Goal: Task Accomplishment & Management: Manage account settings

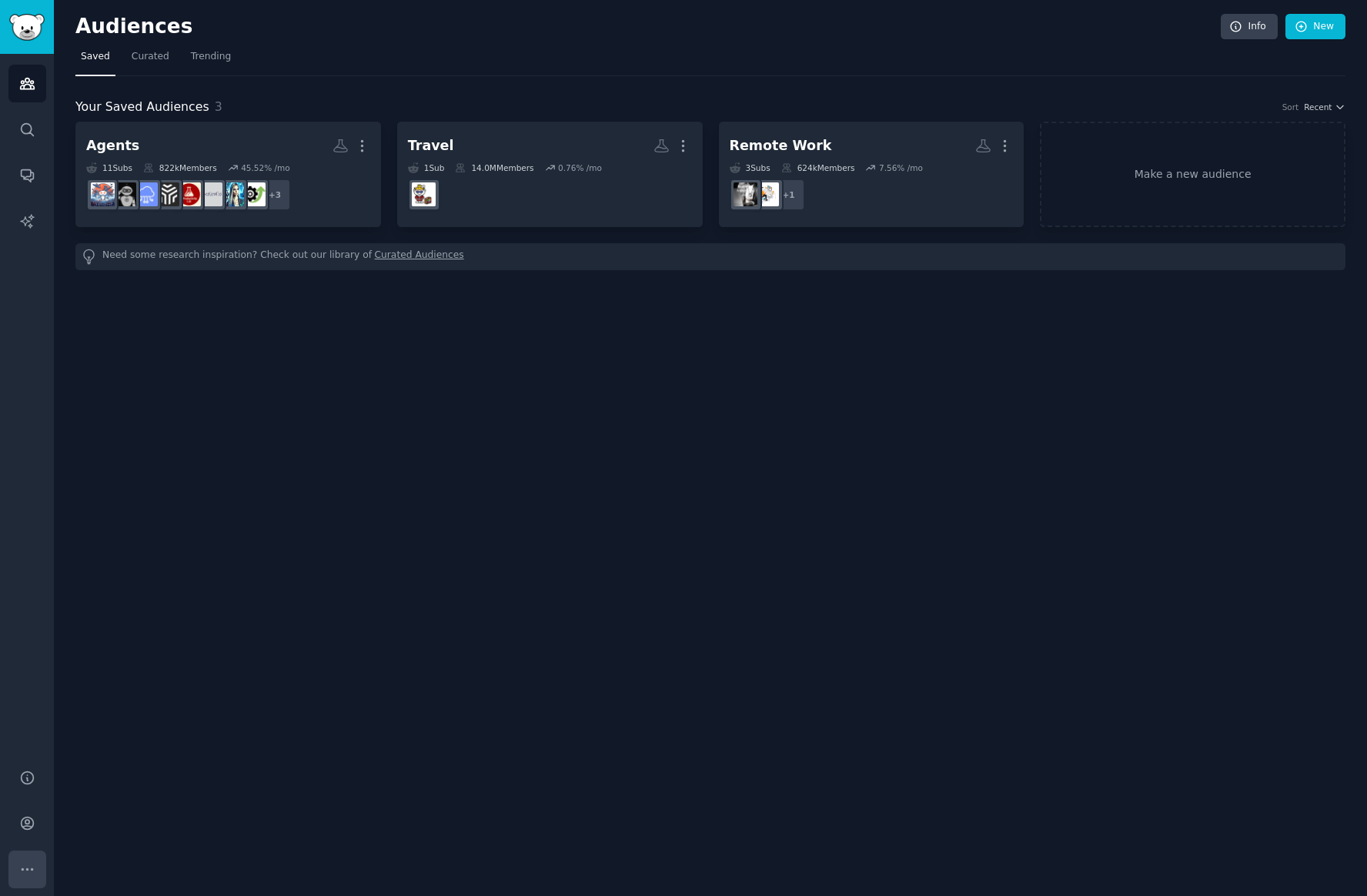
click at [29, 863] on icon "Sidebar" at bounding box center [27, 869] width 16 height 16
click at [28, 811] on link "Account" at bounding box center [27, 823] width 38 height 38
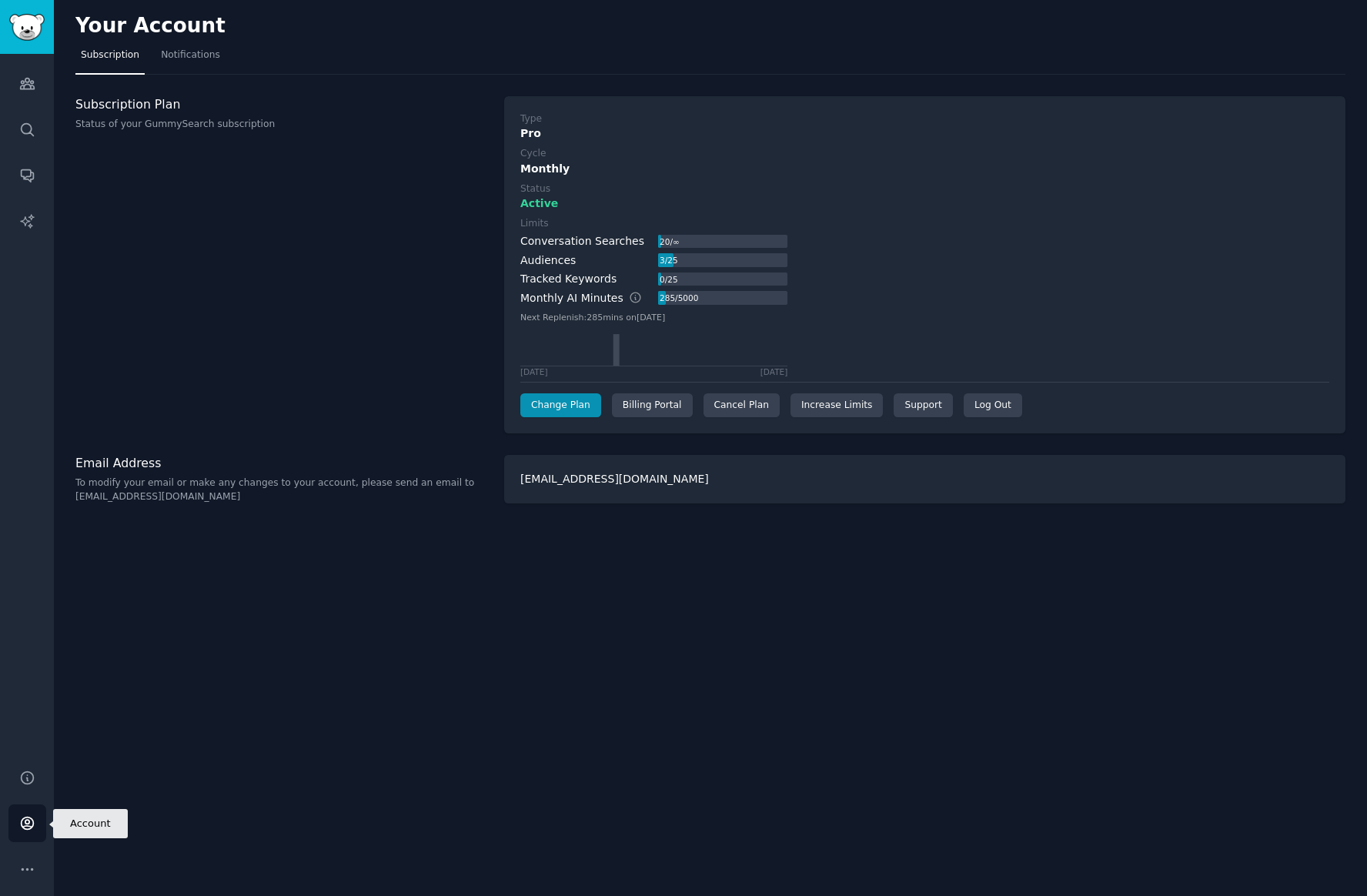
click at [28, 811] on link "Account" at bounding box center [27, 823] width 38 height 38
click at [724, 406] on div "Cancel Plan" at bounding box center [741, 405] width 76 height 25
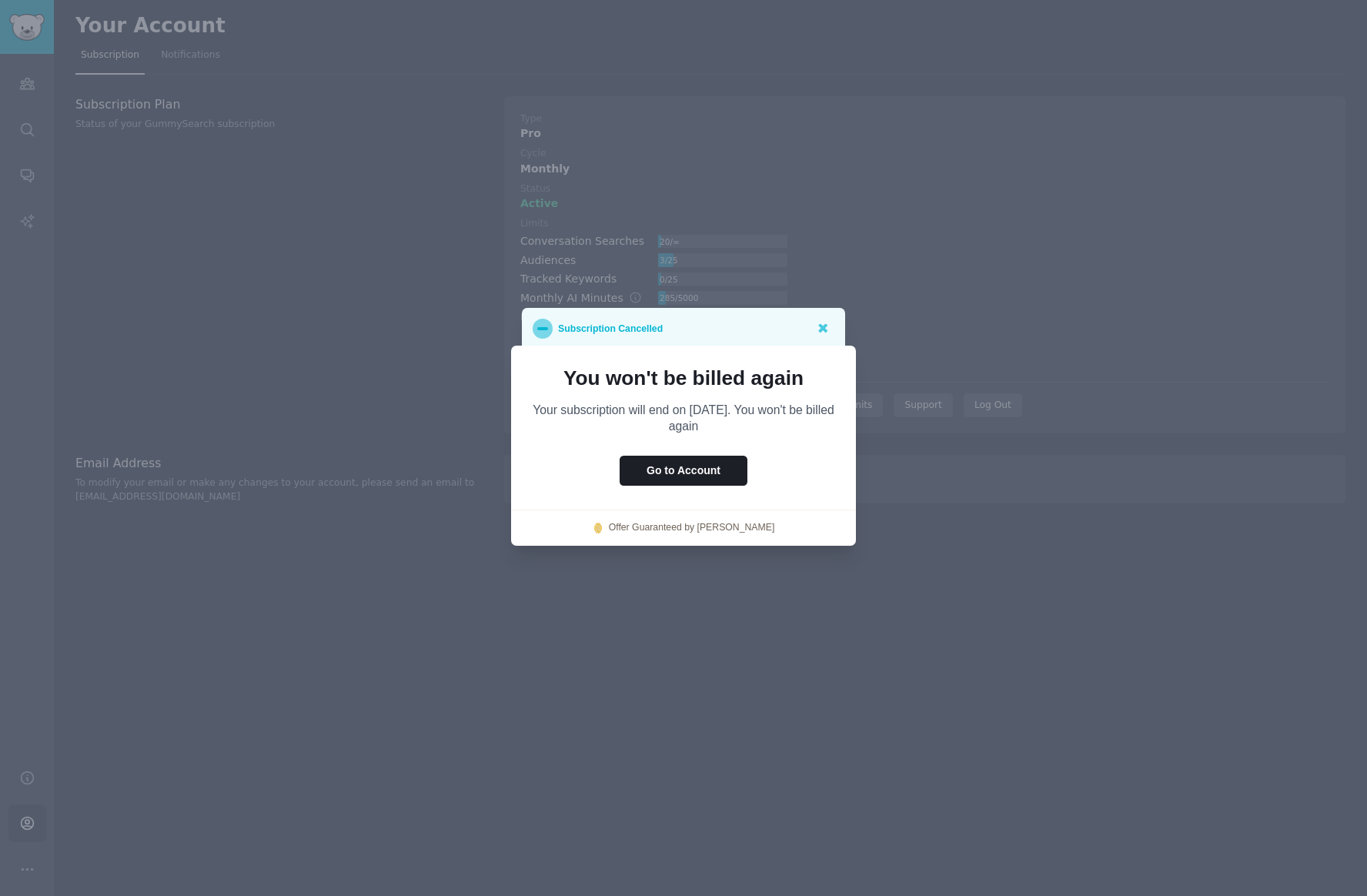
click at [793, 338] on div "Subscription Cancelled" at bounding box center [683, 329] width 324 height 41
click at [820, 328] on icon at bounding box center [822, 329] width 9 height 9
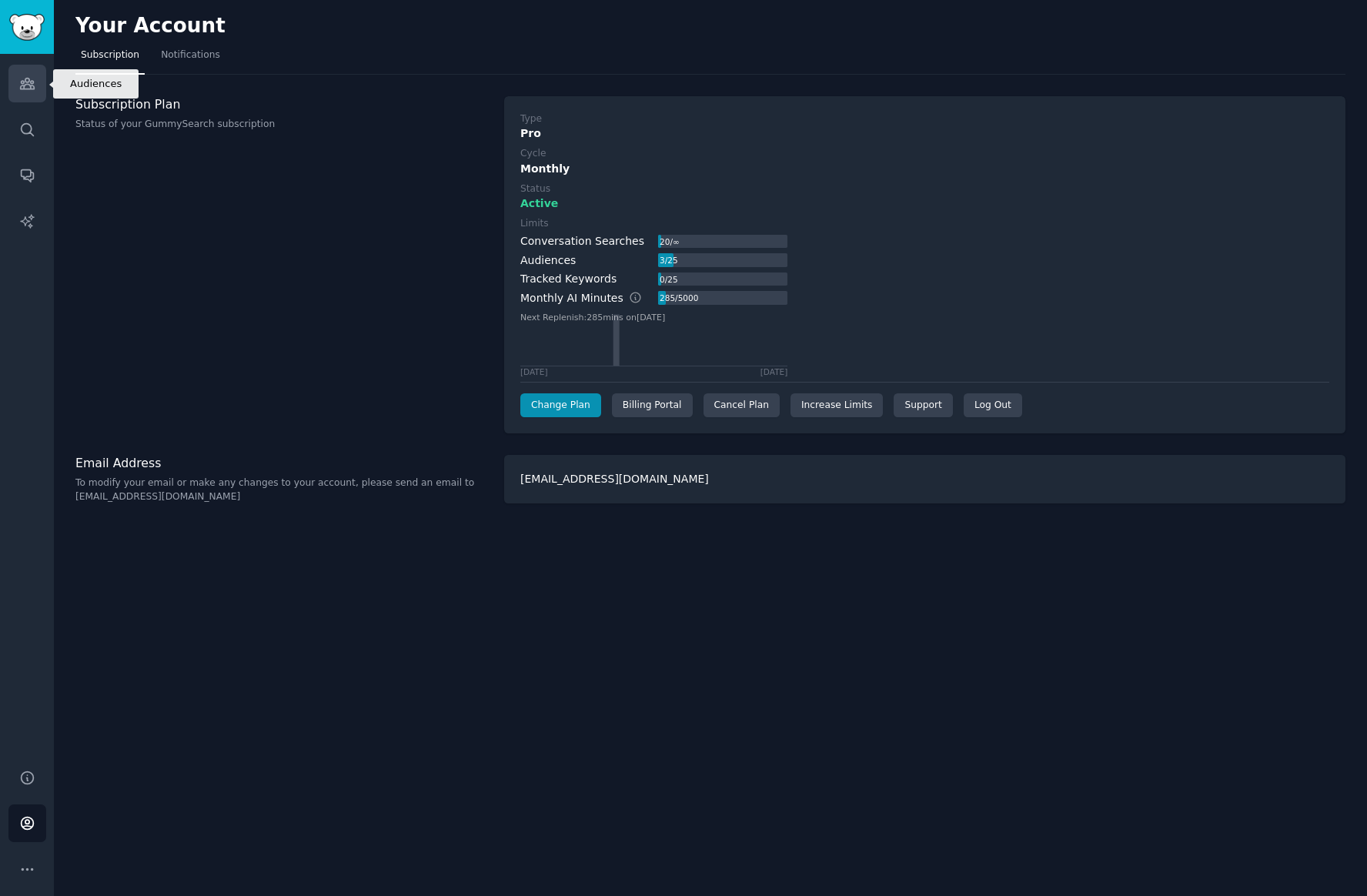
click at [20, 92] on link "Audiences" at bounding box center [27, 83] width 38 height 38
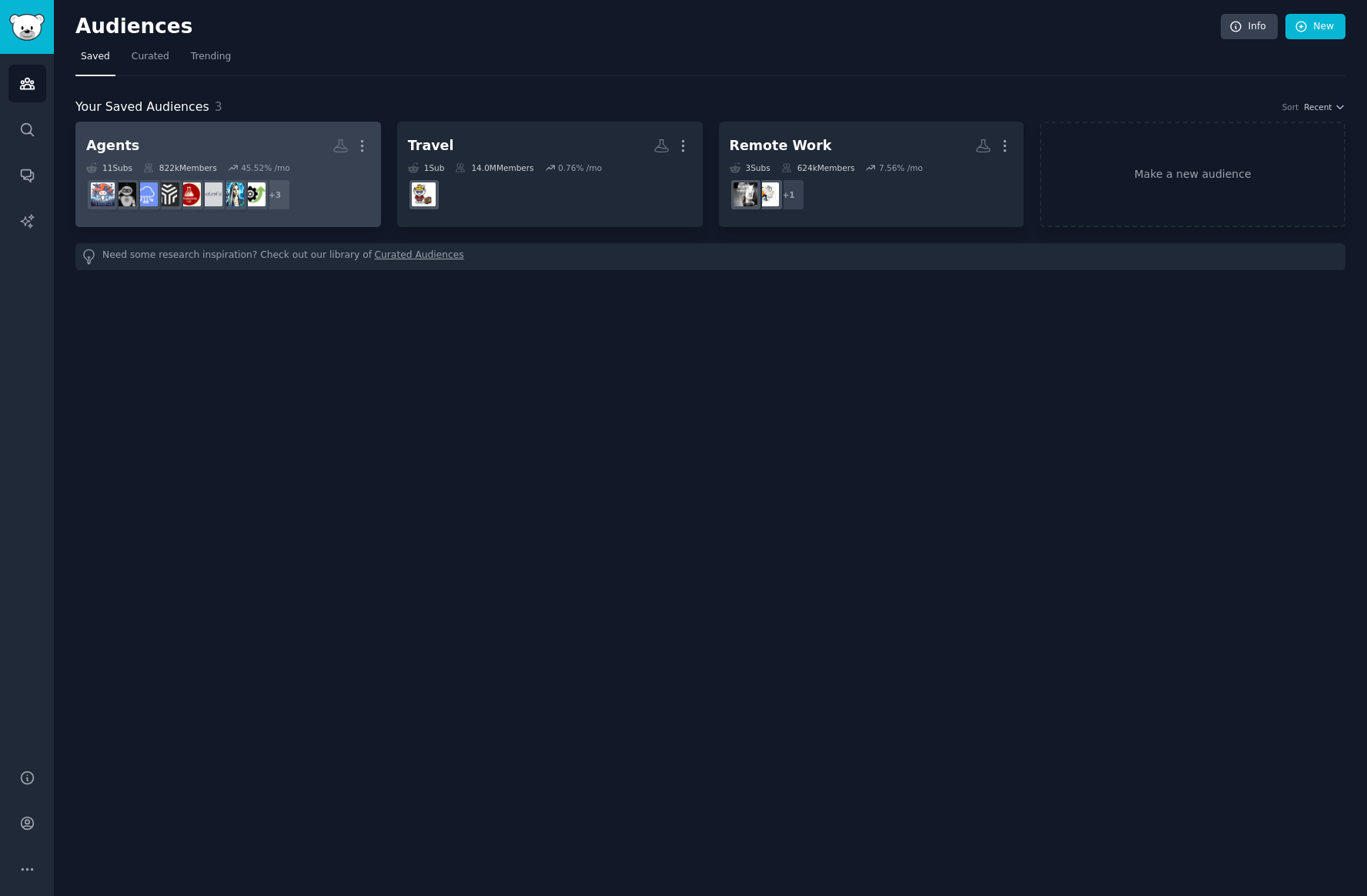
click at [256, 146] on h2 "Agents More" at bounding box center [227, 145] width 284 height 27
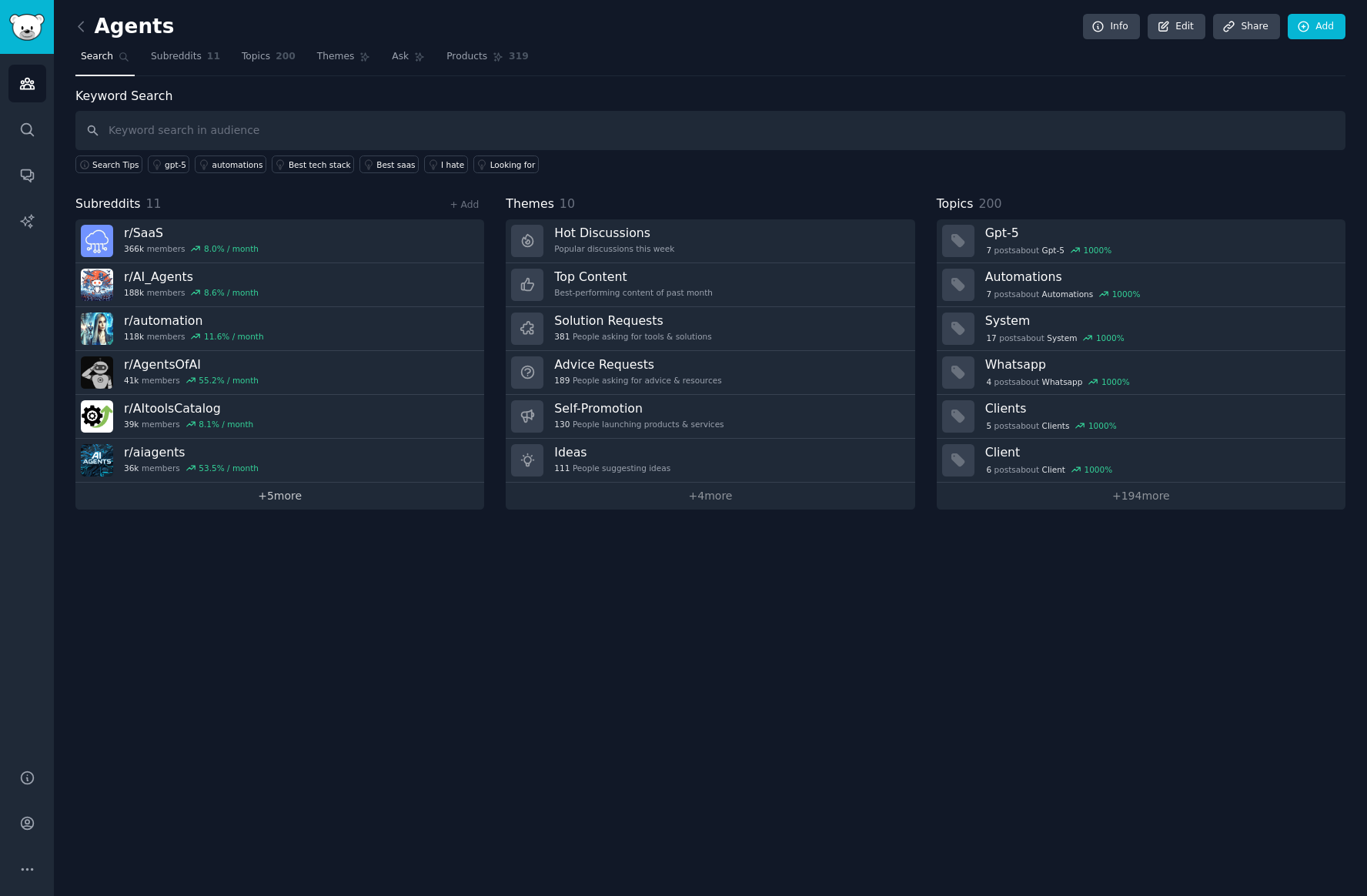
click at [279, 502] on link "+ 5 more" at bounding box center [280, 495] width 408 height 27
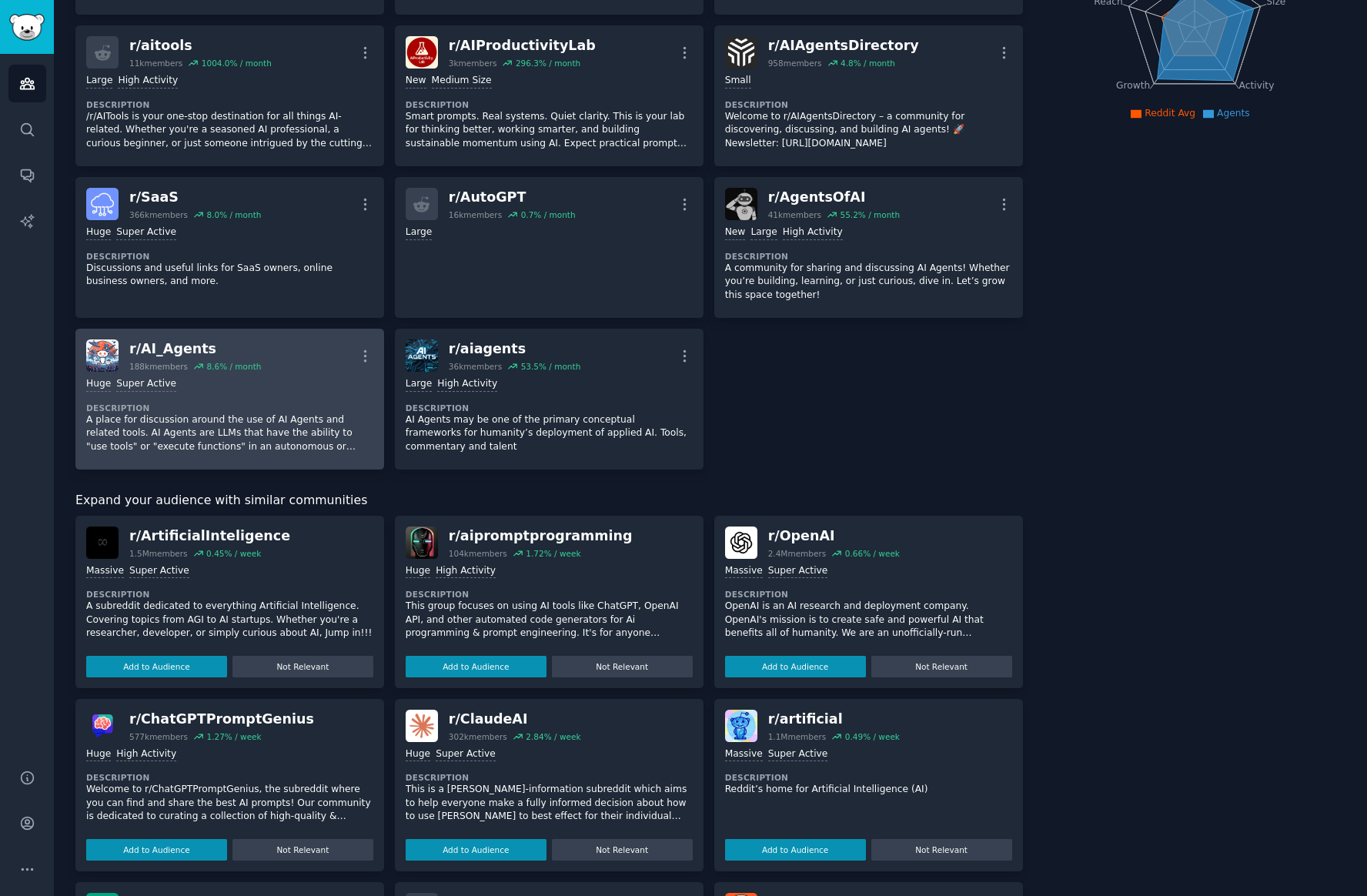
scroll to position [253, 0]
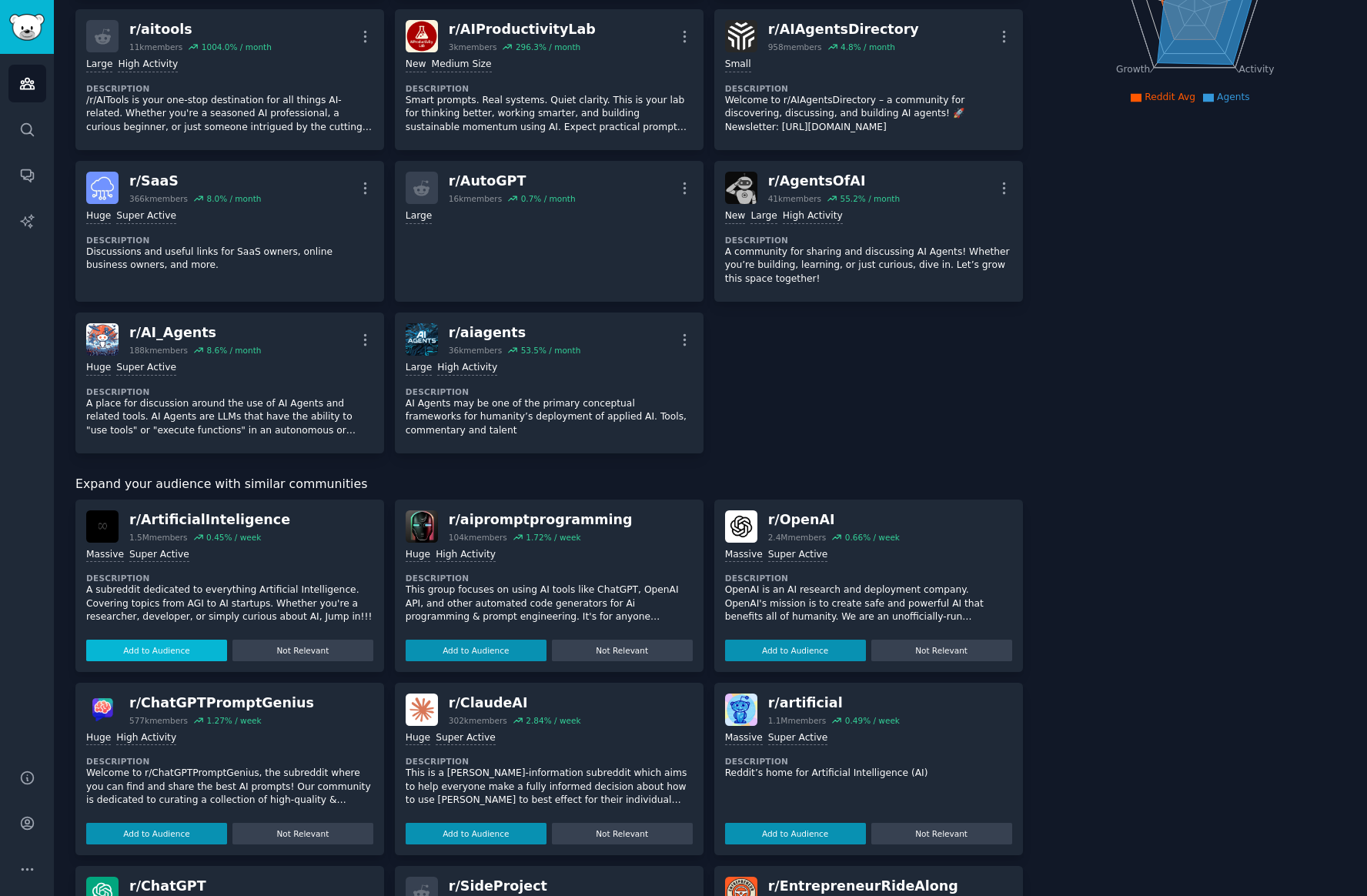
click at [193, 652] on button "Add to Audience" at bounding box center [156, 650] width 141 height 21
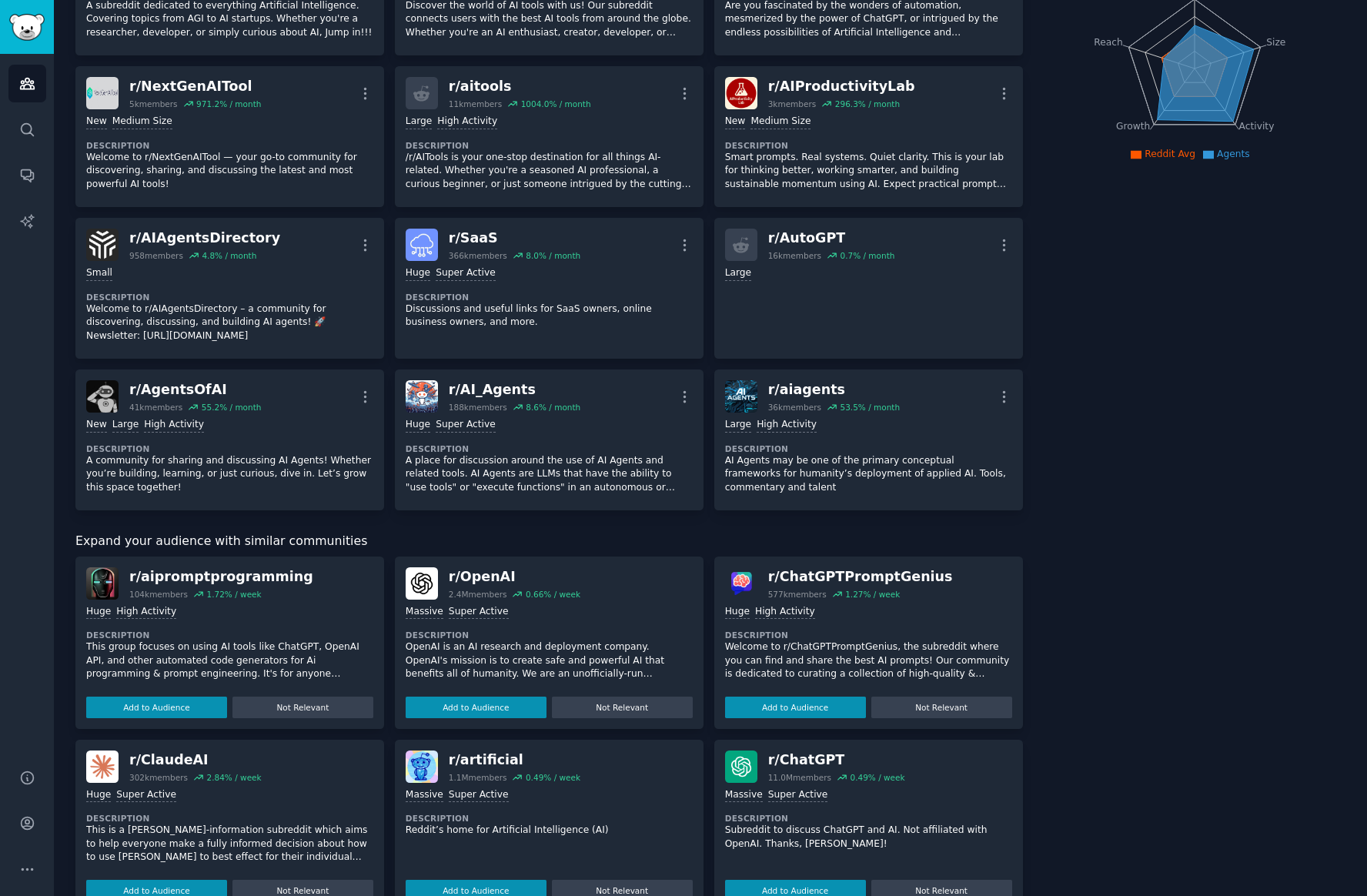
scroll to position [0, 0]
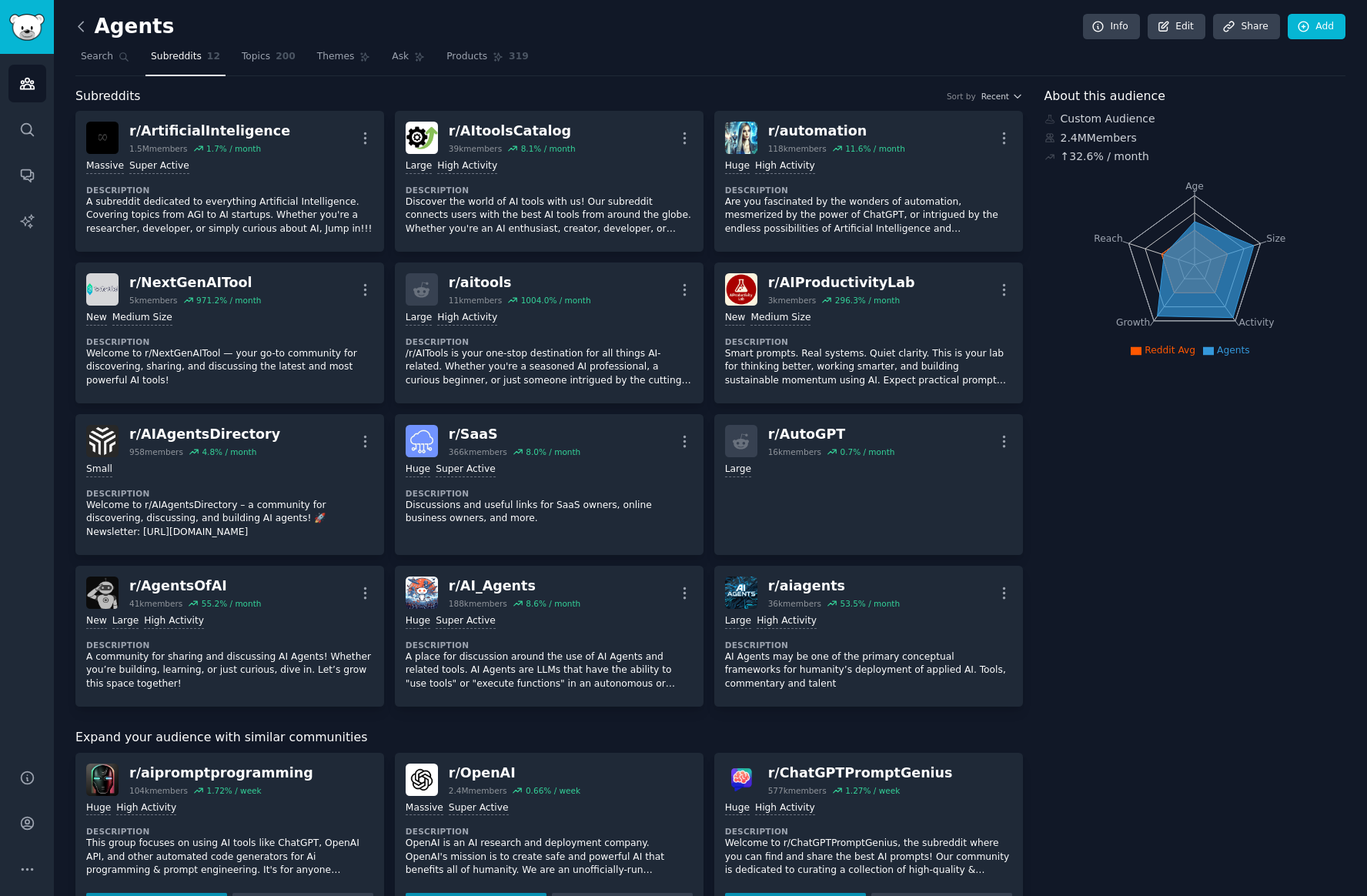
click at [84, 26] on icon at bounding box center [81, 27] width 16 height 16
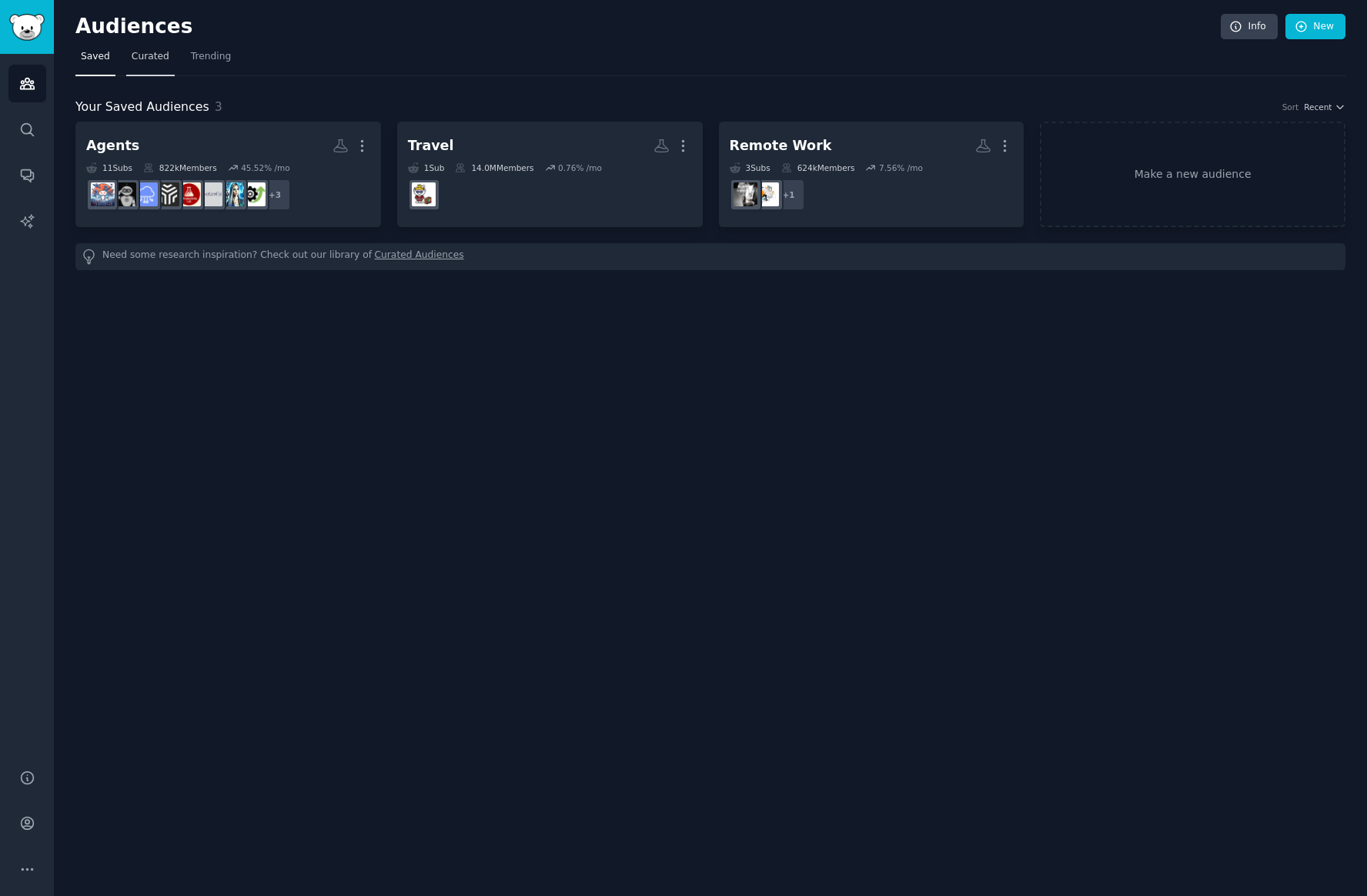
click at [154, 70] on link "Curated" at bounding box center [150, 60] width 49 height 32
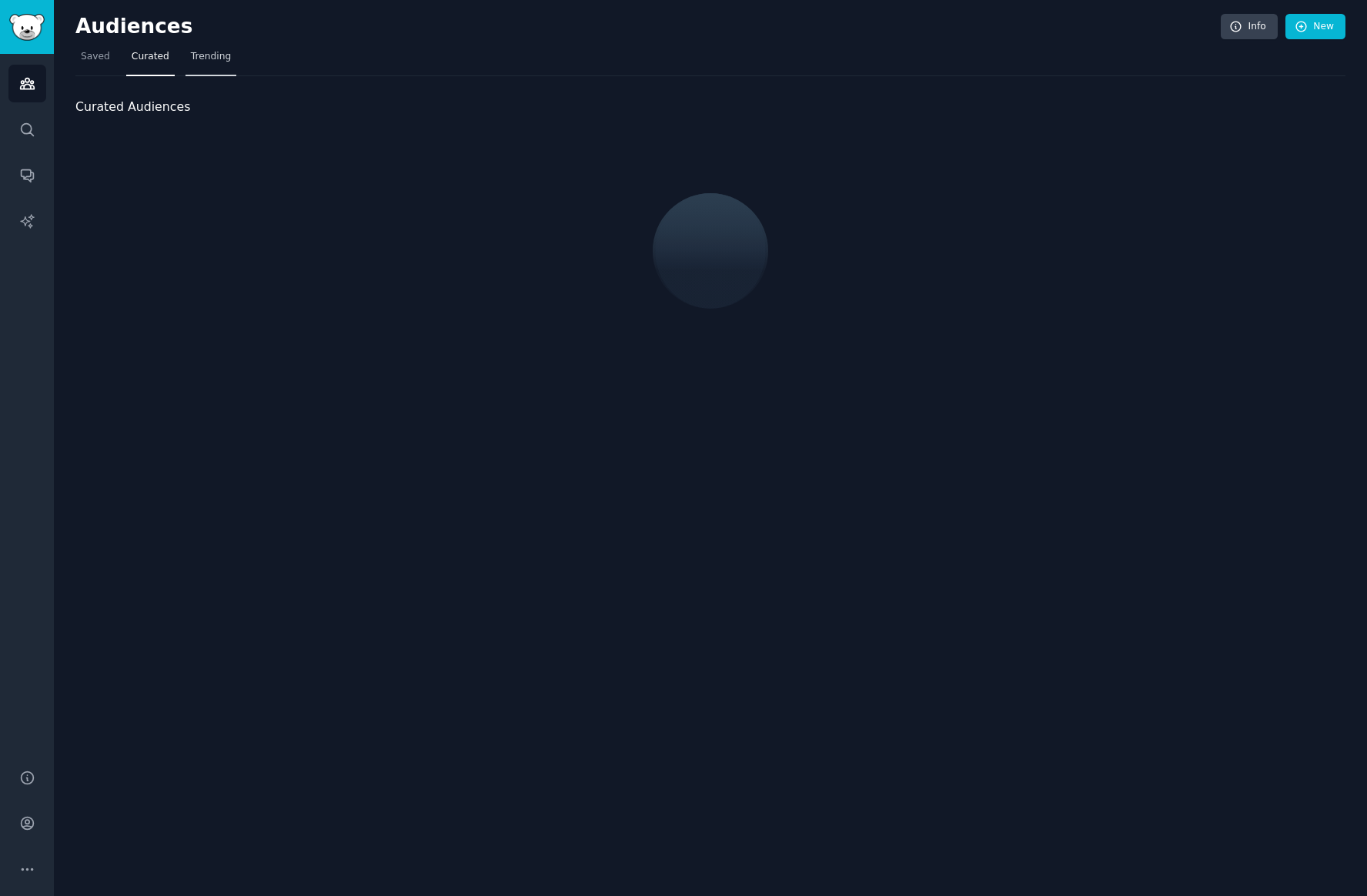
click at [203, 66] on link "Trending" at bounding box center [210, 60] width 51 height 32
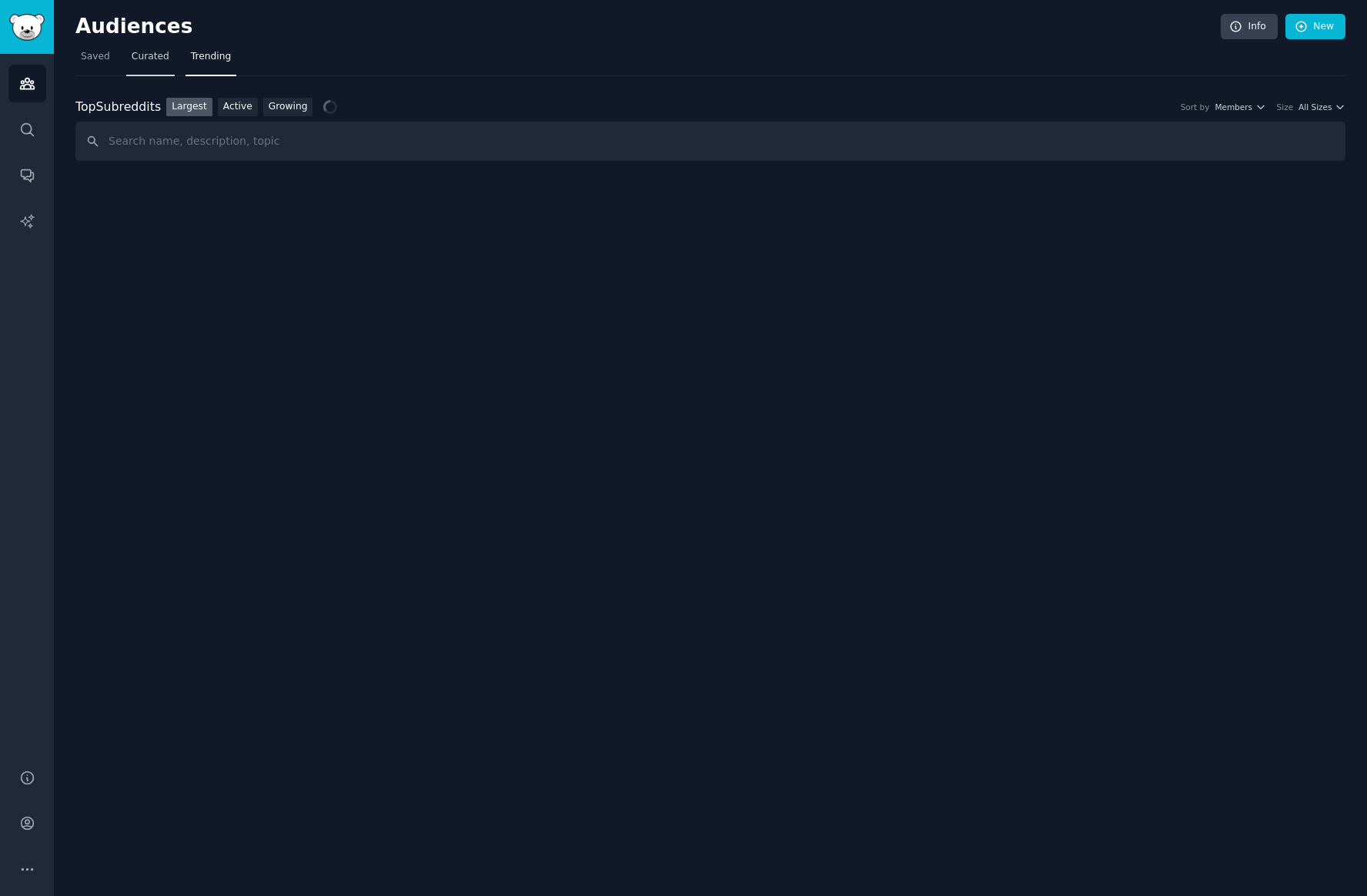
click at [140, 66] on link "Curated" at bounding box center [150, 60] width 49 height 32
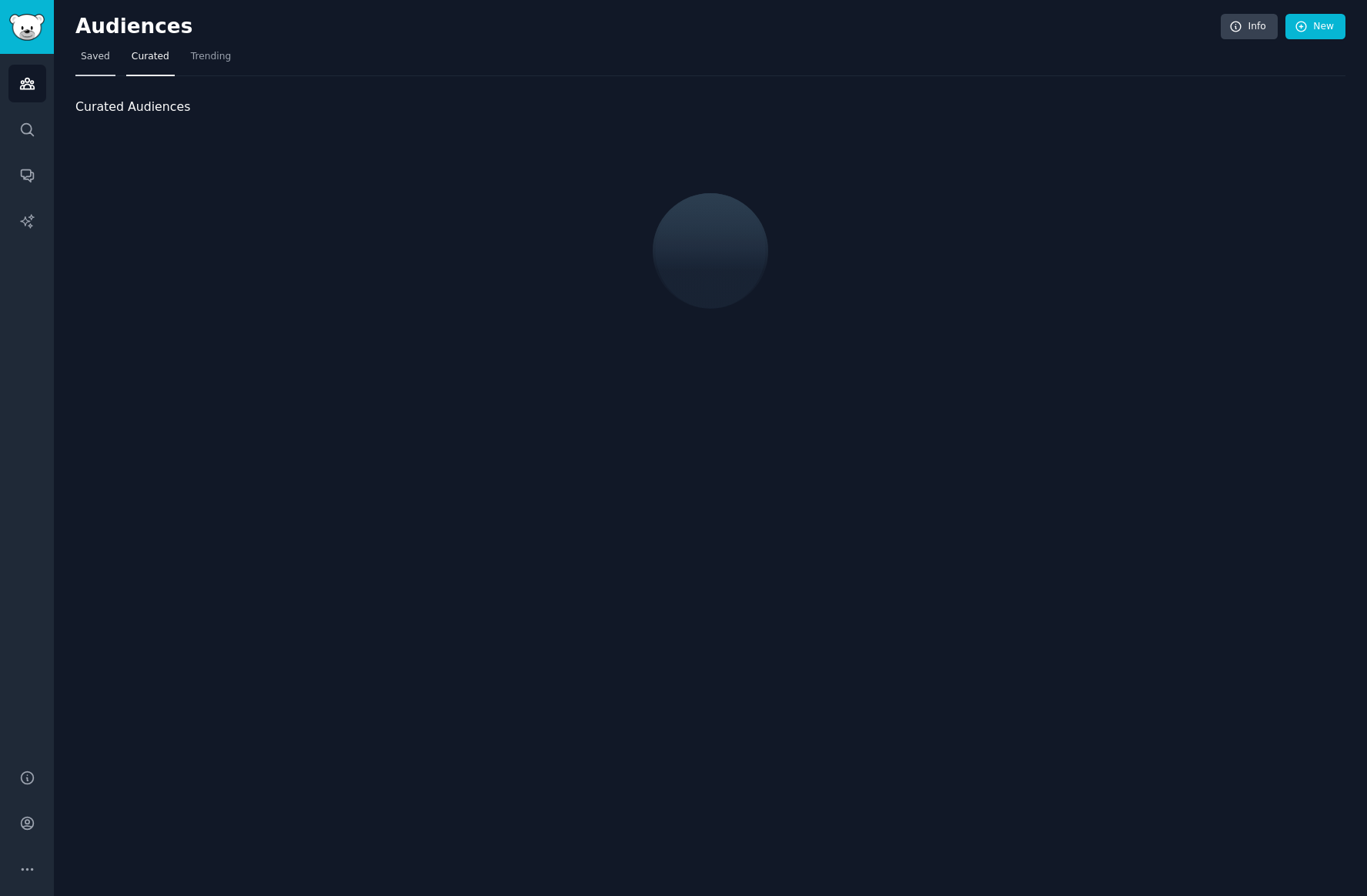
click at [106, 66] on link "Saved" at bounding box center [95, 60] width 40 height 32
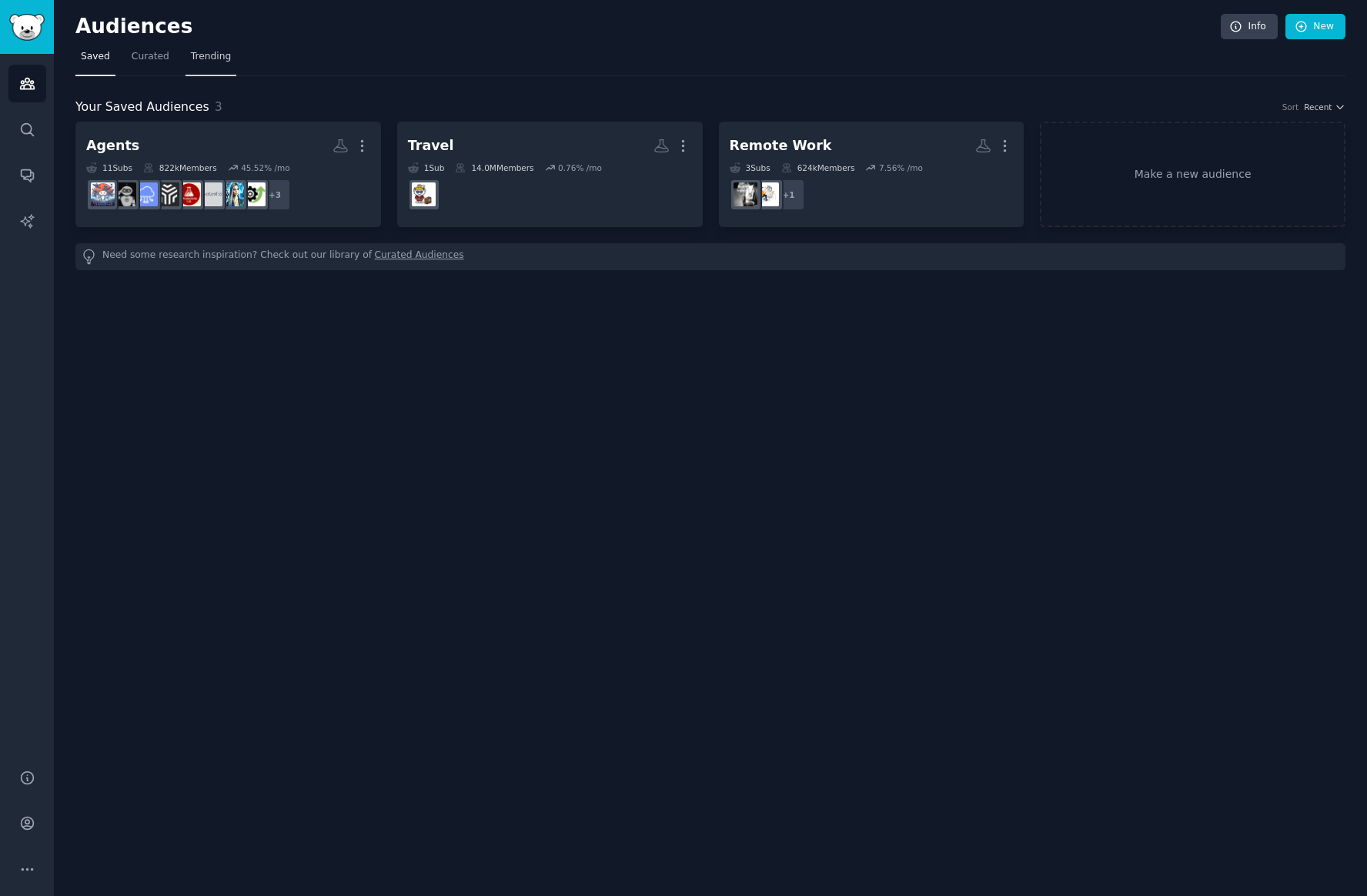
click at [194, 74] on link "Trending" at bounding box center [210, 60] width 51 height 32
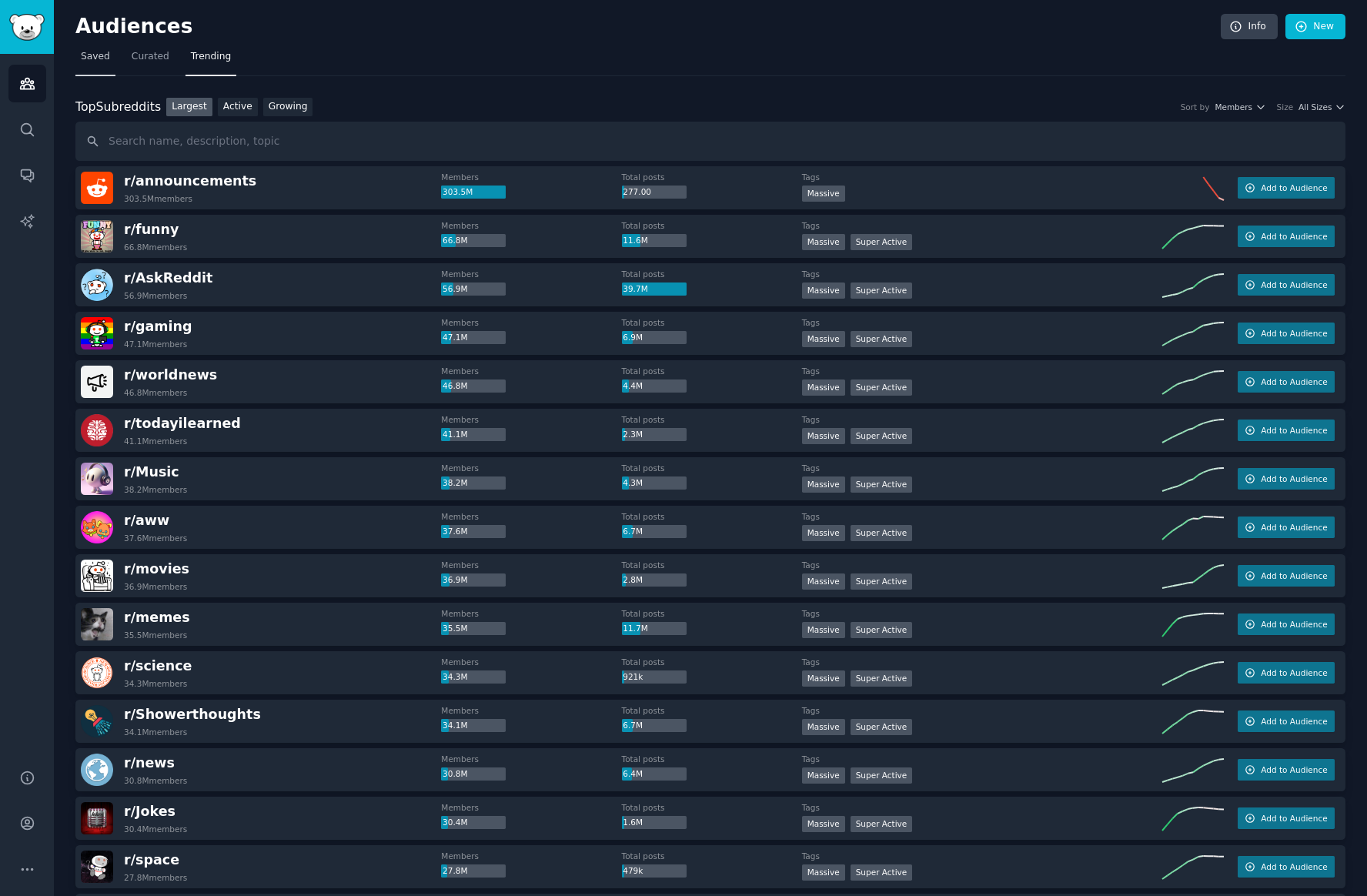
click at [91, 60] on span "Saved" at bounding box center [95, 57] width 29 height 14
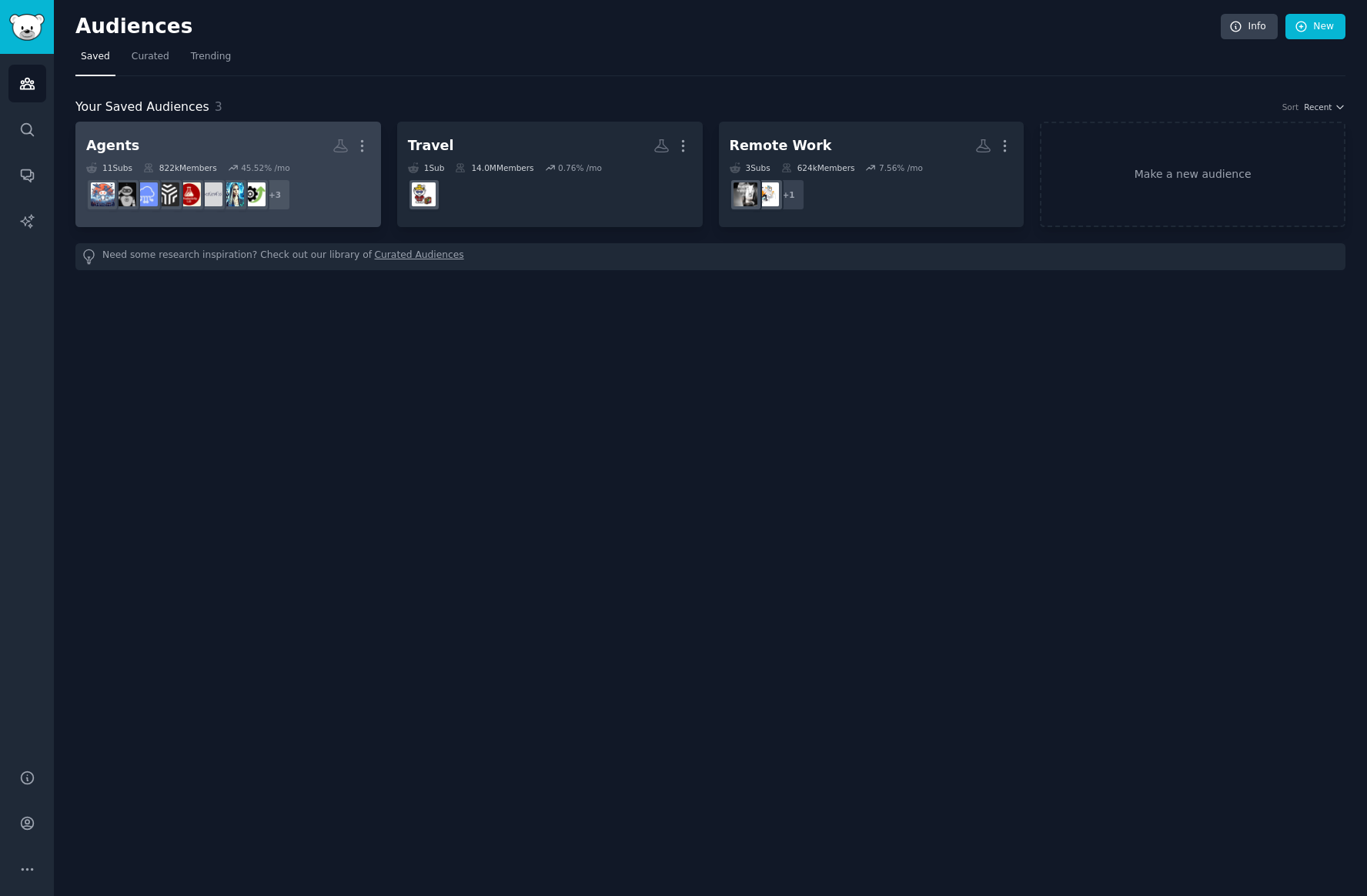
click at [173, 127] on link "Agents More 11 Sub s 822k Members 45.52 % /mo + 3" at bounding box center [228, 174] width 305 height 106
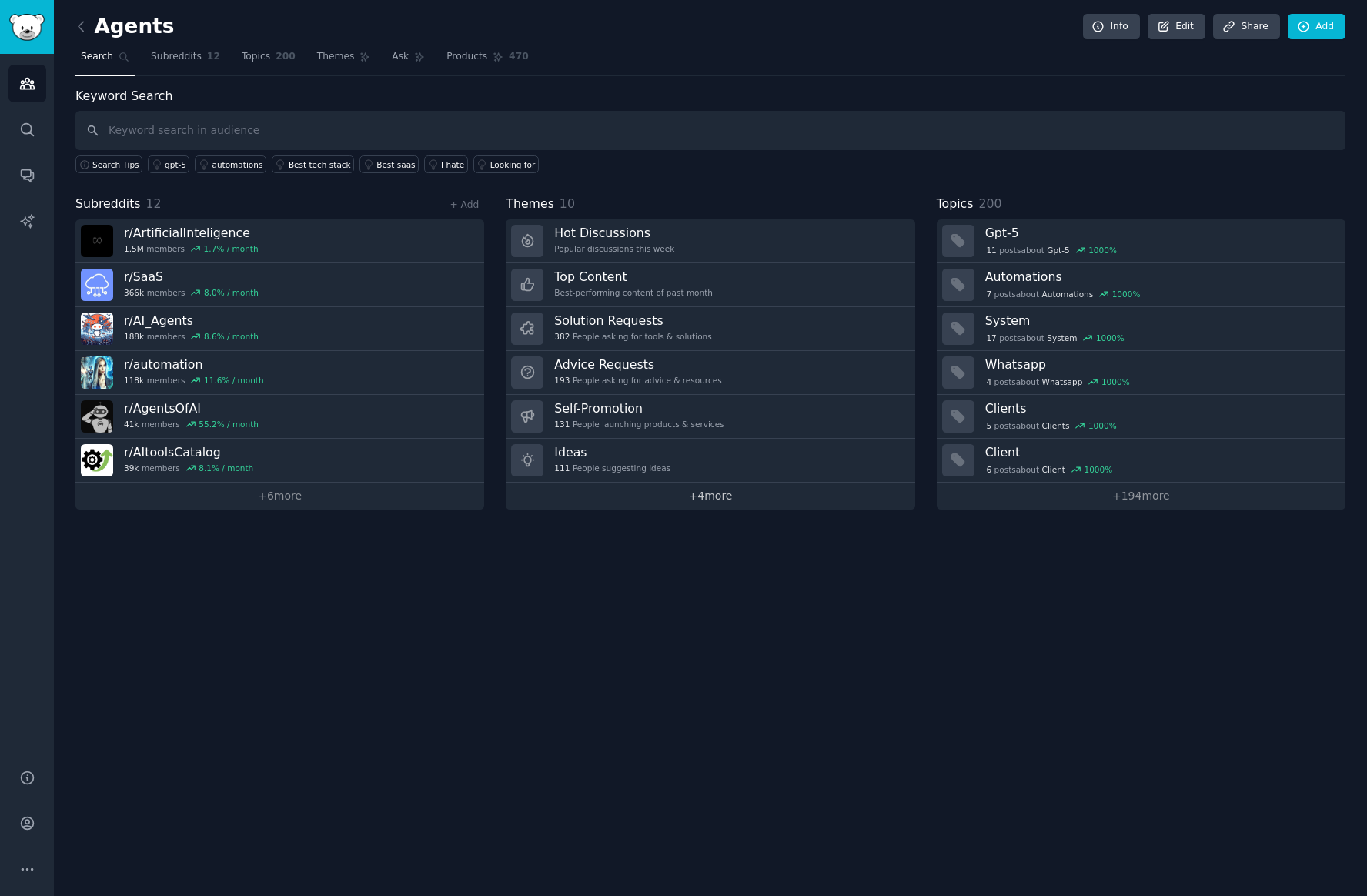
click at [705, 501] on link "+ 4 more" at bounding box center [710, 495] width 408 height 27
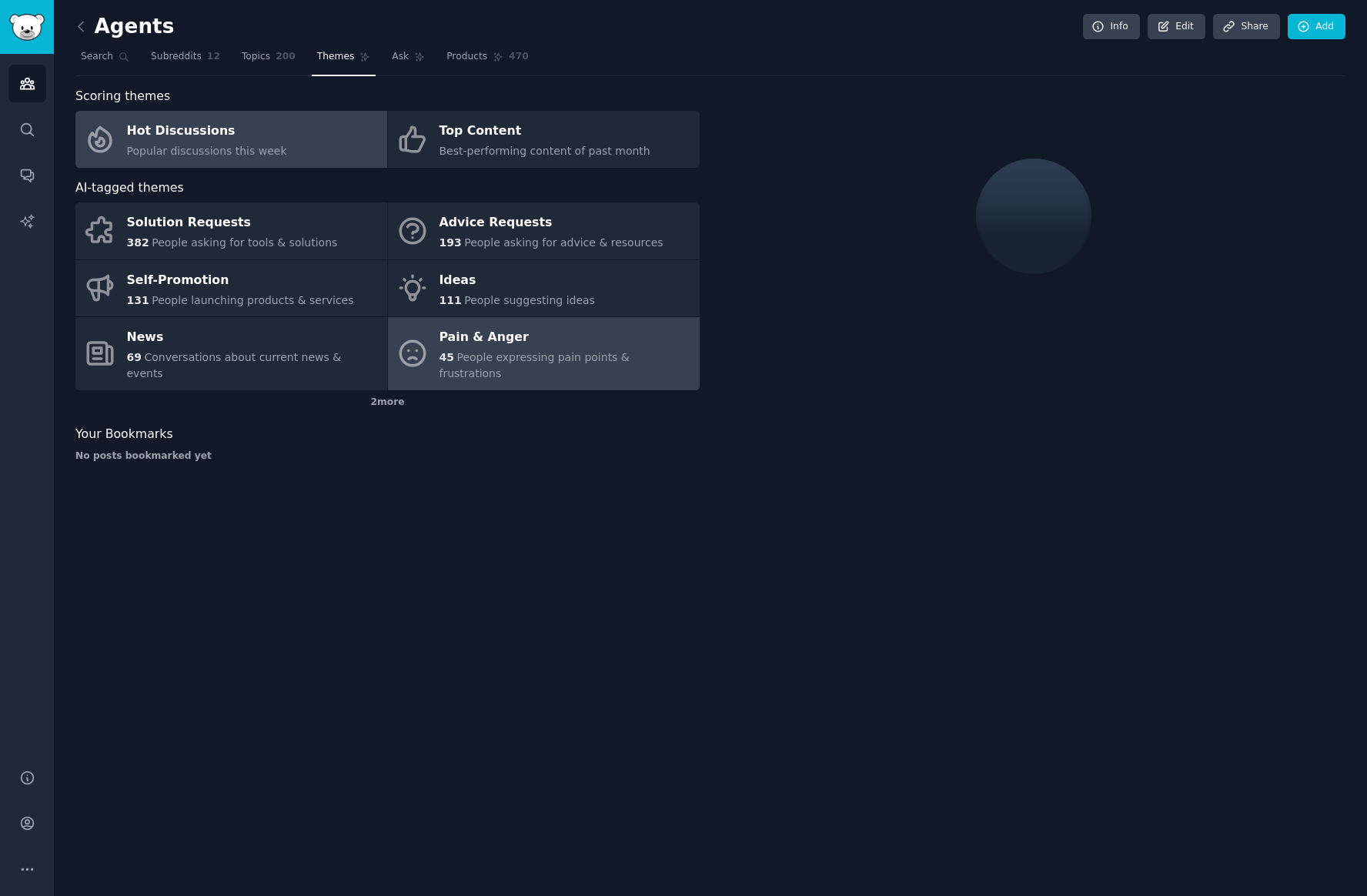
click at [511, 339] on div "Pain & Anger" at bounding box center [566, 337] width 252 height 25
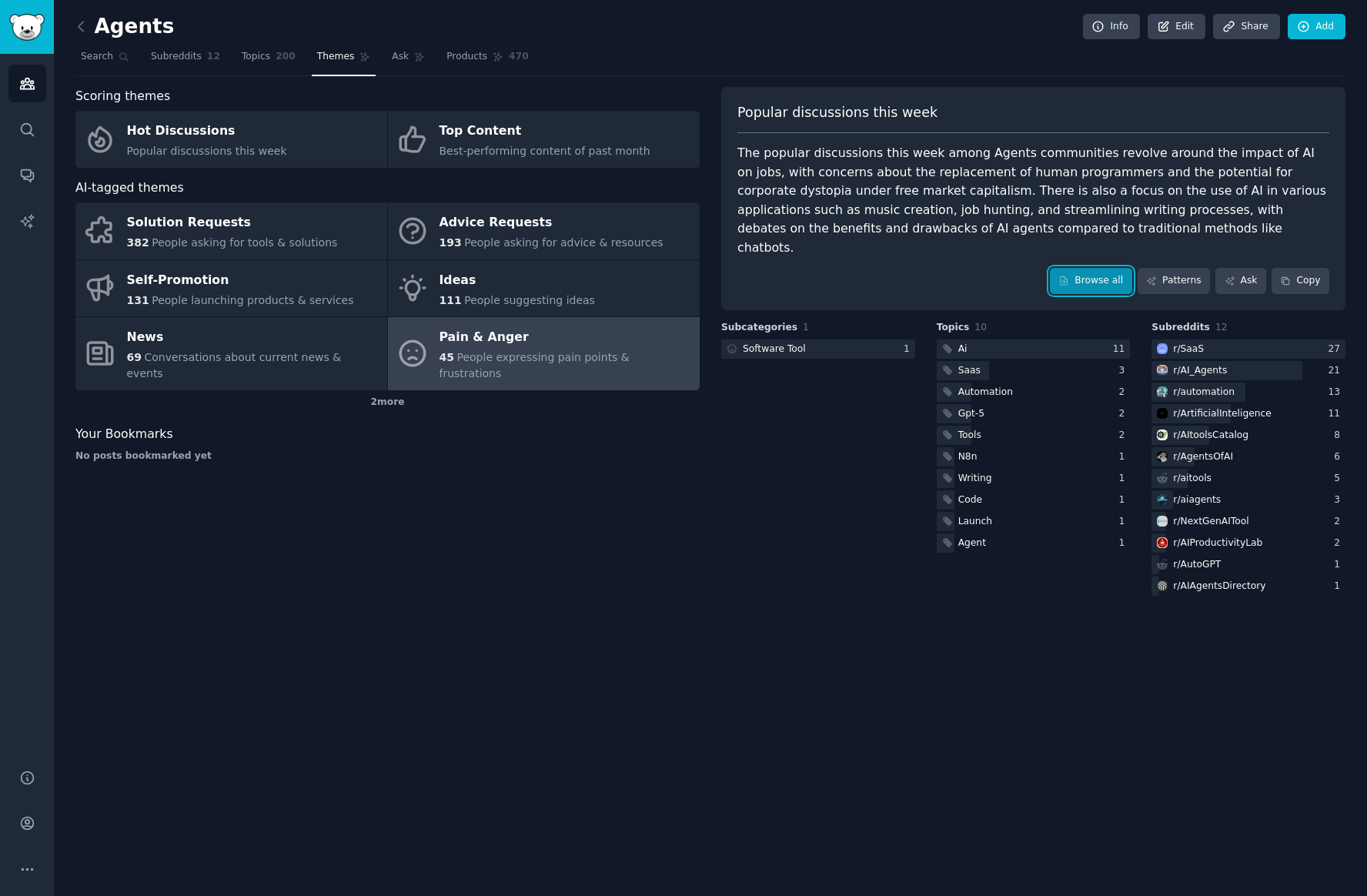
click at [1100, 268] on link "Browse all" at bounding box center [1091, 281] width 82 height 26
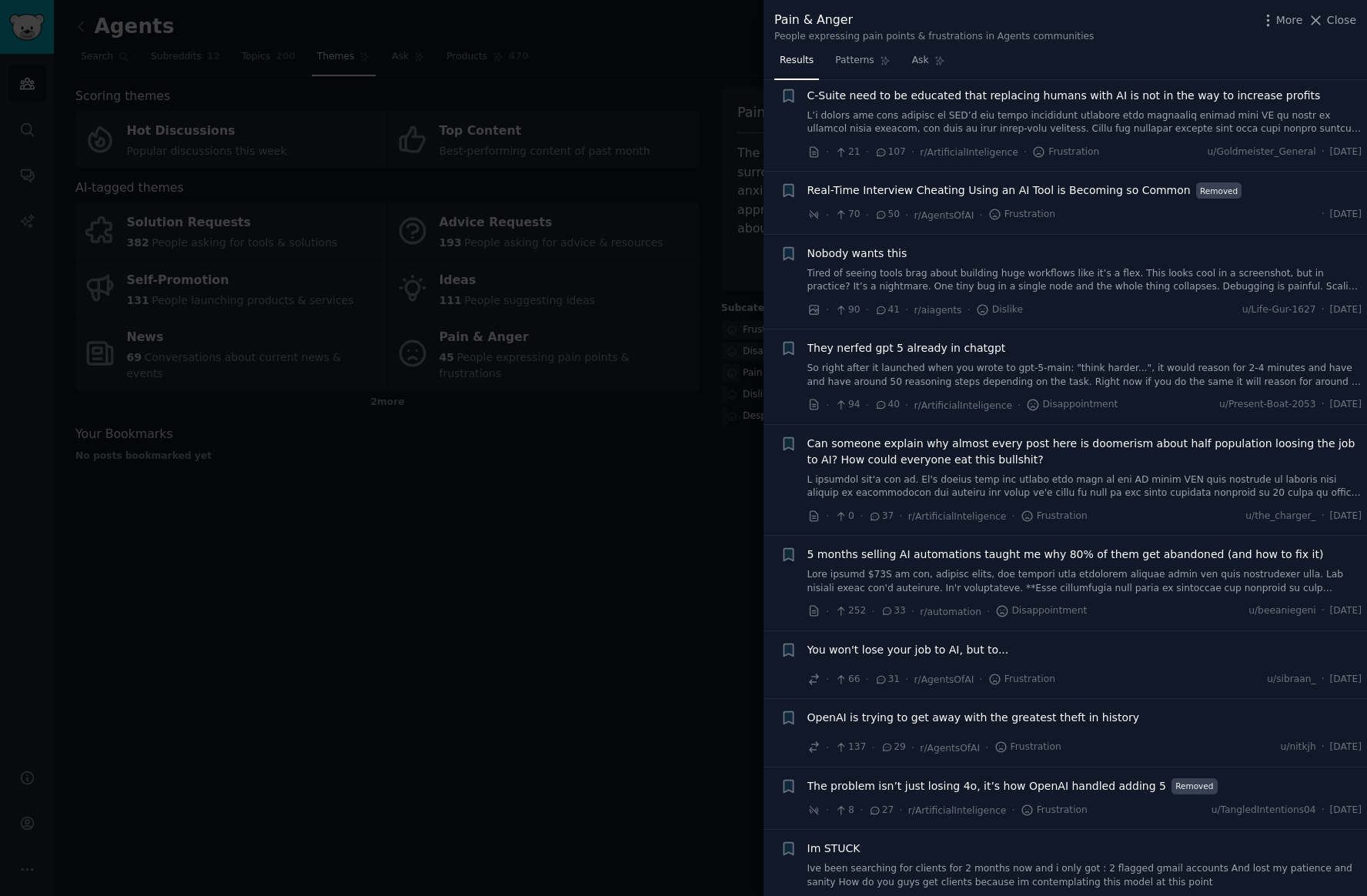
scroll to position [323, 0]
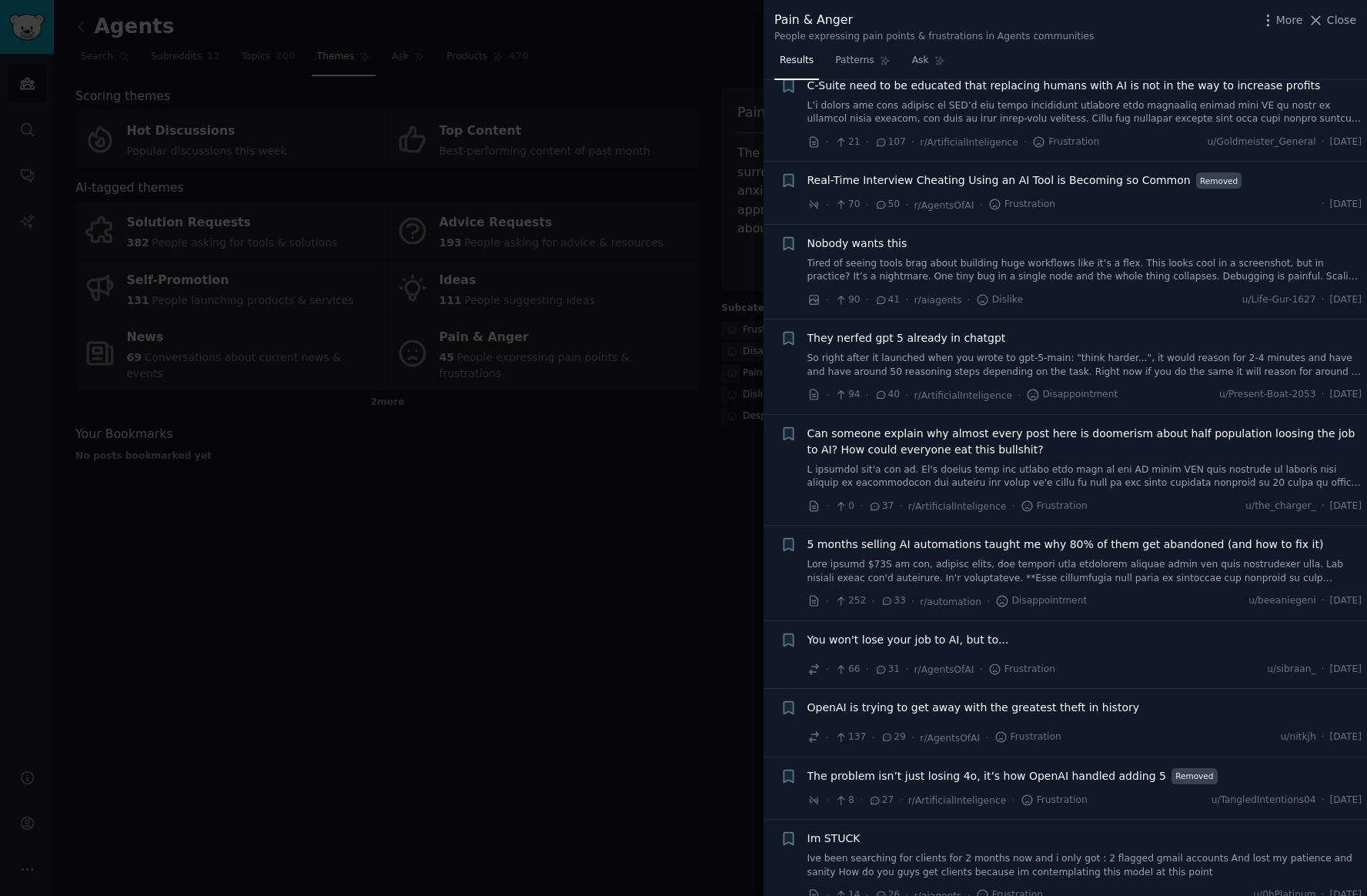
click at [1034, 272] on link "Tired of seeing tools brag about building huge workflows like it’s a flex. This…" at bounding box center [1085, 270] width 555 height 27
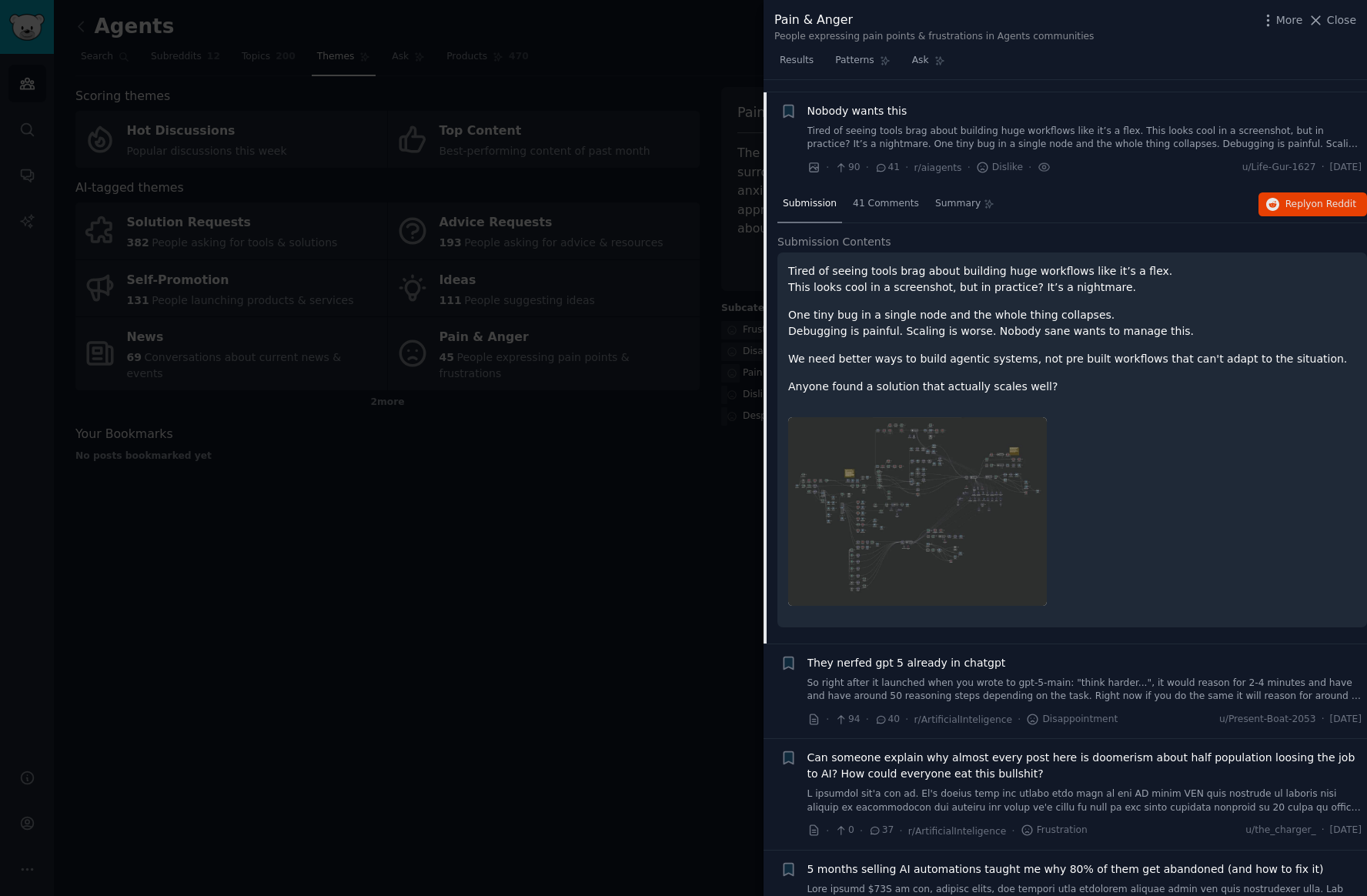
scroll to position [467, 0]
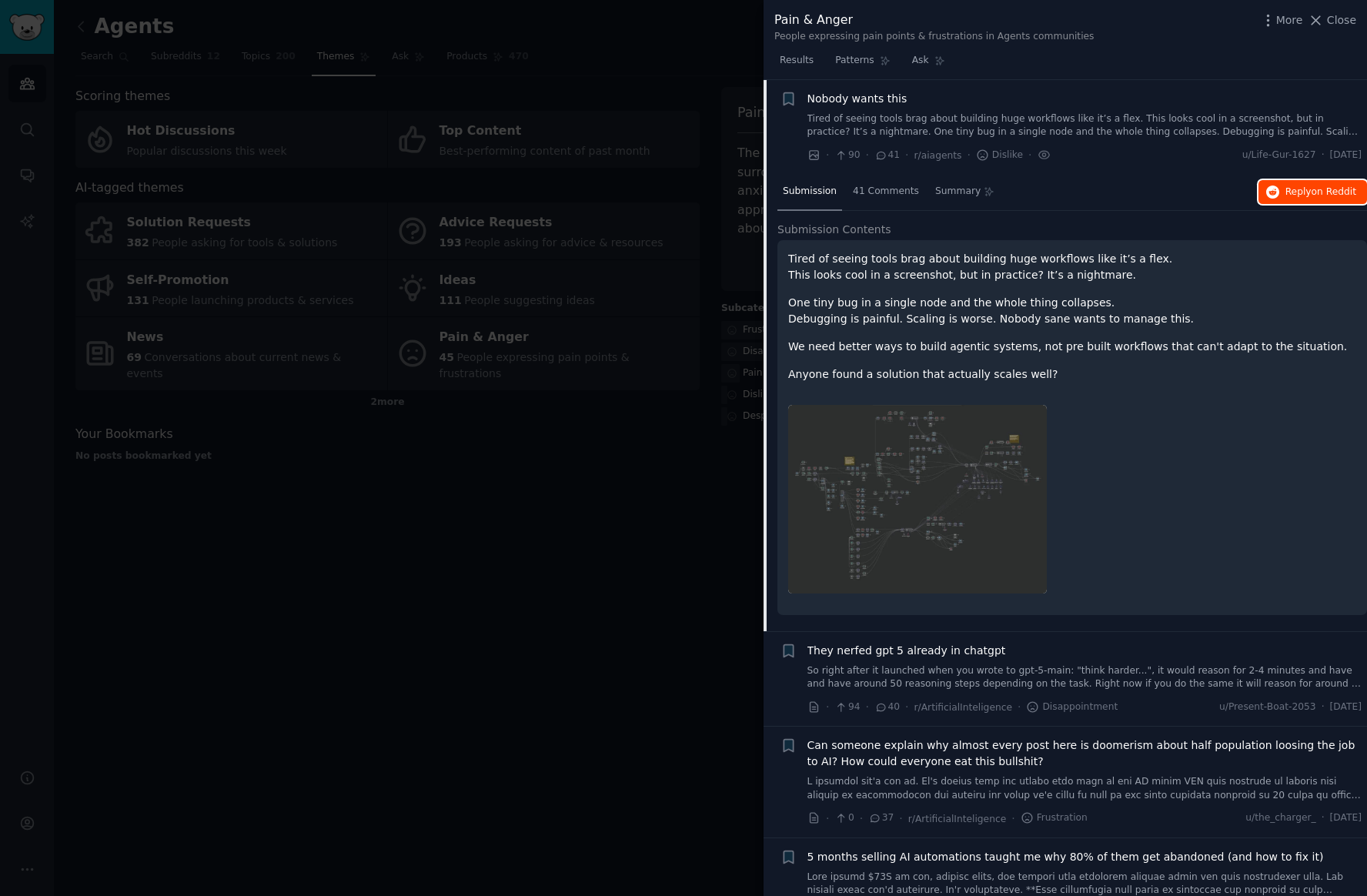
click at [1268, 187] on icon "button" at bounding box center [1273, 192] width 14 height 14
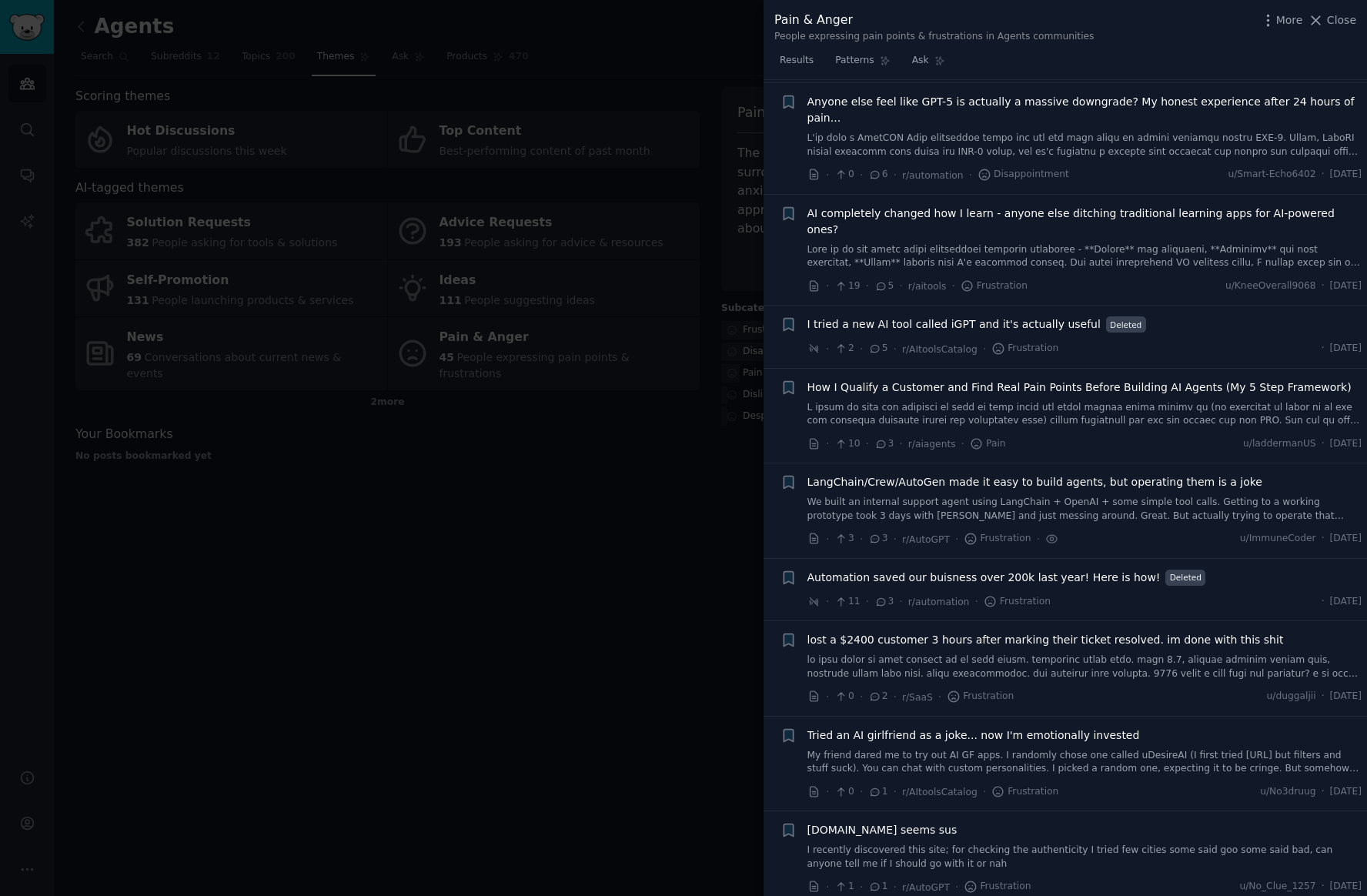
scroll to position [2807, 0]
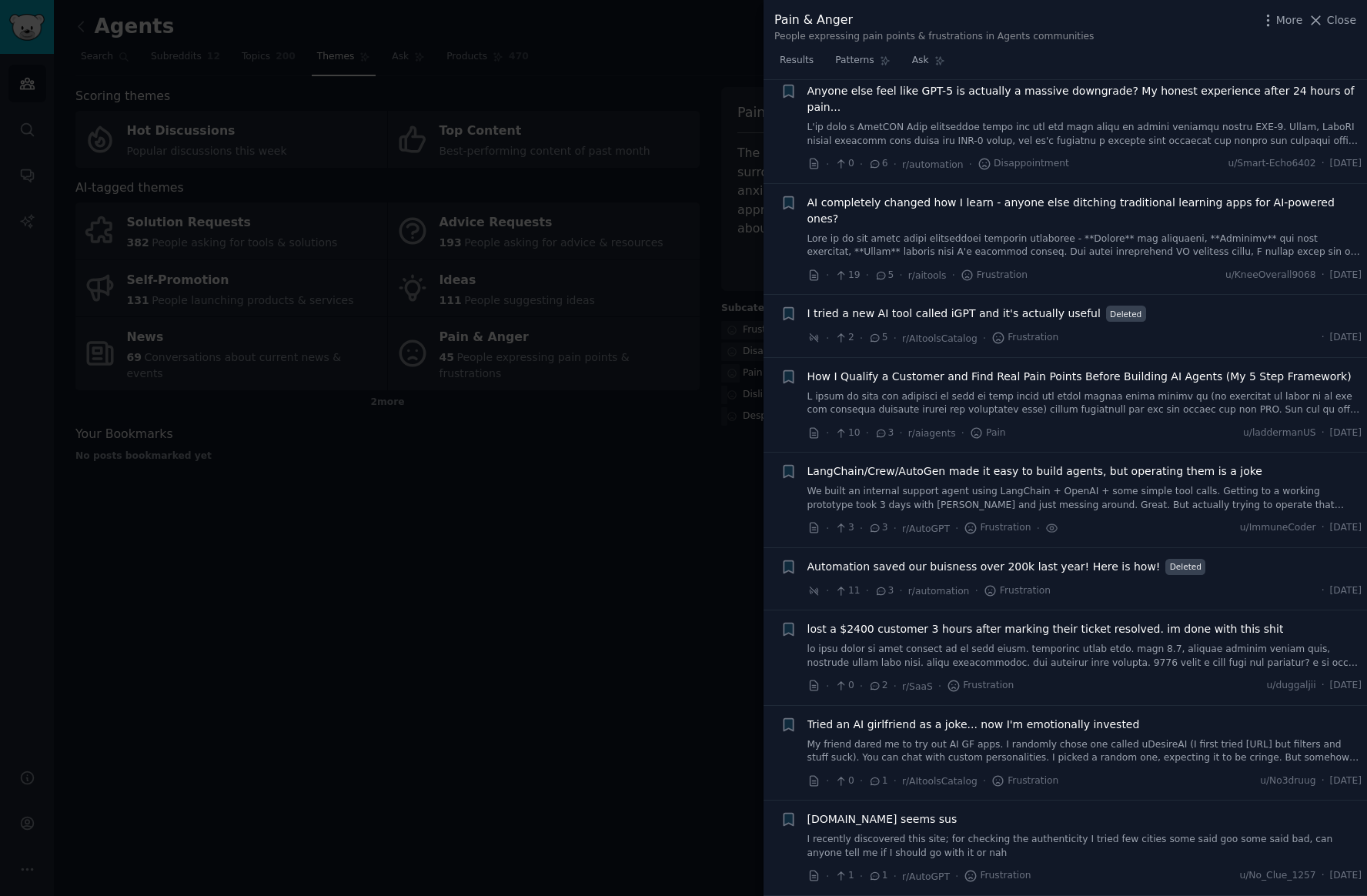
click at [1061, 390] on link at bounding box center [1085, 403] width 555 height 27
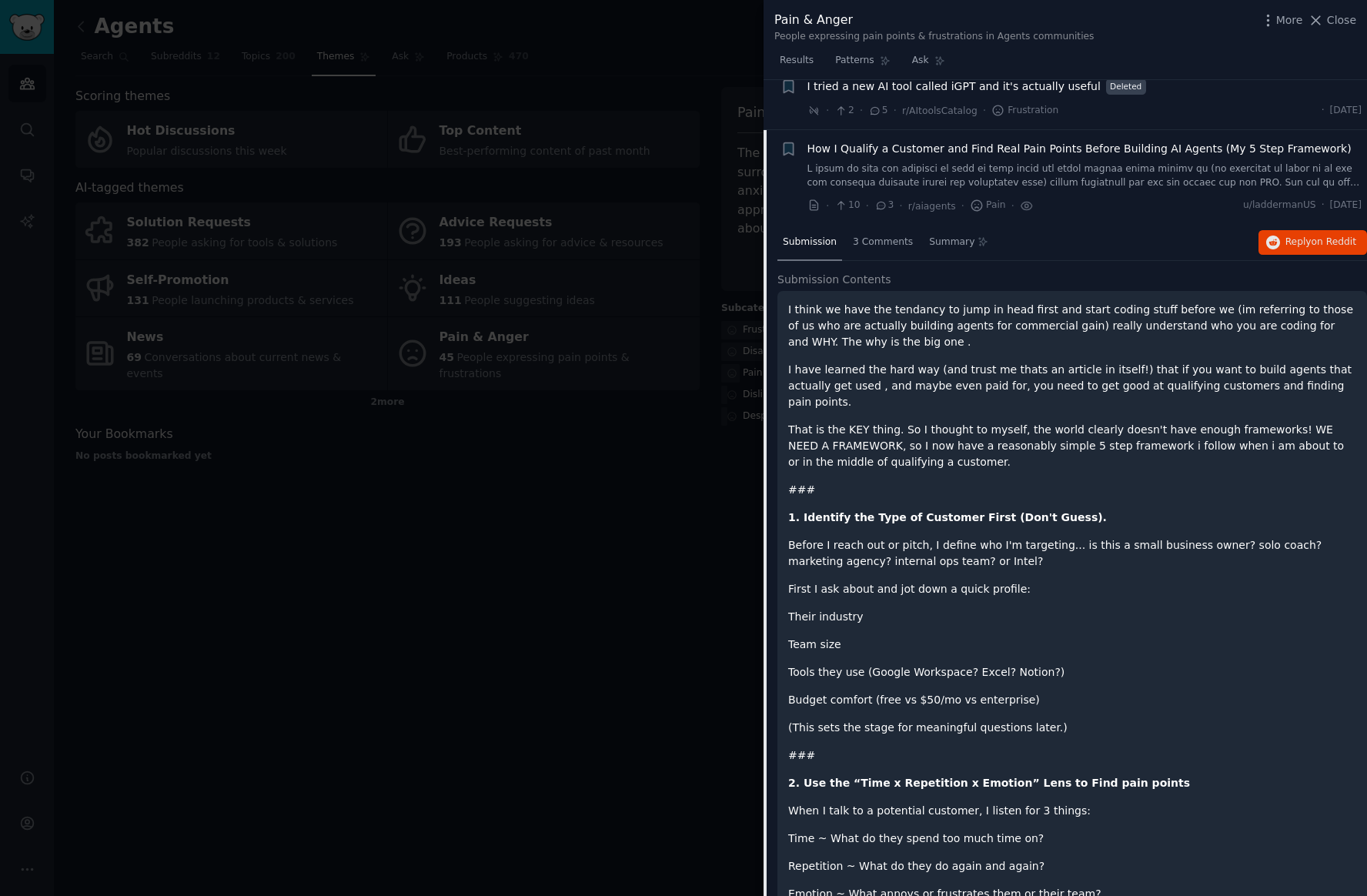
scroll to position [2595, 0]
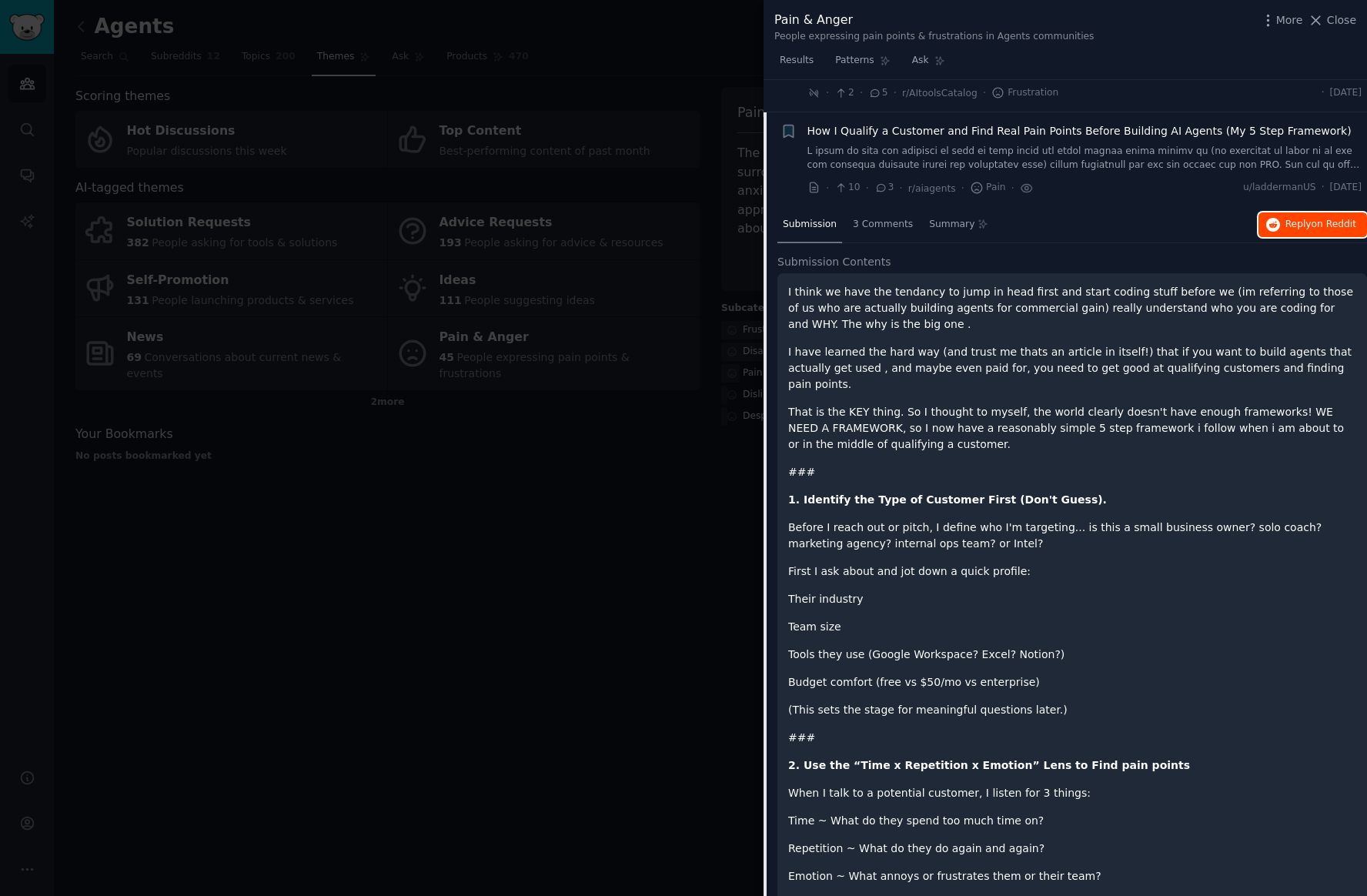
click at [1280, 213] on button "Reply on Reddit" at bounding box center [1312, 225] width 108 height 25
click at [674, 427] on div at bounding box center [683, 448] width 1367 height 896
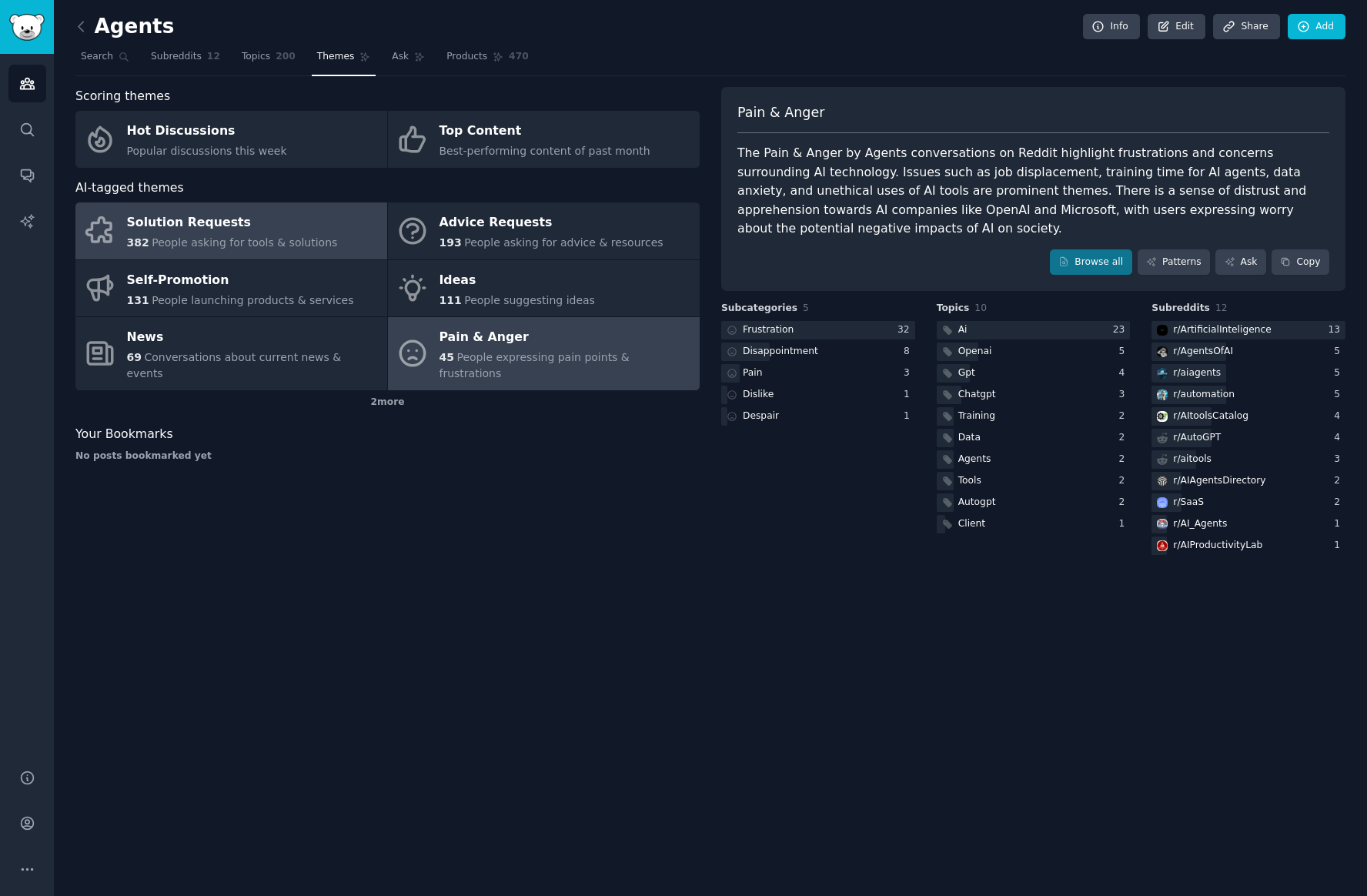
click at [291, 231] on div "Solution Requests" at bounding box center [233, 223] width 211 height 25
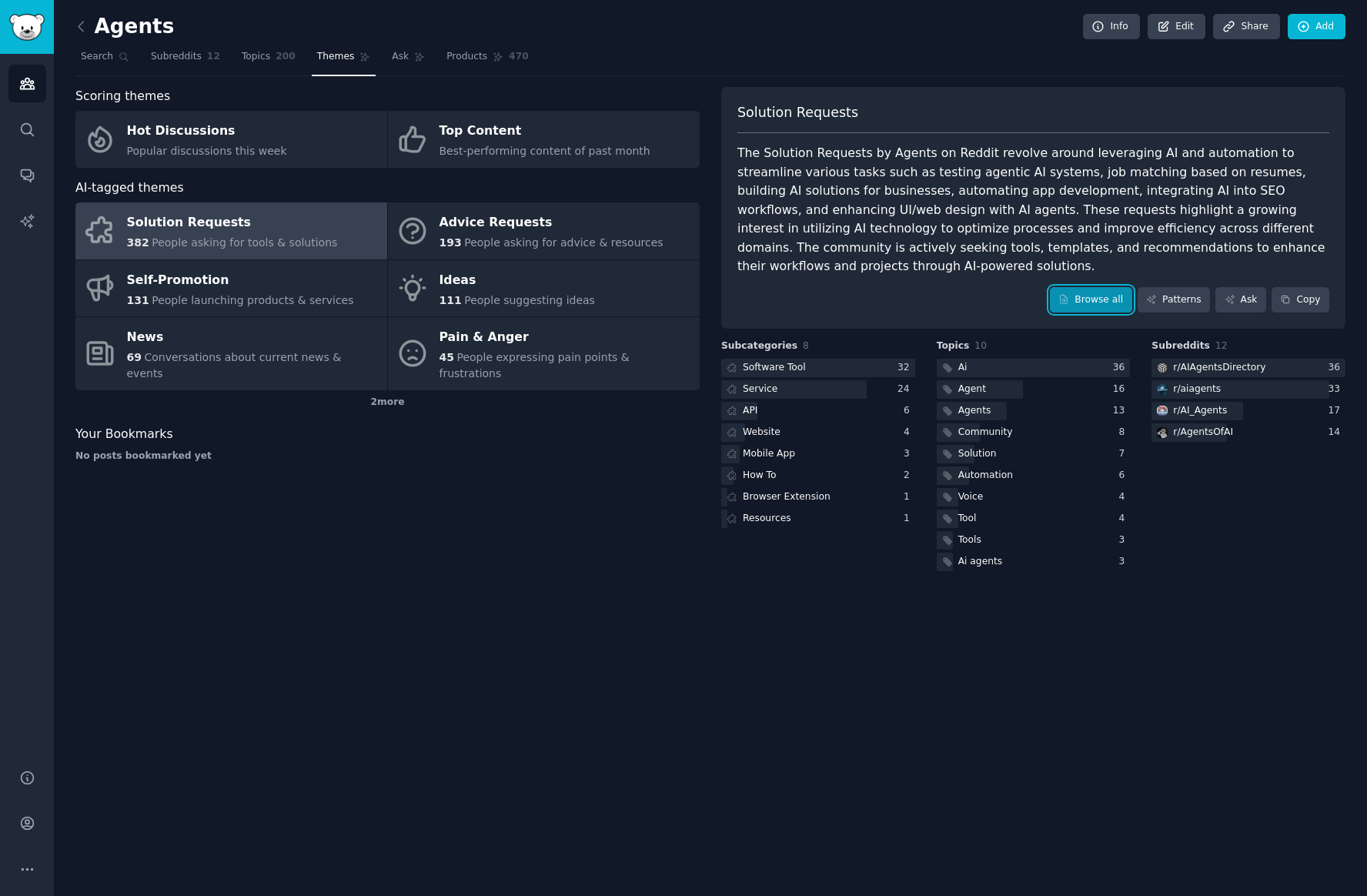
click at [1101, 288] on link "Browse all" at bounding box center [1091, 300] width 82 height 26
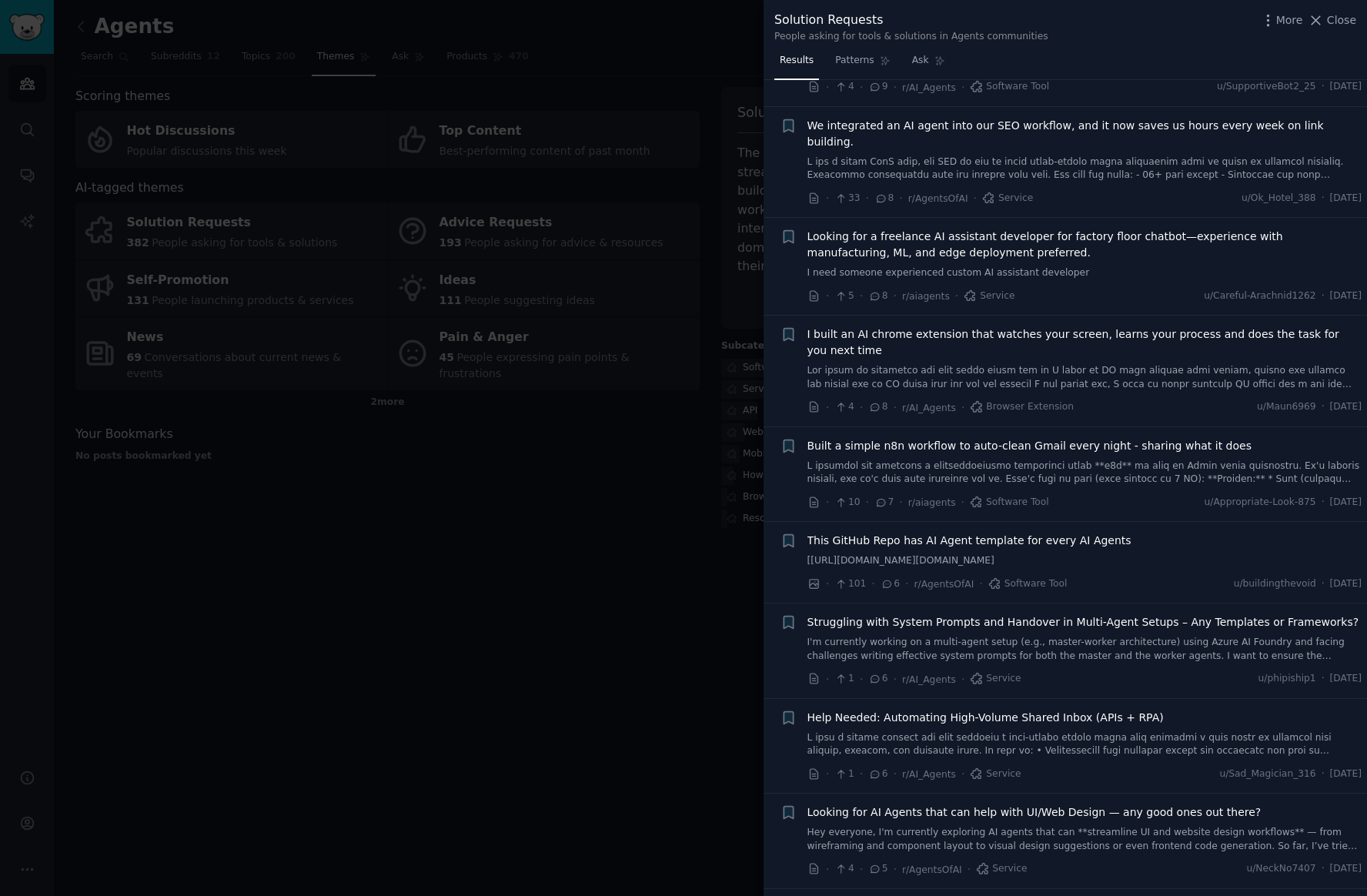
scroll to position [1226, 0]
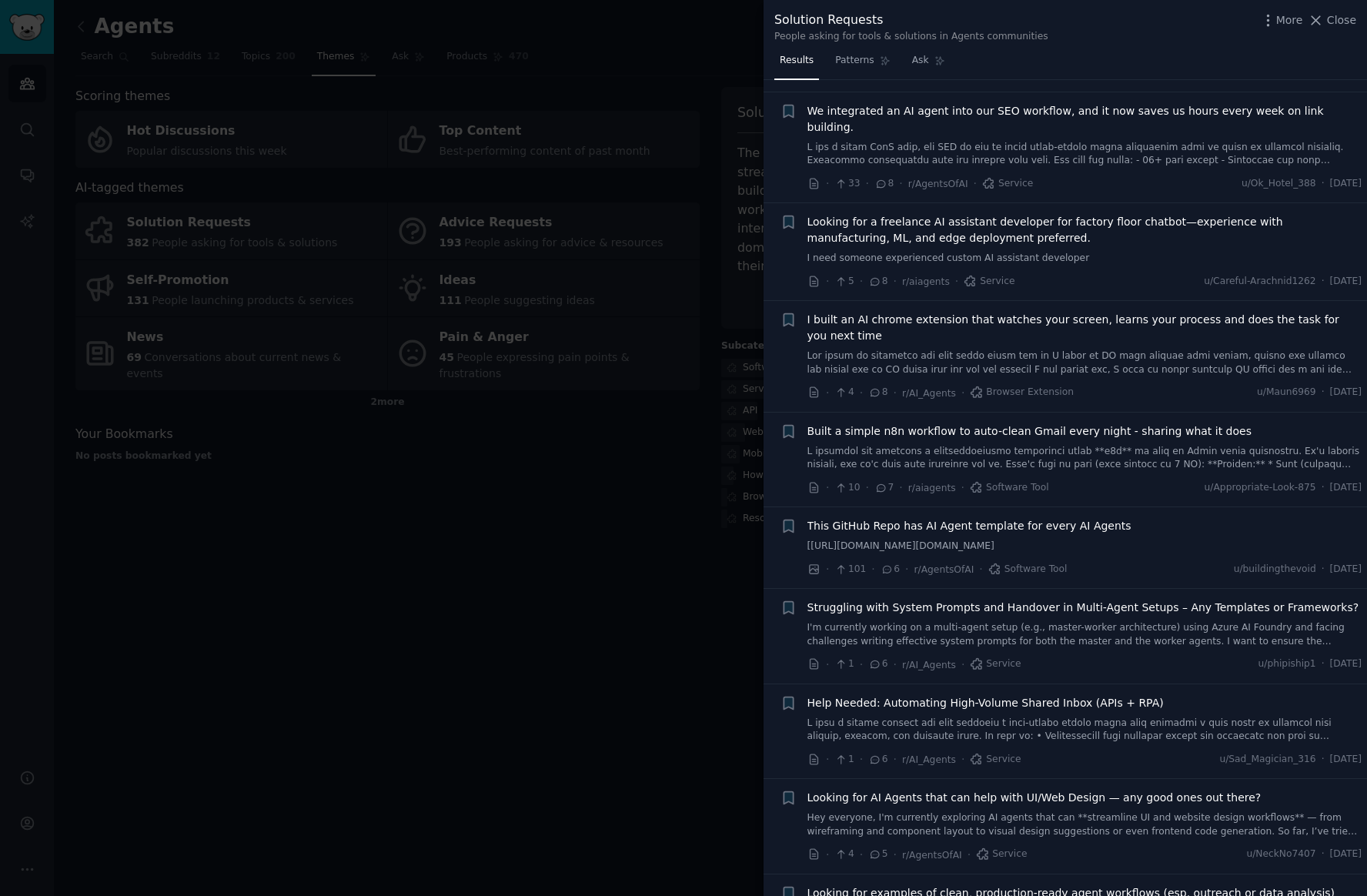
click at [515, 578] on div at bounding box center [683, 448] width 1367 height 896
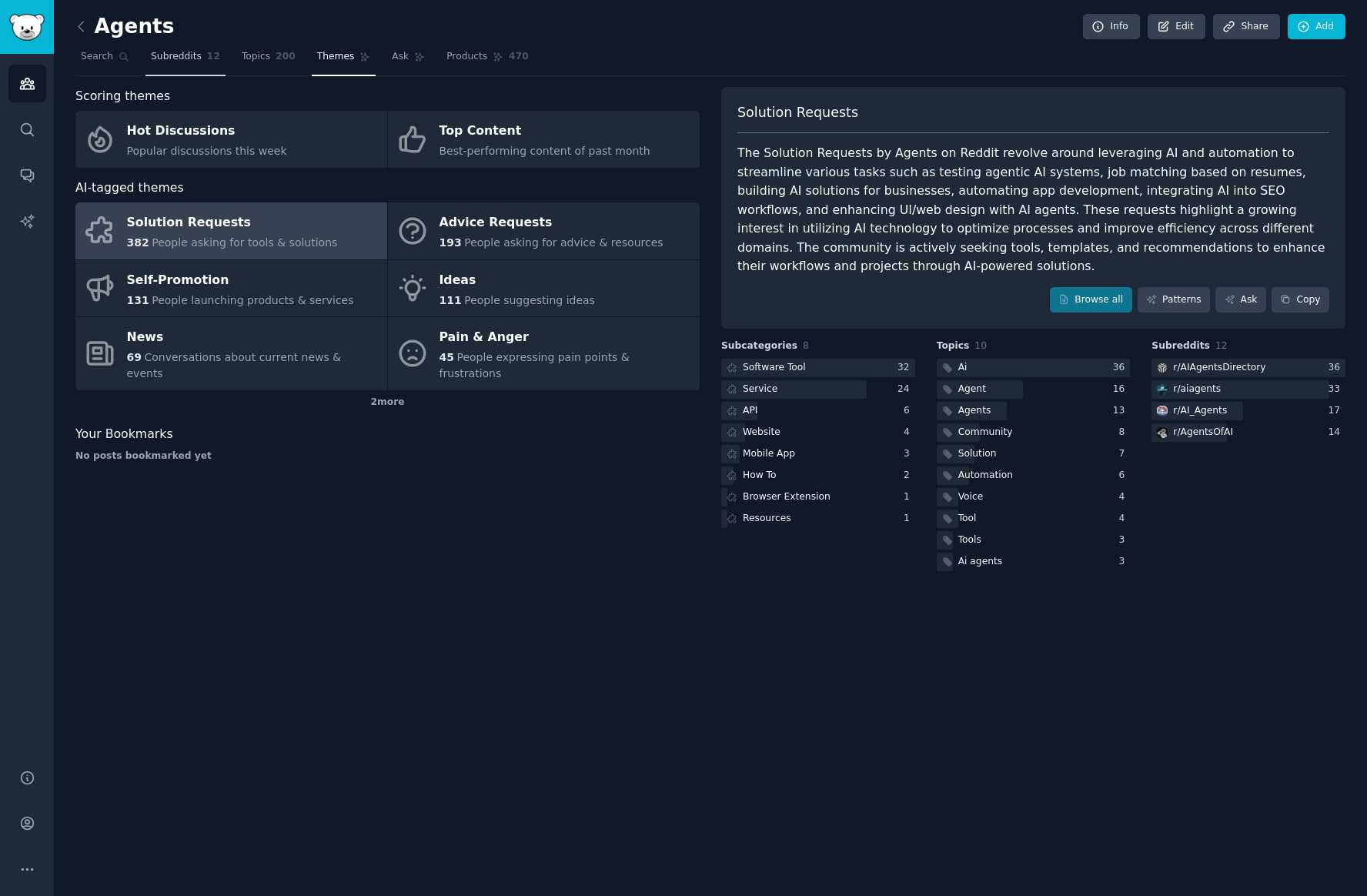
click at [178, 69] on link "Subreddits 12" at bounding box center [185, 60] width 80 height 32
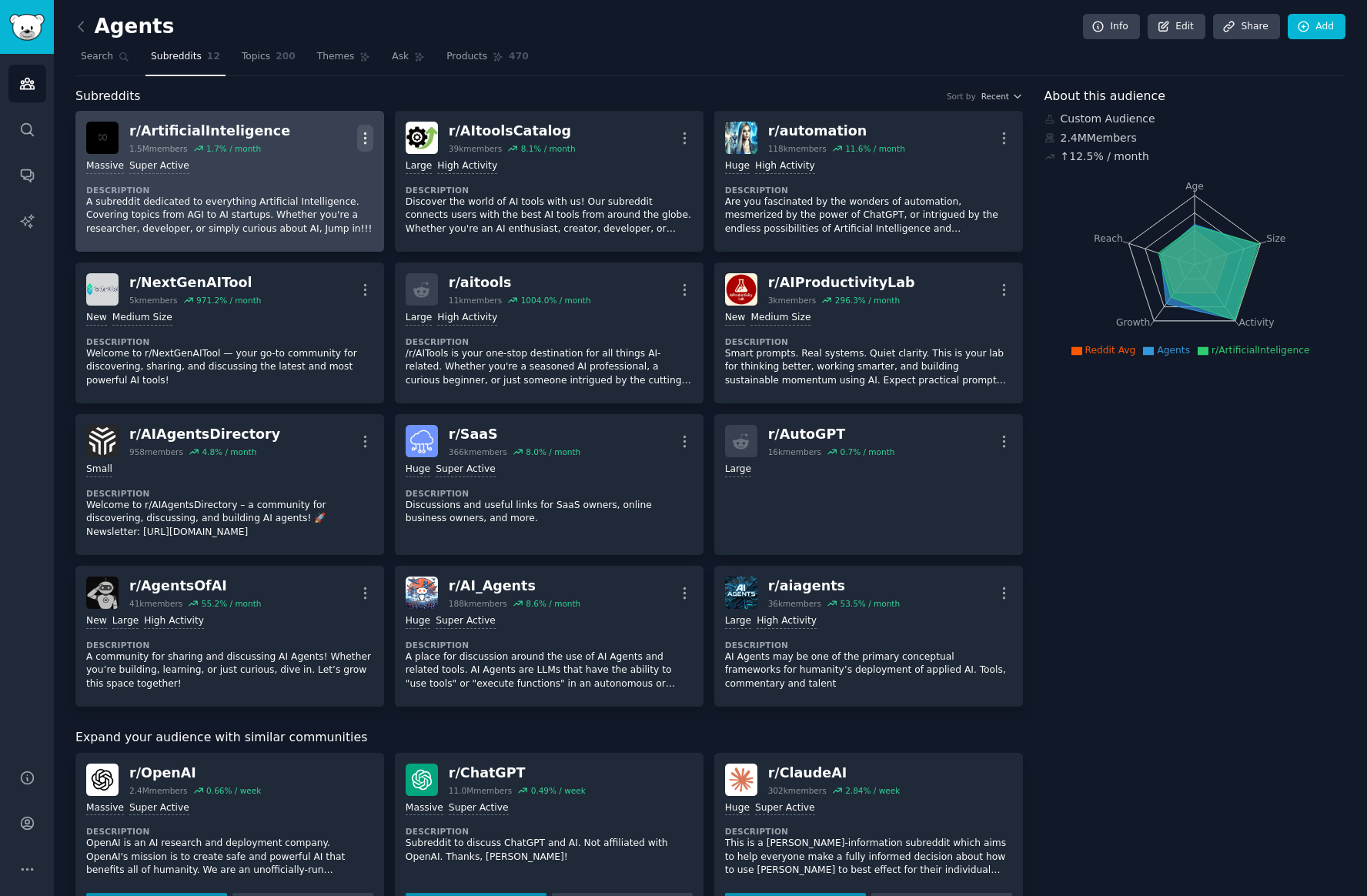
click at [365, 135] on icon "button" at bounding box center [365, 138] width 16 height 16
click at [328, 194] on div "Delete" at bounding box center [303, 197] width 92 height 33
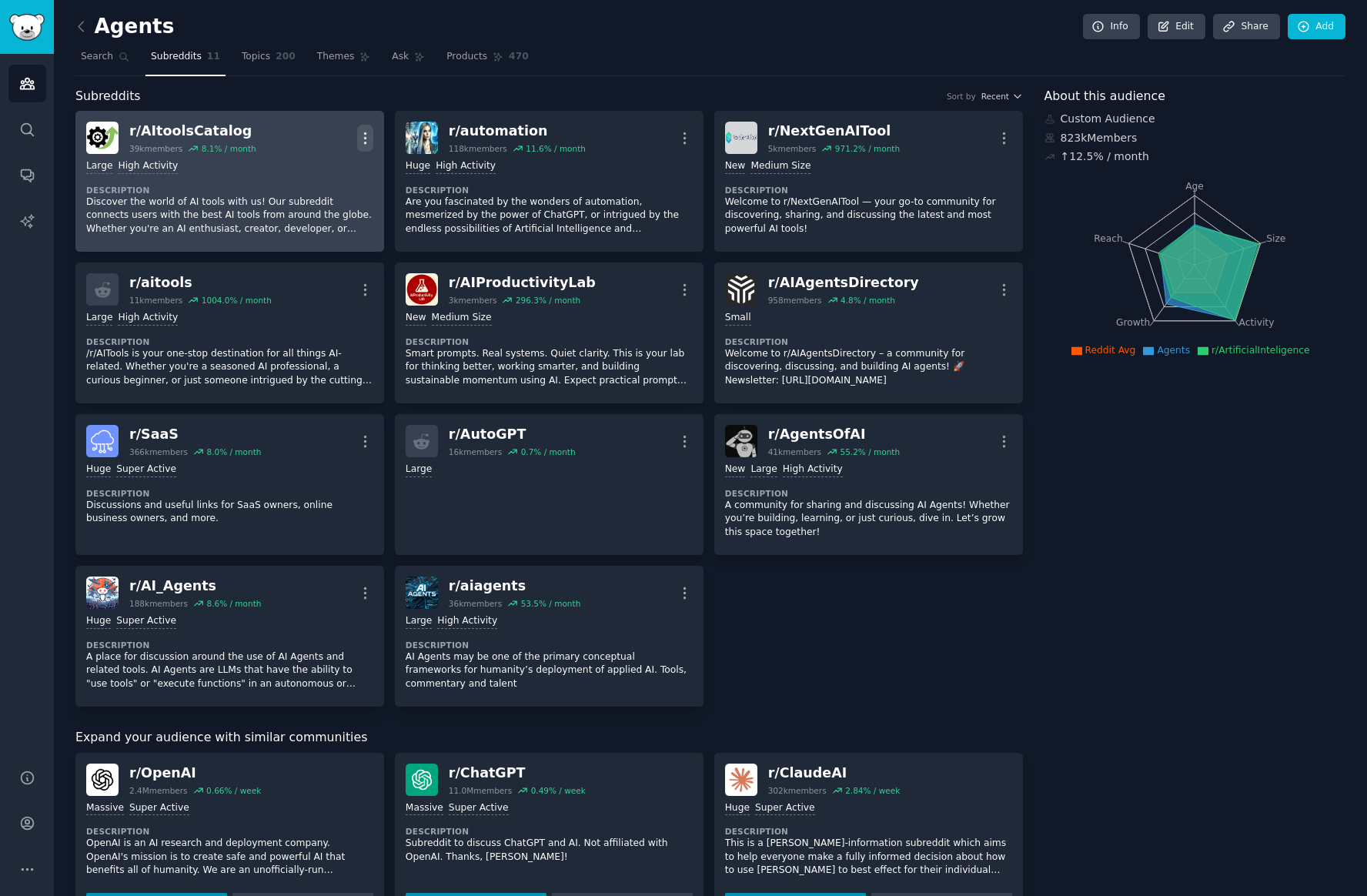
click at [357, 138] on icon "button" at bounding box center [365, 138] width 16 height 16
click at [309, 199] on p "Delete" at bounding box center [305, 197] width 35 height 16
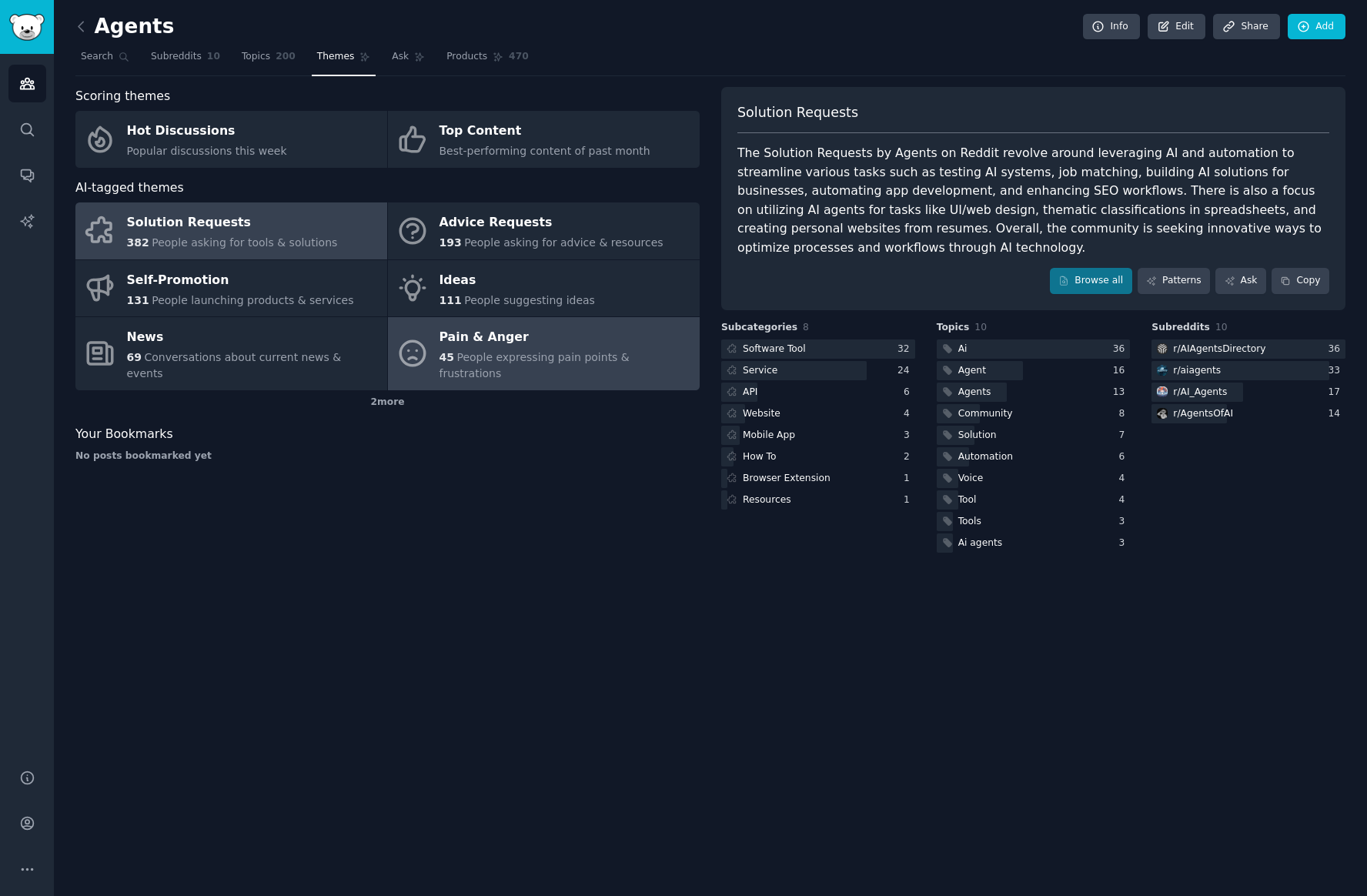
click at [523, 369] on link "Pain & Anger 45 People expressing pain points & frustrations" at bounding box center [543, 354] width 312 height 73
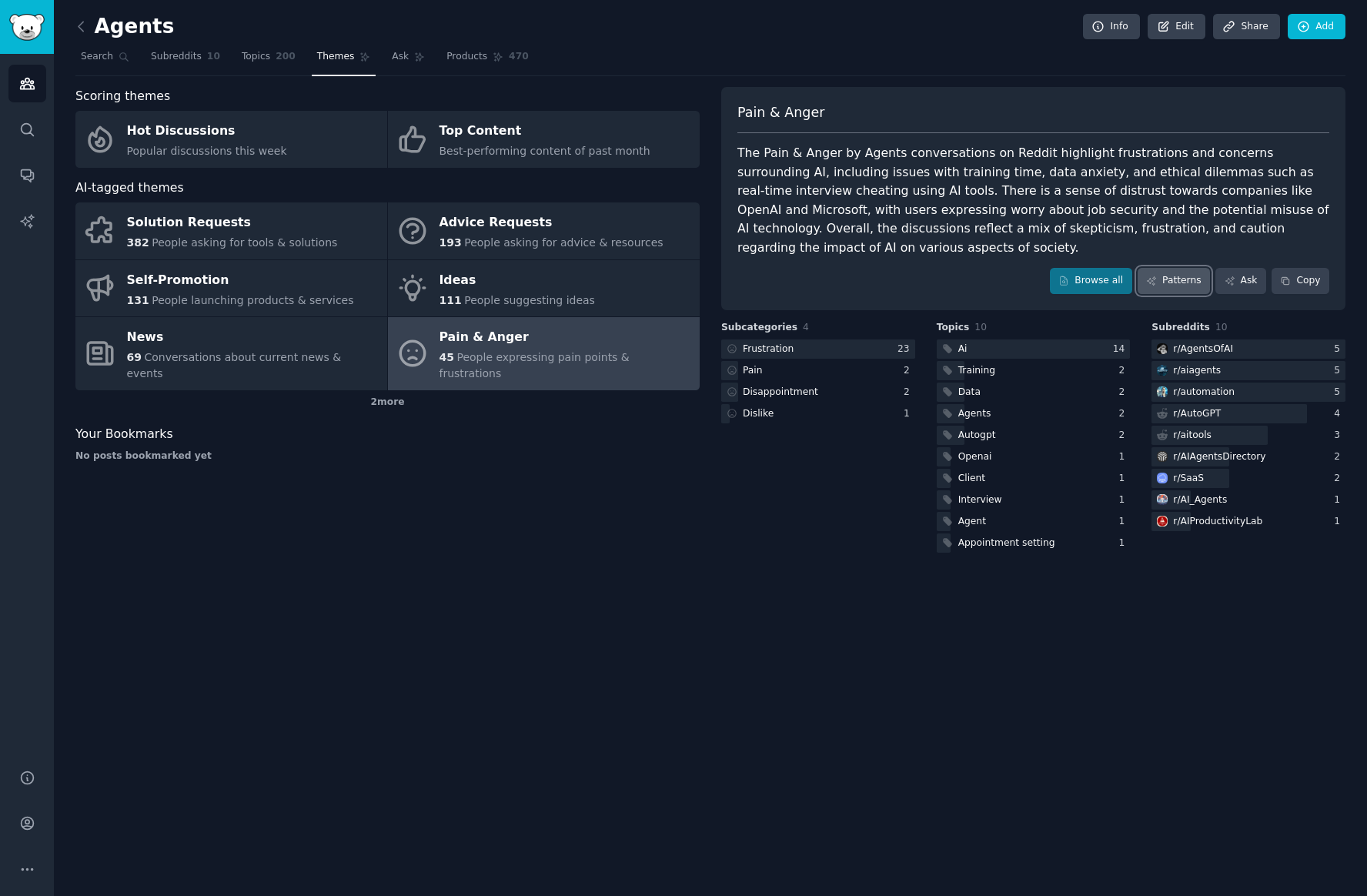
click at [1183, 268] on link "Patterns" at bounding box center [1174, 281] width 72 height 26
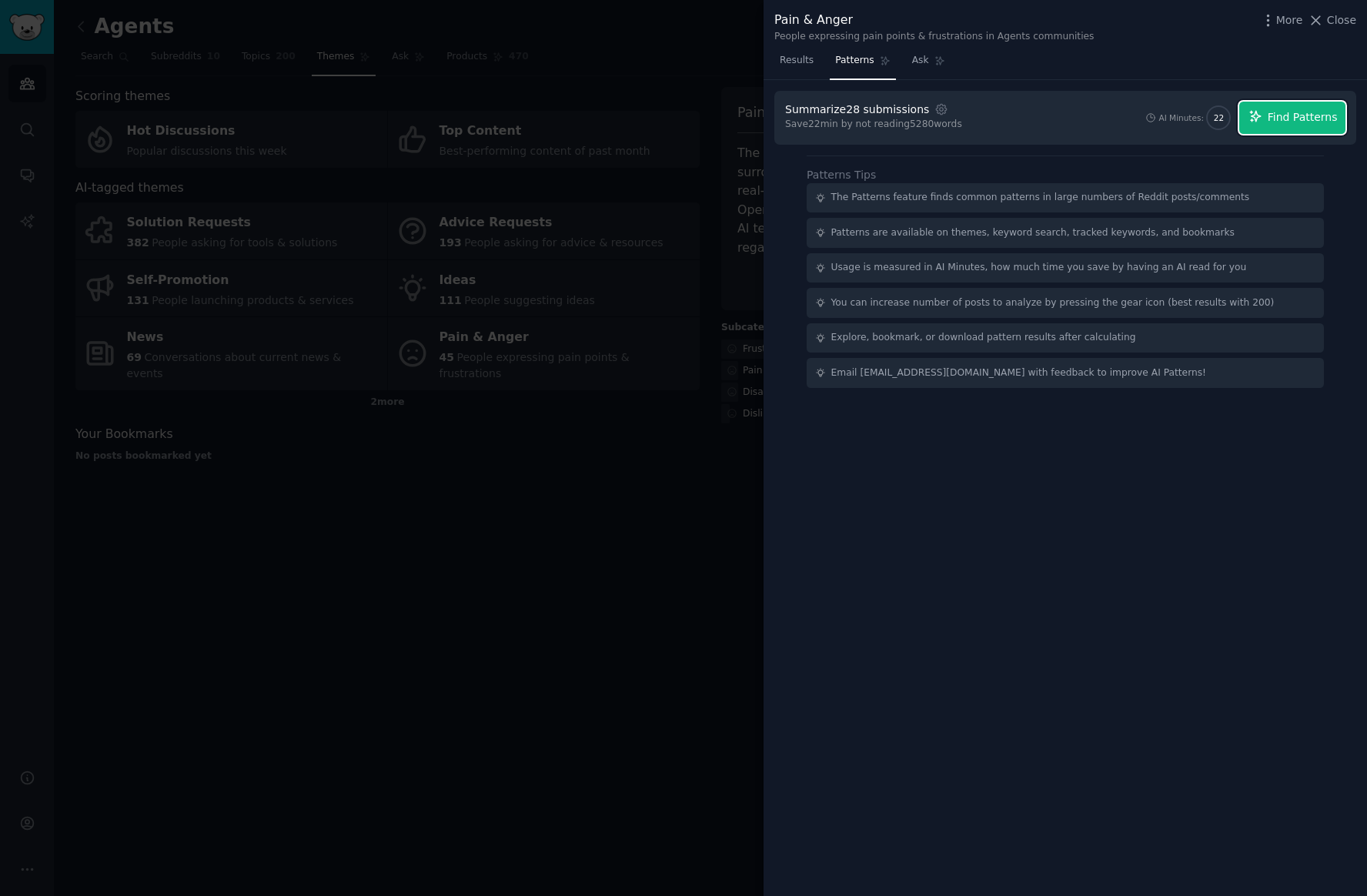
click at [1308, 110] on span "Find Patterns" at bounding box center [1303, 117] width 70 height 16
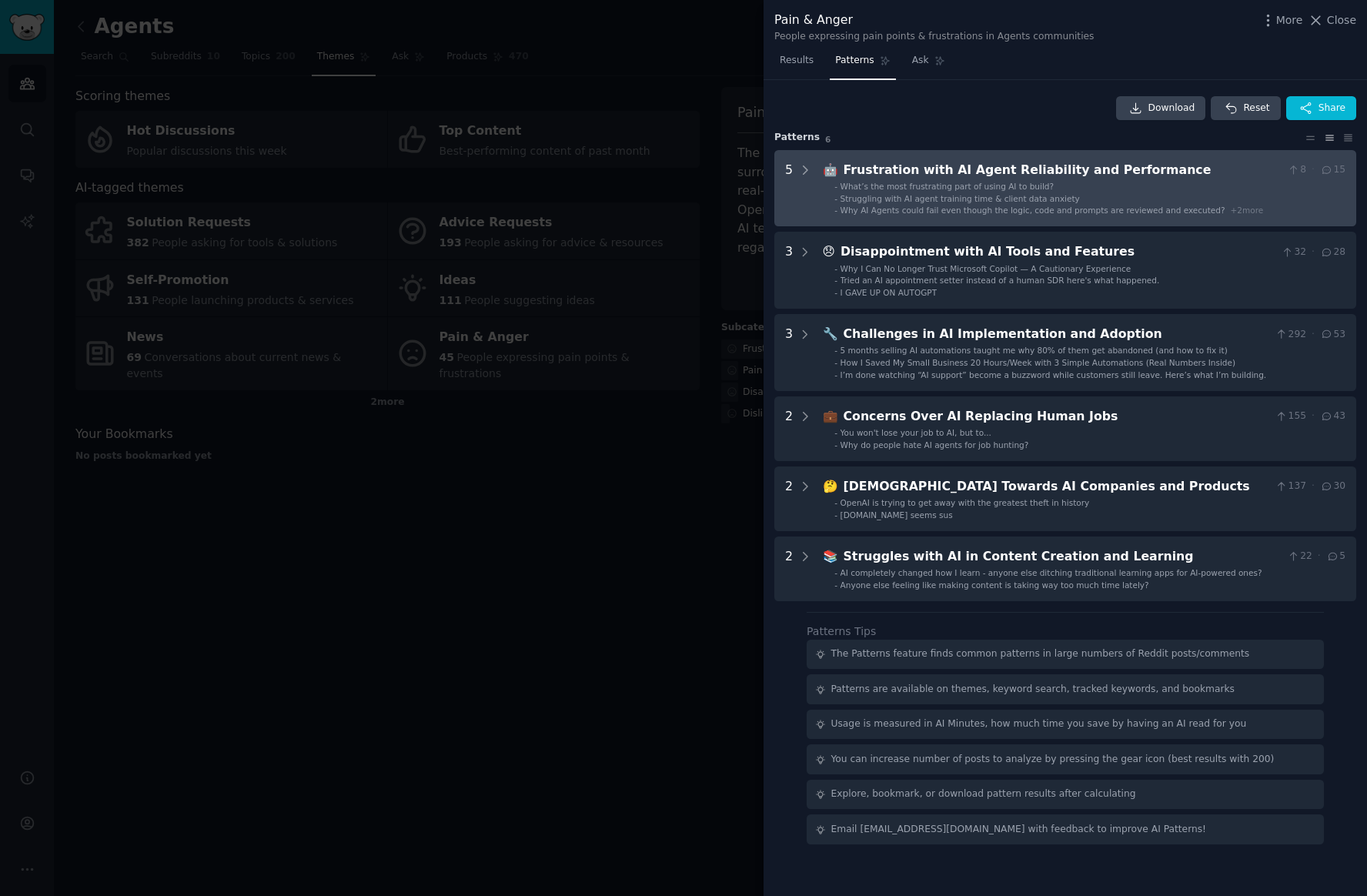
click at [1177, 205] on span "Why AI Agents could fail even though the logic, code and prompts are reviewed a…" at bounding box center [1032, 209] width 384 height 9
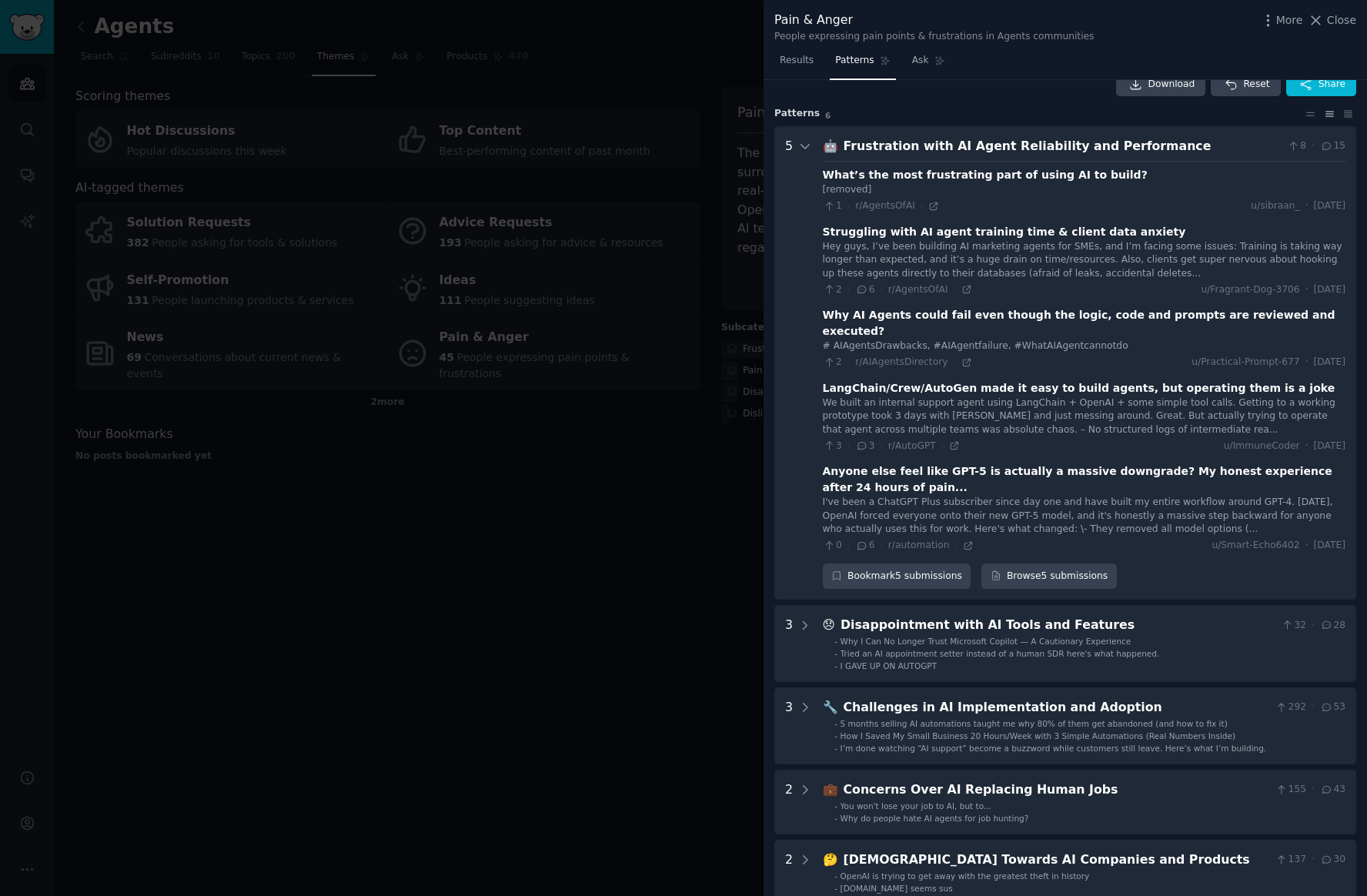
scroll to position [70, 0]
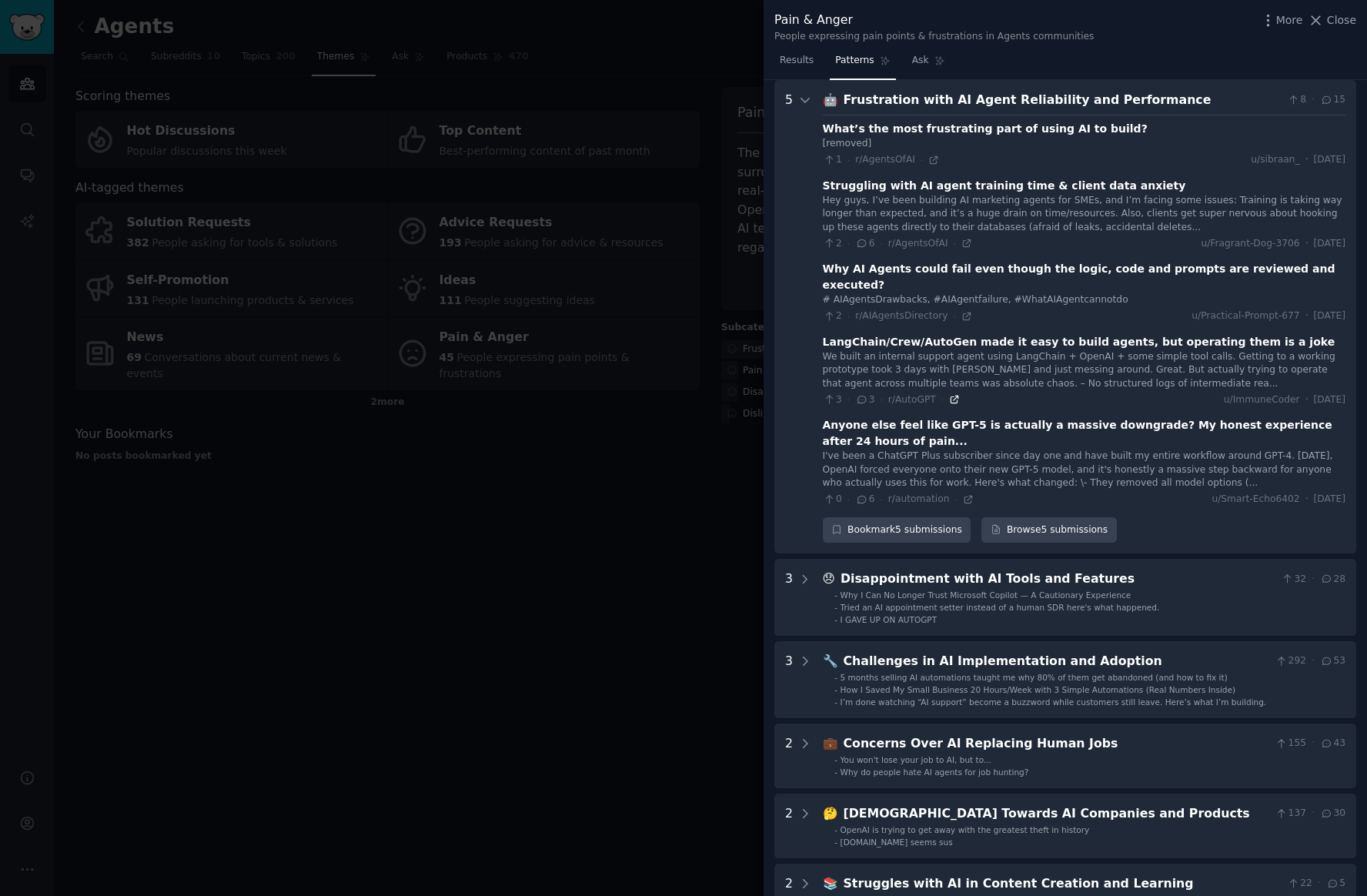
click at [951, 394] on icon at bounding box center [954, 399] width 11 height 11
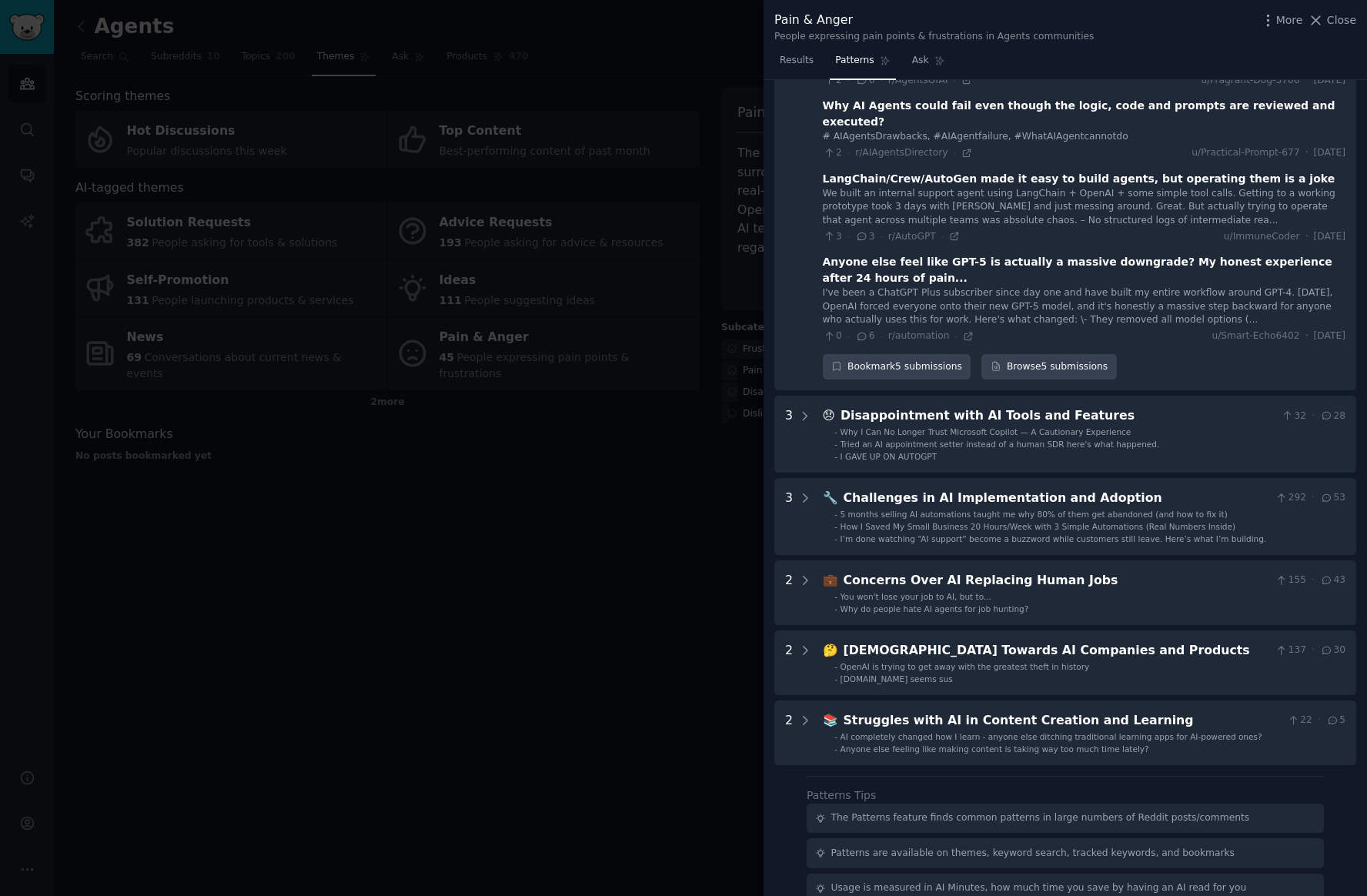
scroll to position [245, 0]
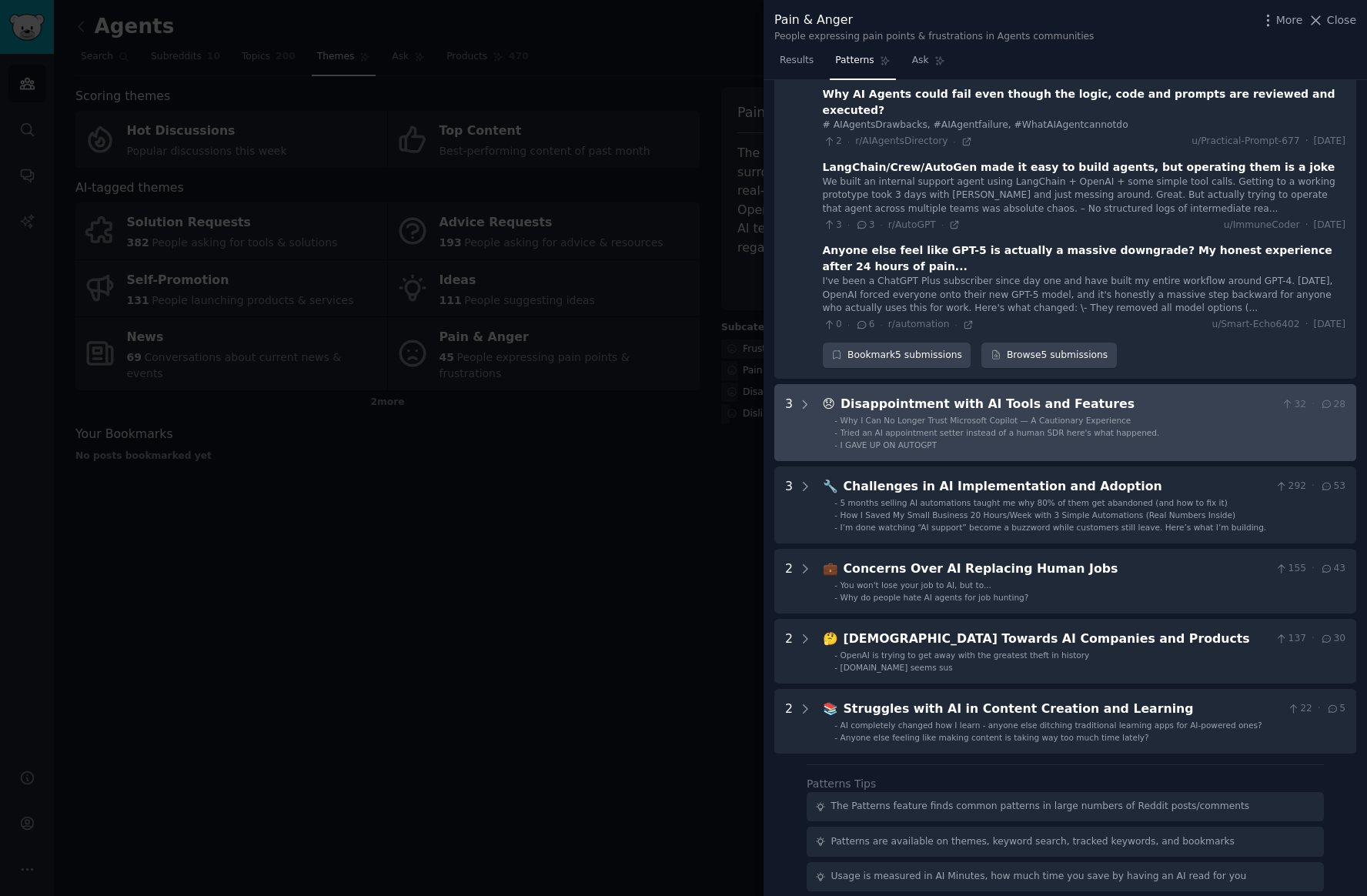
click at [949, 439] on li "- I GAVE UP ON AUTOGPT" at bounding box center [1090, 445] width 511 height 11
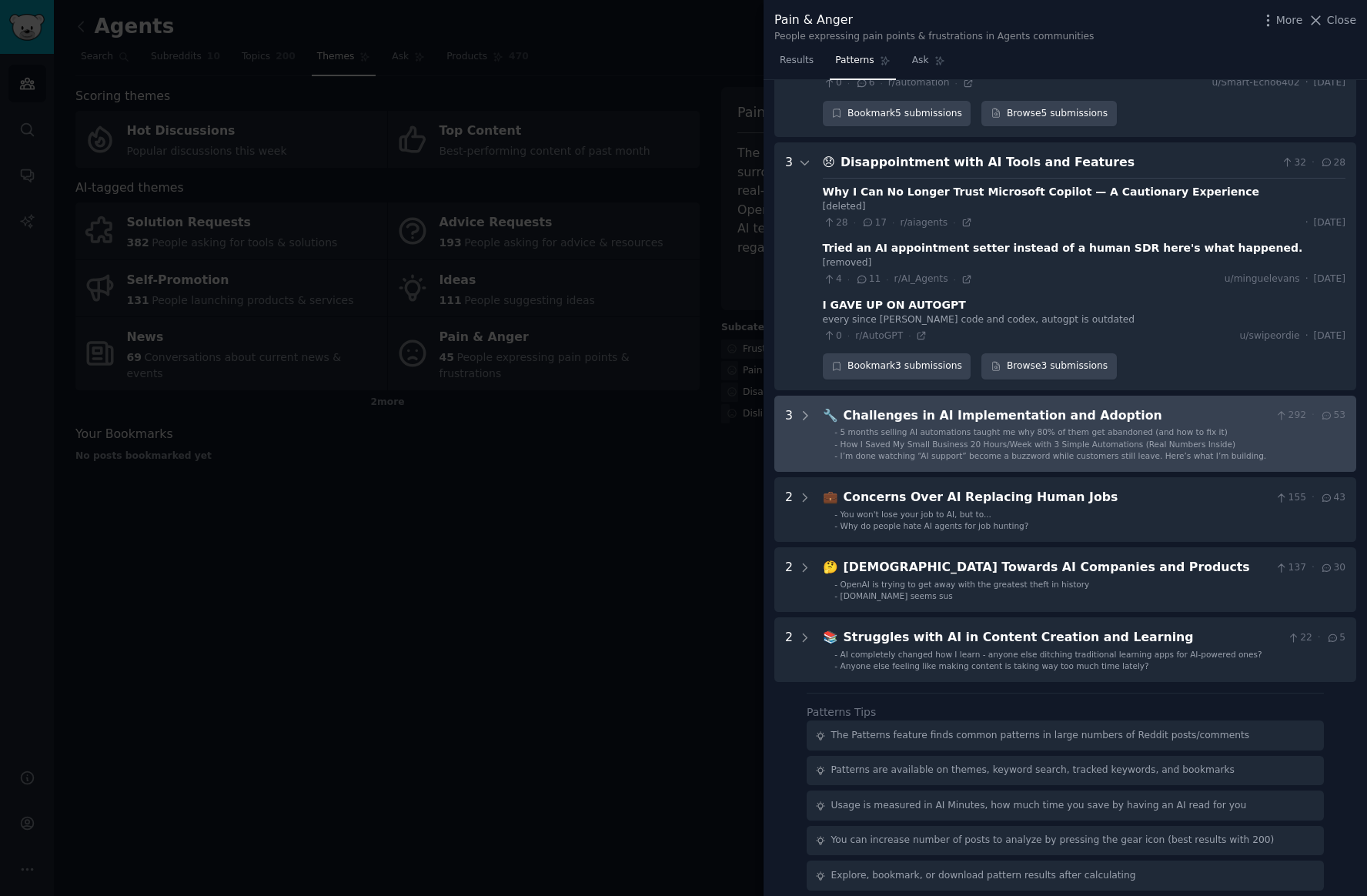
scroll to position [516, 0]
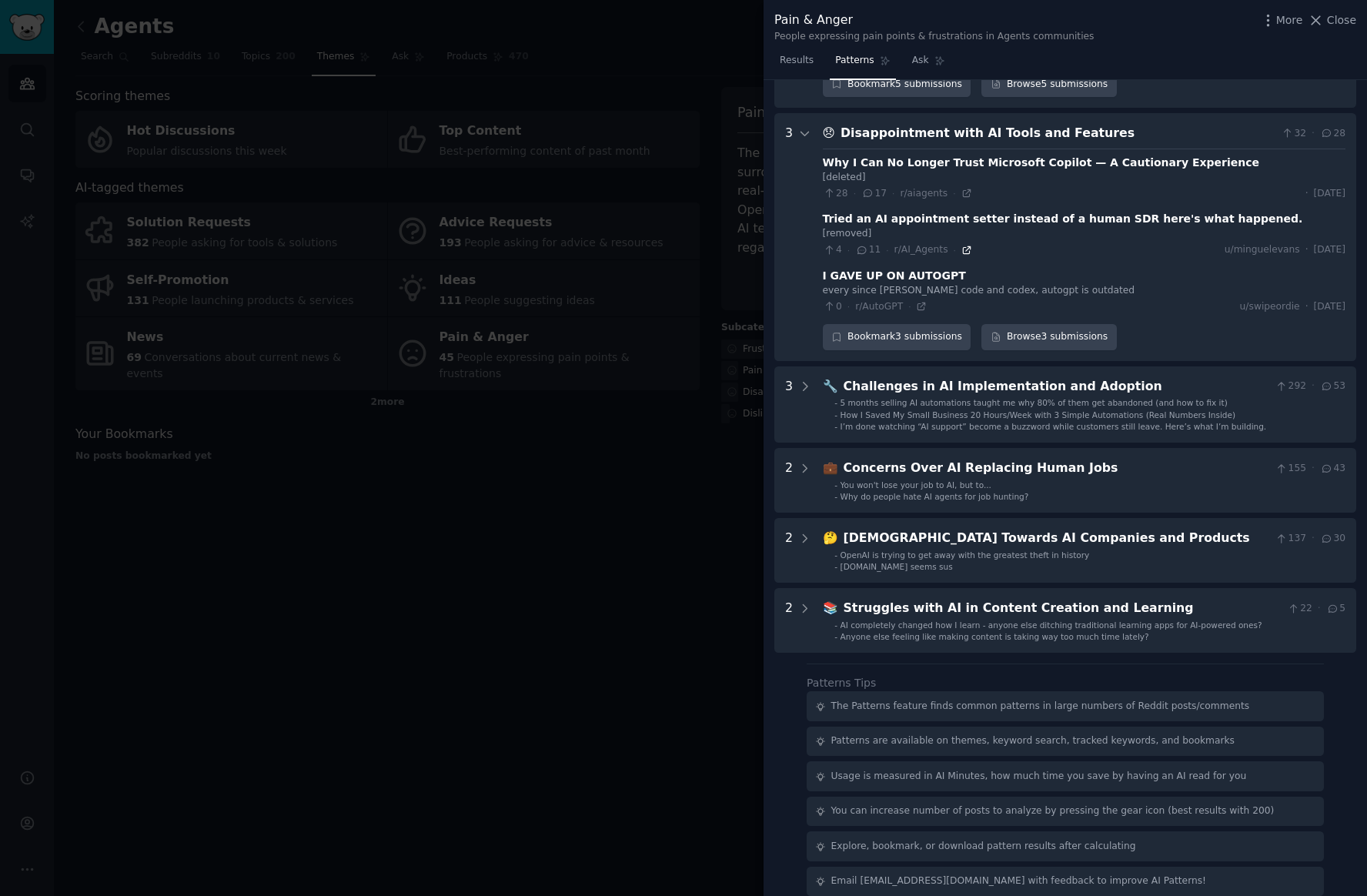
click at [965, 245] on icon at bounding box center [966, 250] width 11 height 11
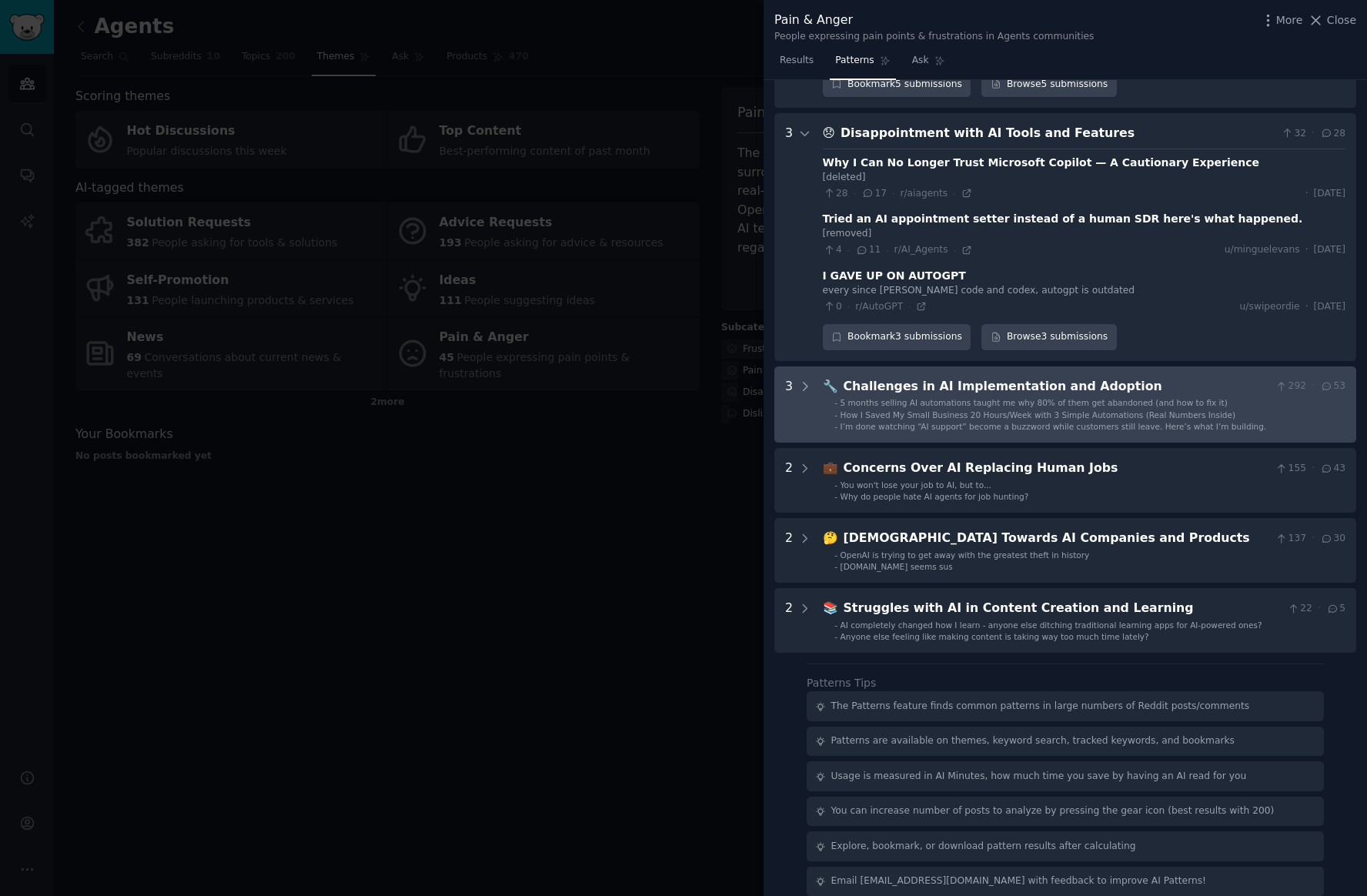
click at [1046, 377] on div "Challenges in AI Implementation and Adoption" at bounding box center [1056, 386] width 426 height 19
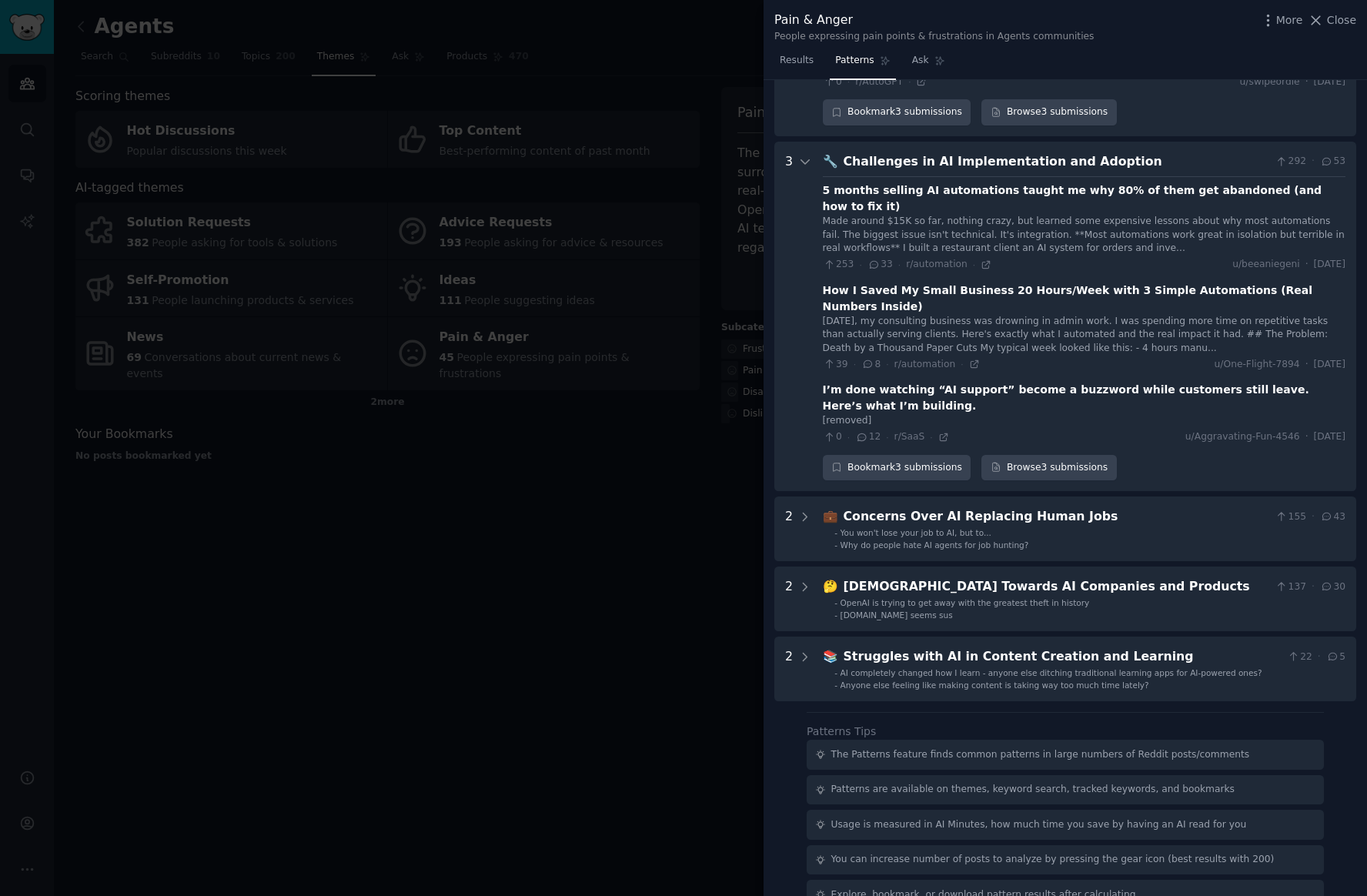
scroll to position [757, 0]
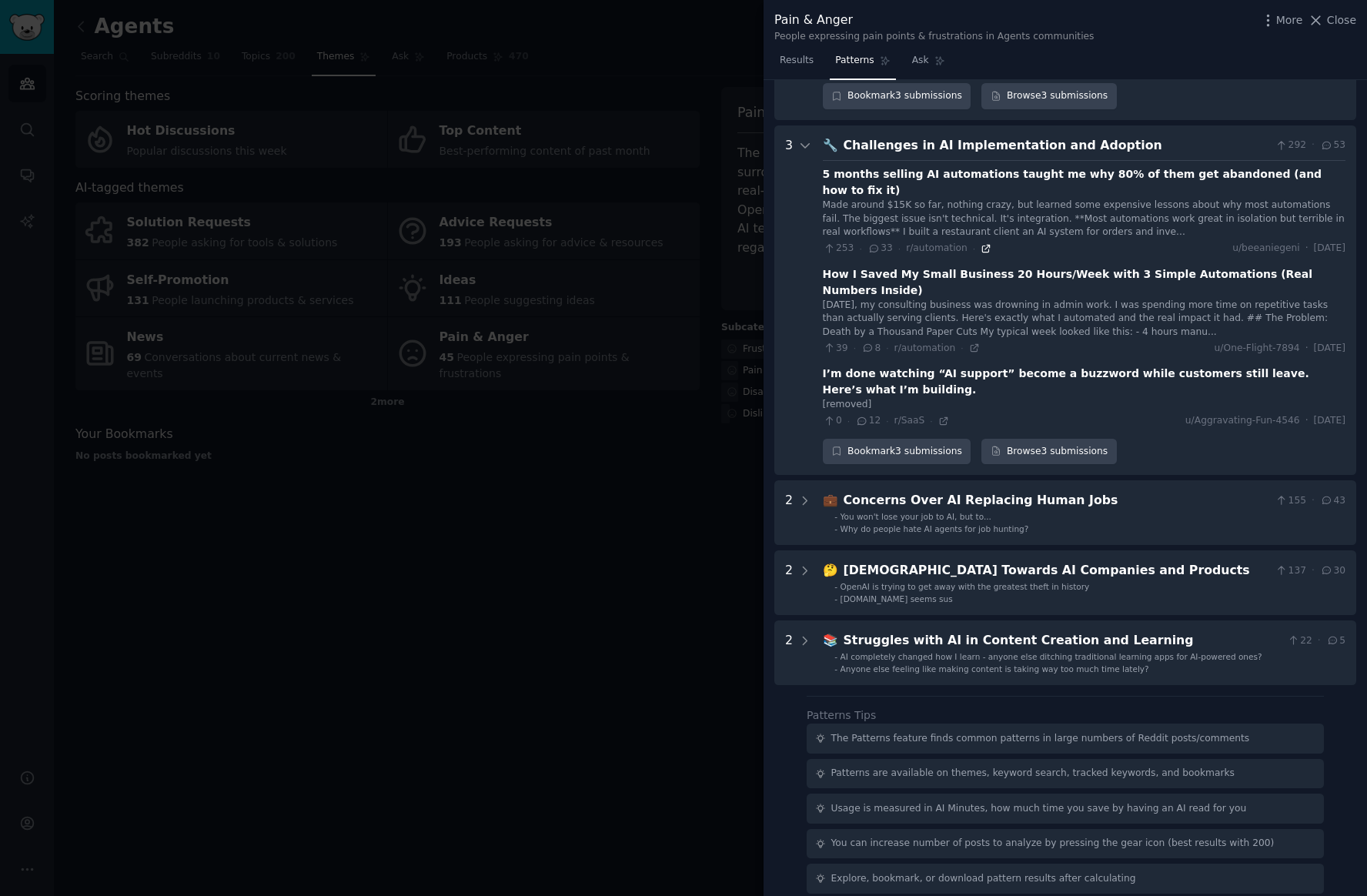
click at [984, 243] on icon at bounding box center [986, 248] width 11 height 11
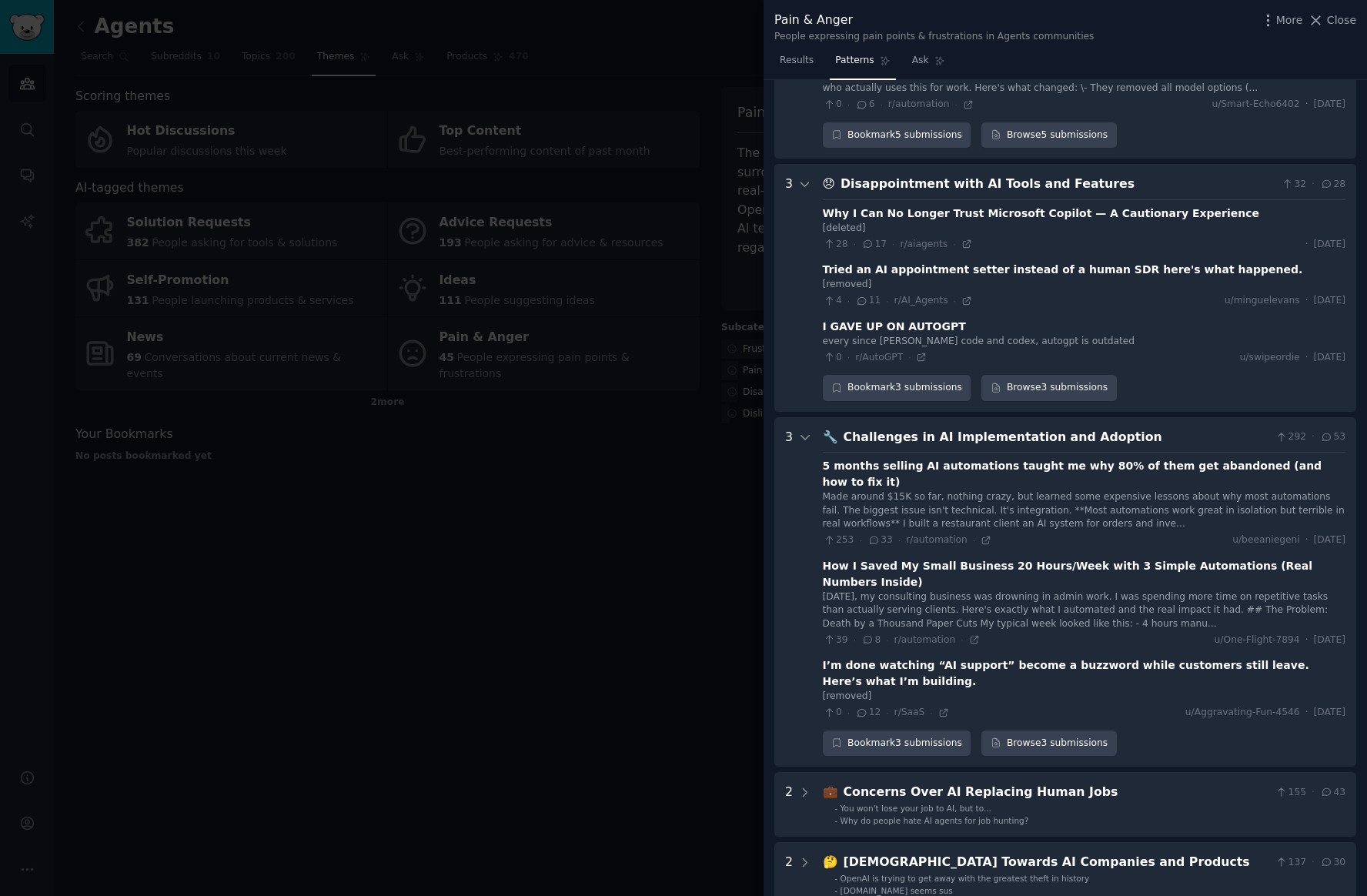
scroll to position [460, 0]
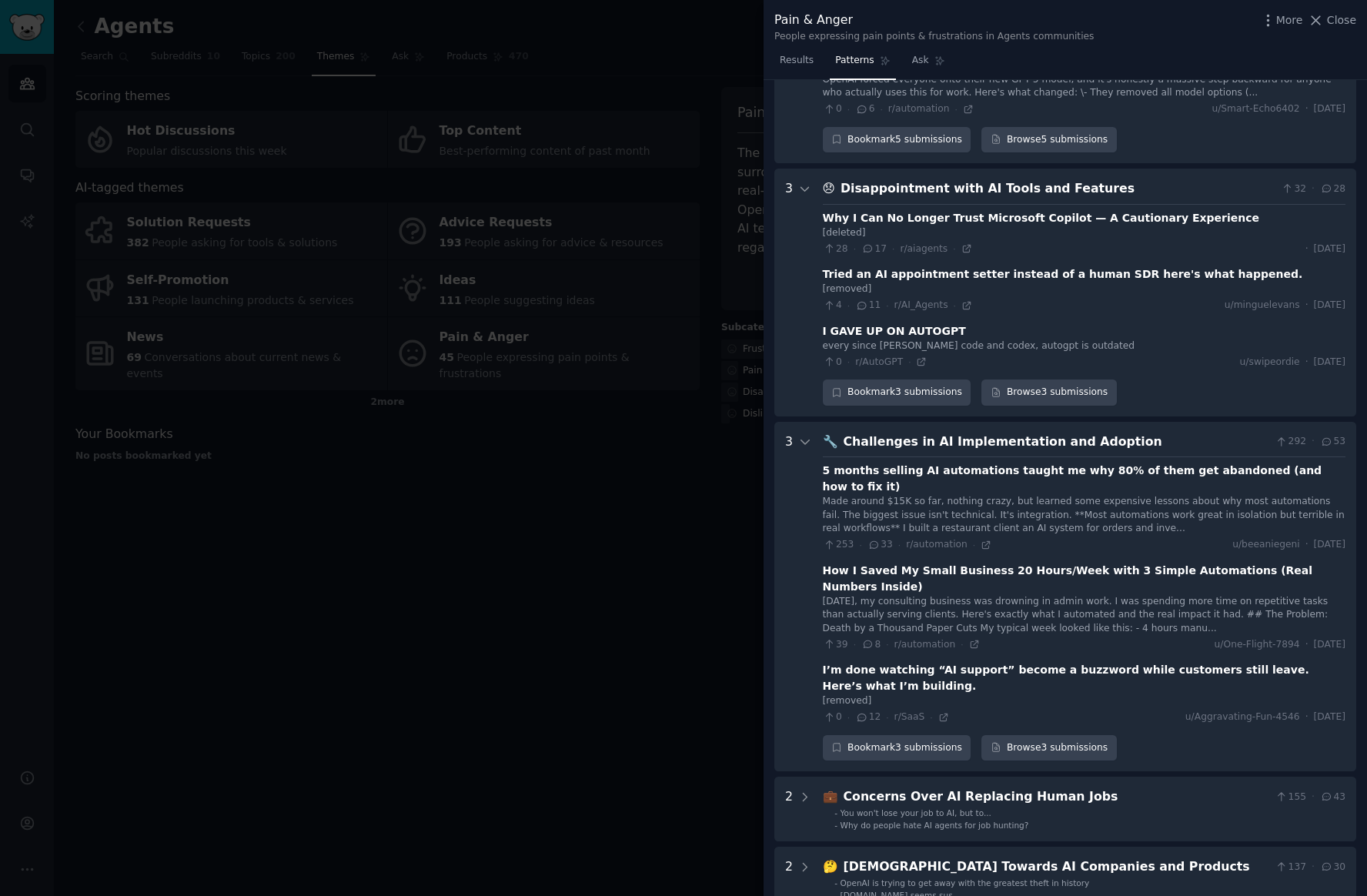
click at [955, 299] on div "4 · 11 · r/AI_Agents ·" at bounding box center [898, 306] width 149 height 14
click at [961, 300] on icon at bounding box center [966, 306] width 11 height 11
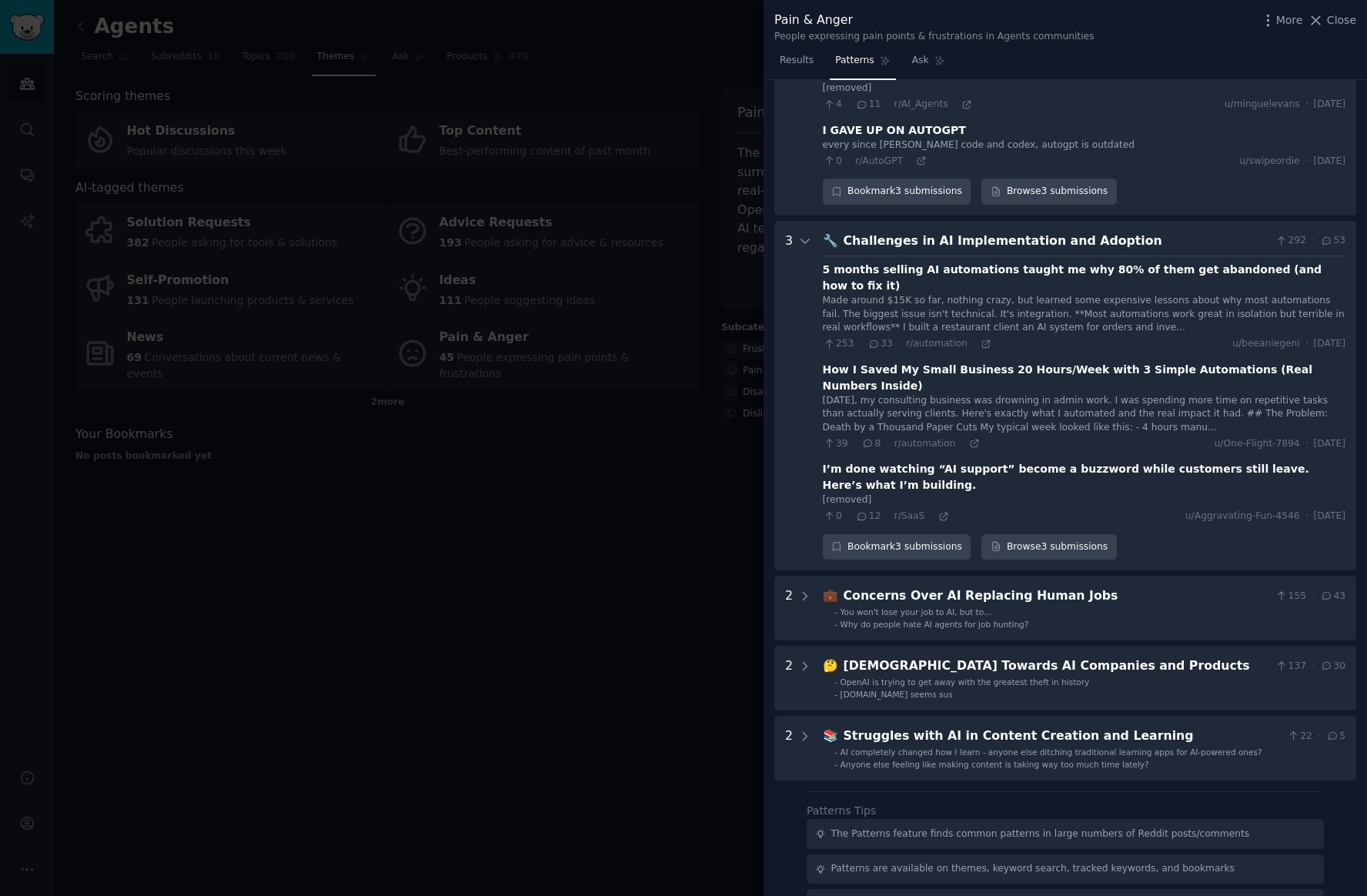
scroll to position [687, 0]
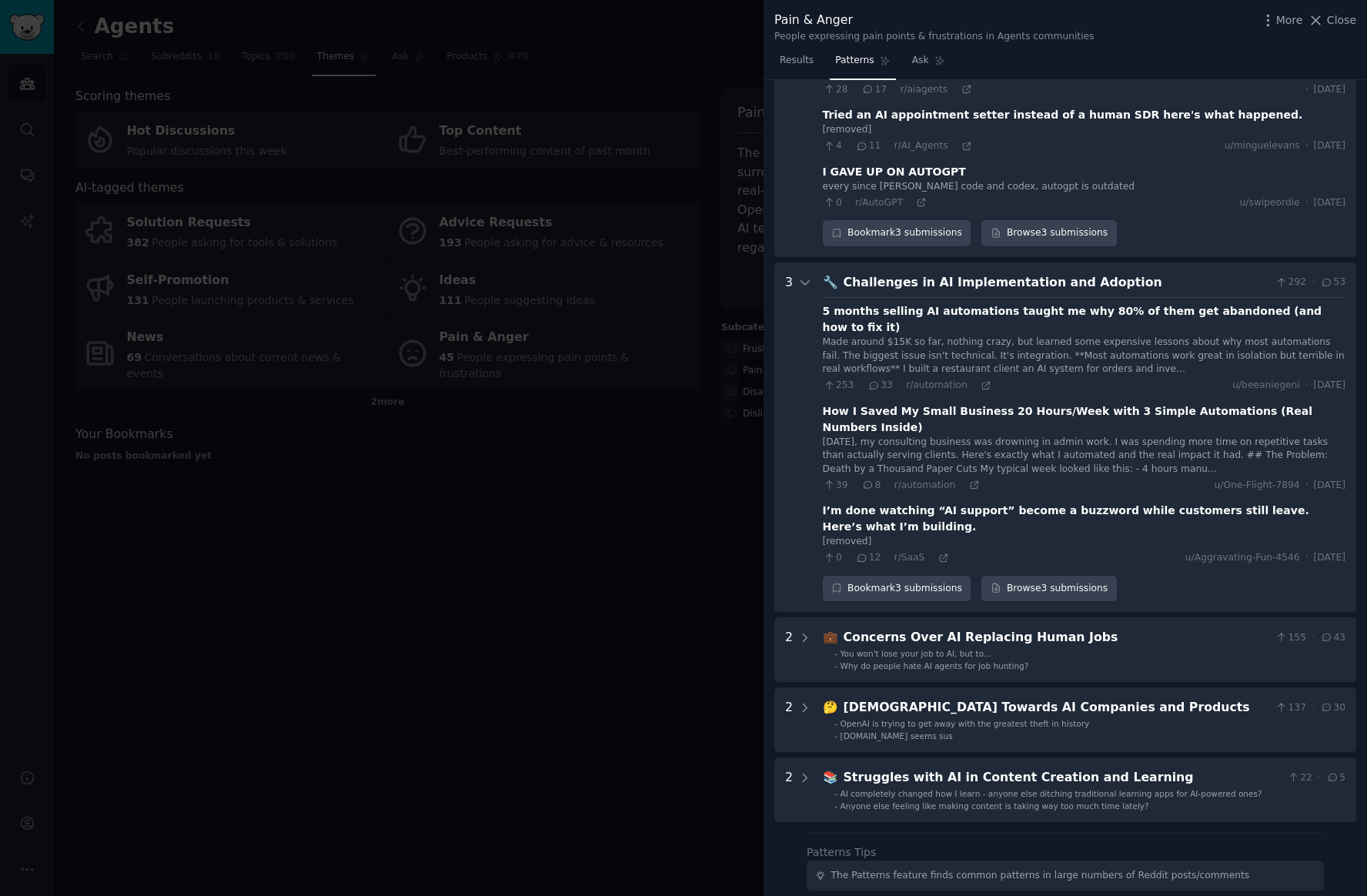
click at [1046, 273] on div "Challenges in AI Implementation and Adoption" at bounding box center [1056, 282] width 426 height 19
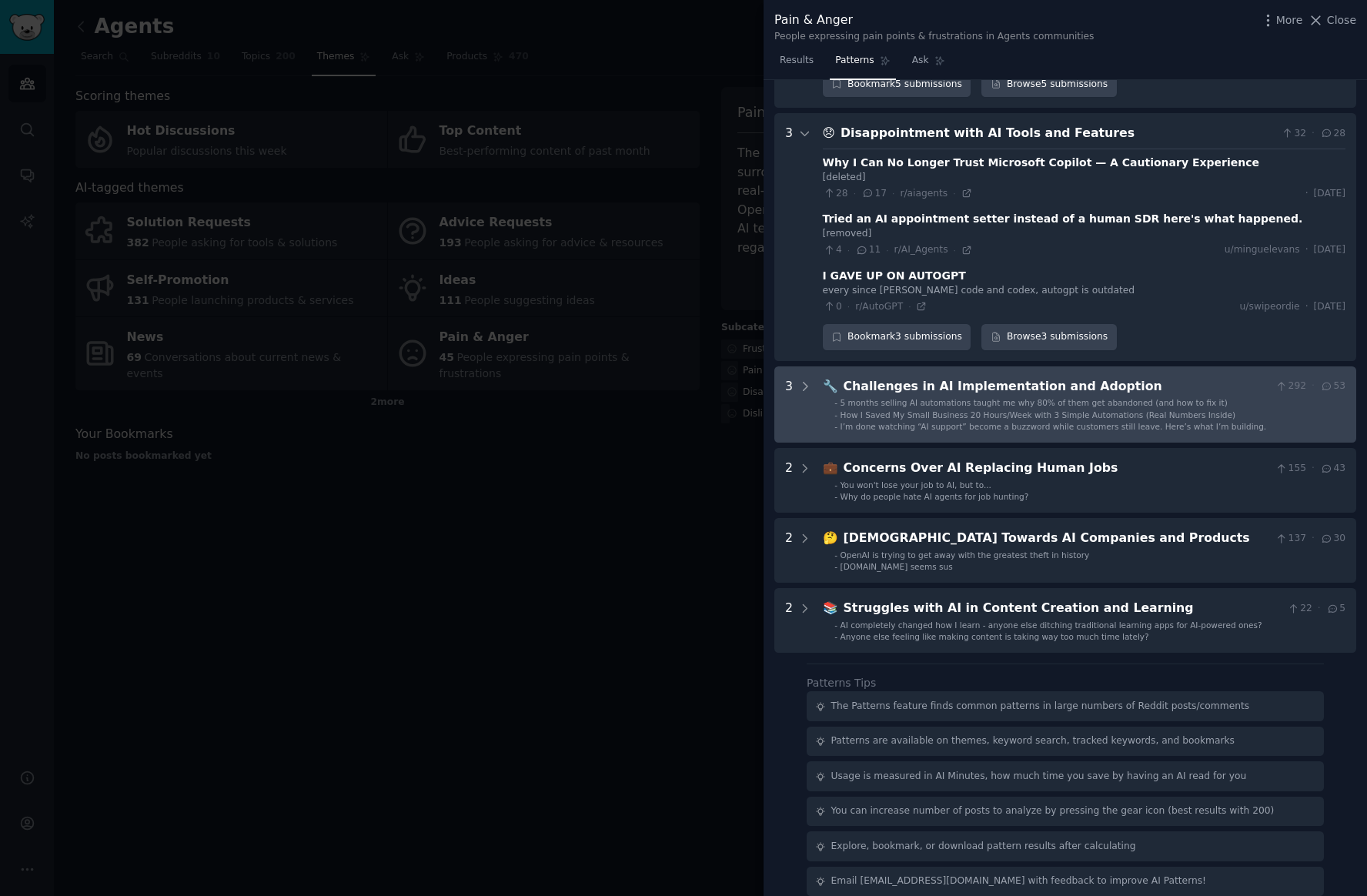
click at [998, 398] on span "5 months selling AI automations taught me why 80% of them get abandoned (and ho…" at bounding box center [1033, 403] width 387 height 9
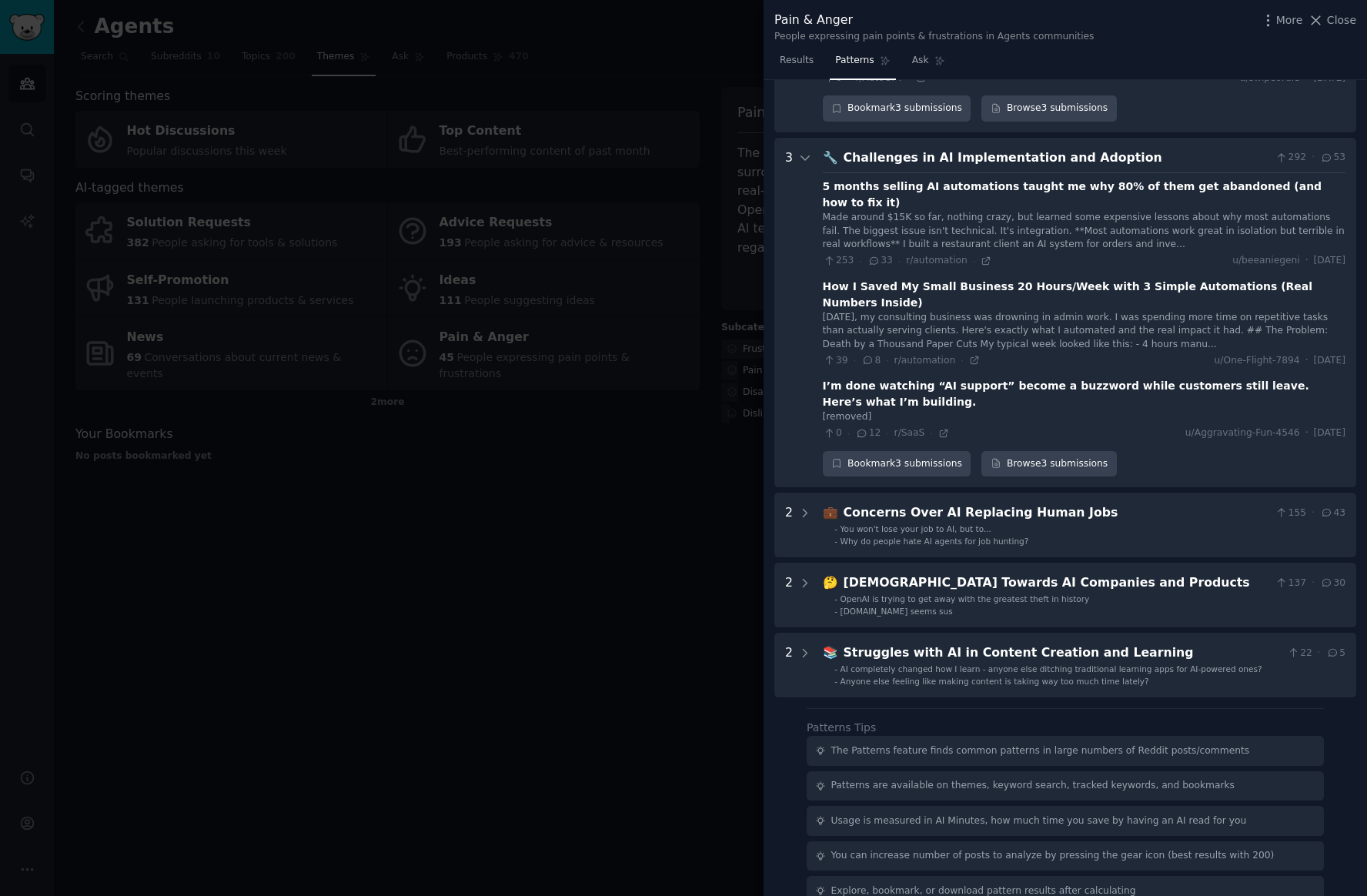
scroll to position [757, 0]
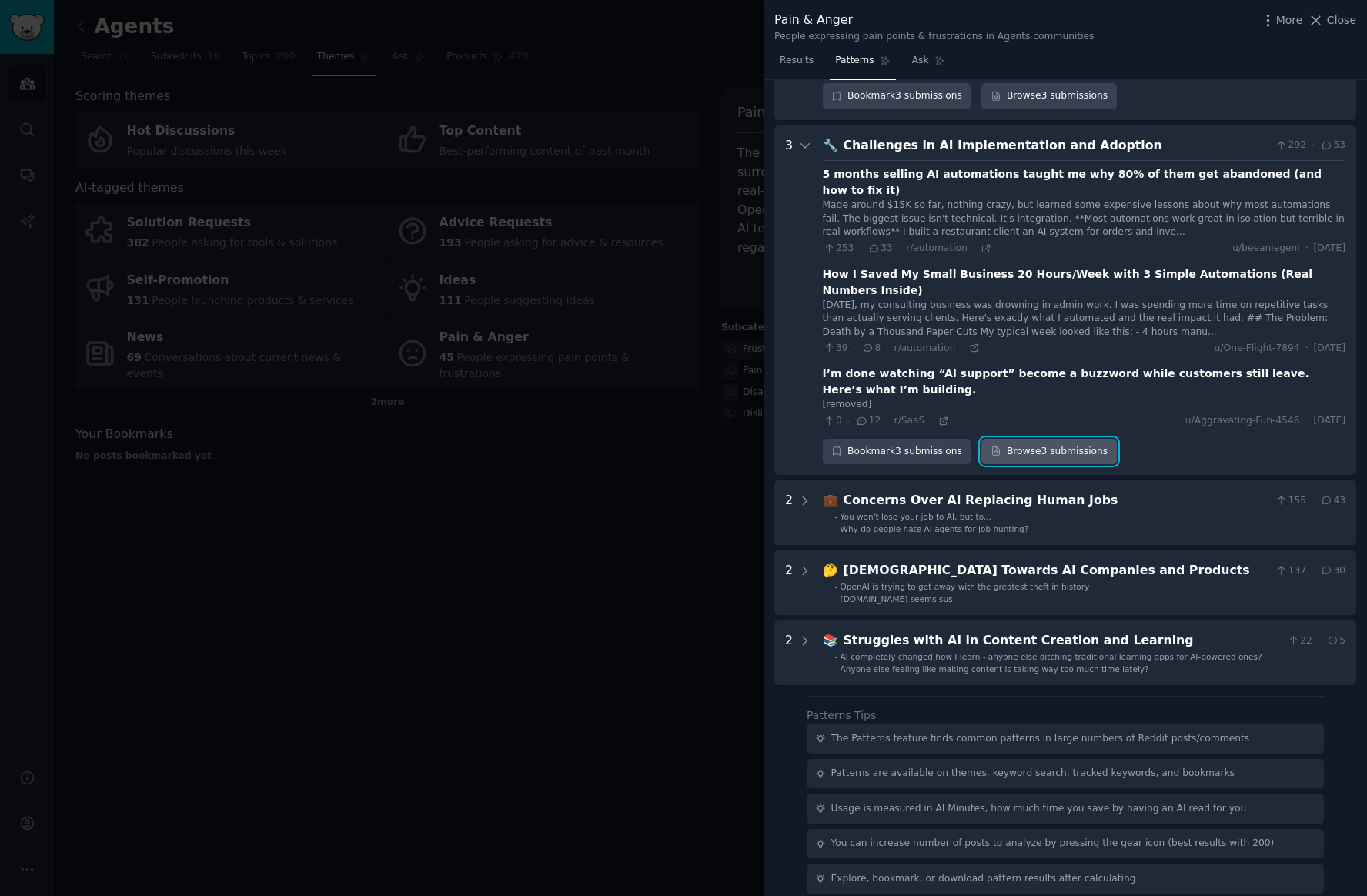
click at [1053, 439] on link "Browse 3 submissions" at bounding box center [1048, 451] width 135 height 26
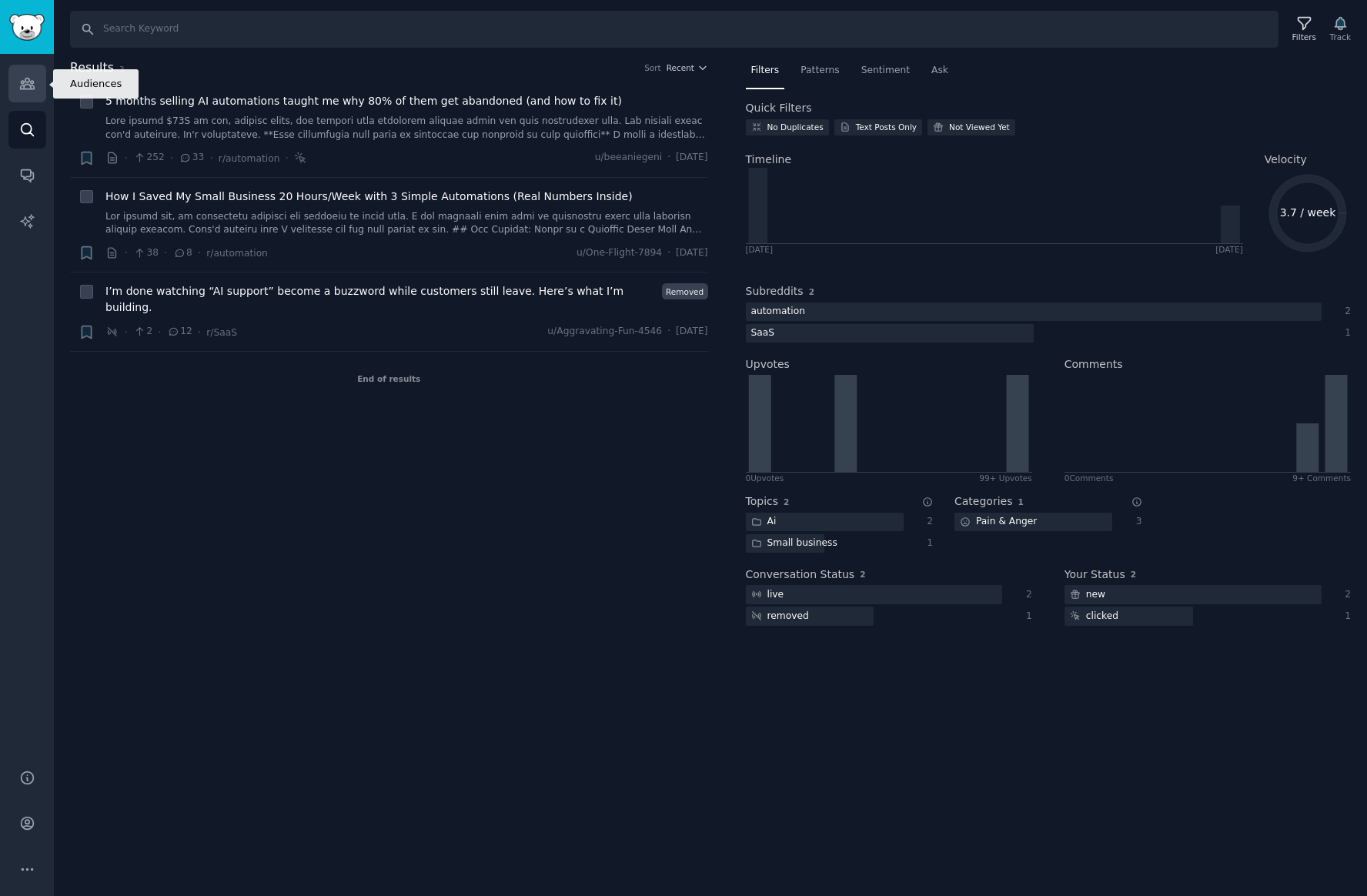
click at [38, 94] on link "Audiences" at bounding box center [27, 83] width 38 height 38
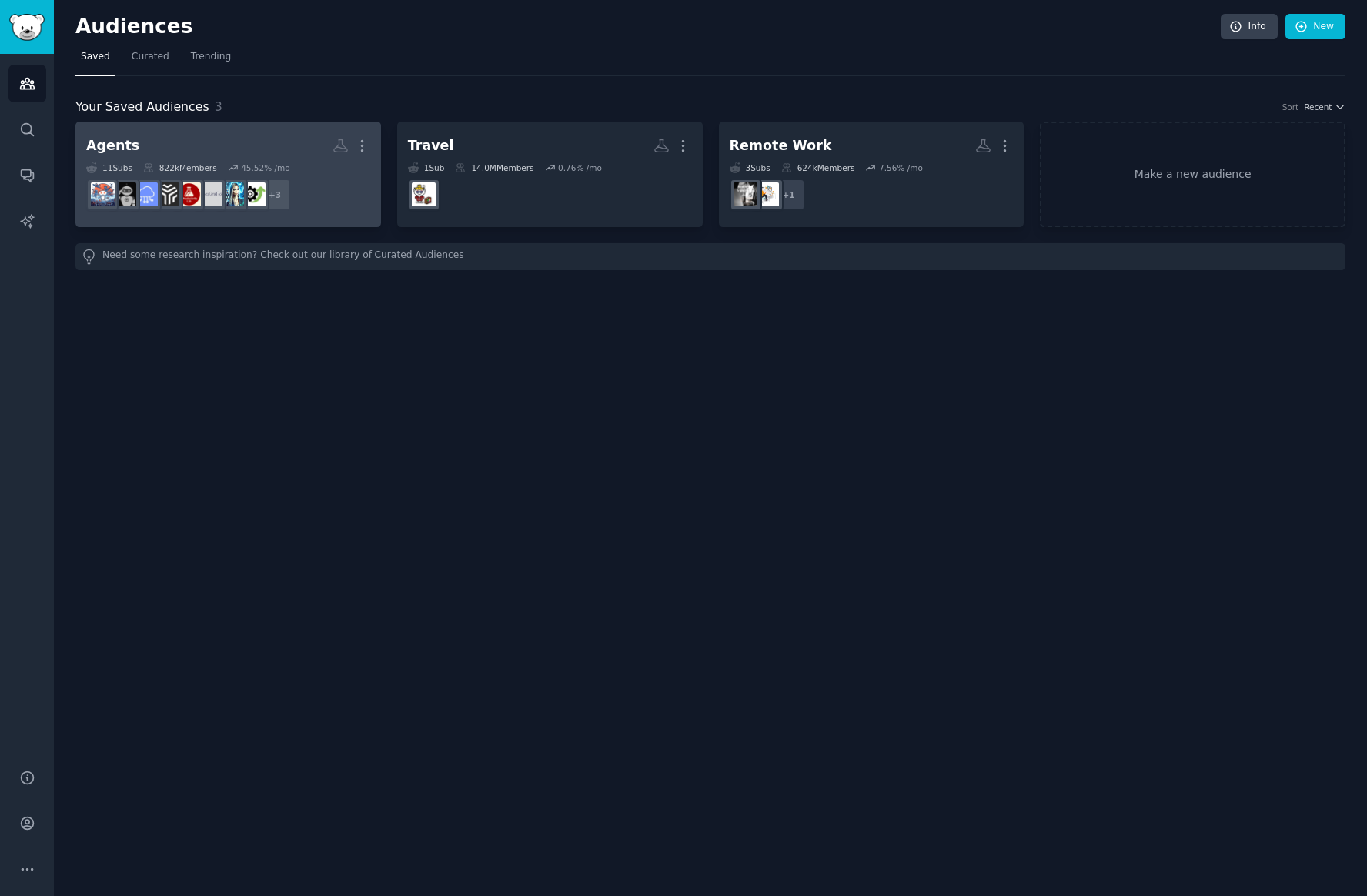
click at [252, 146] on h2 "Agents Custom Audience More" at bounding box center [227, 145] width 284 height 27
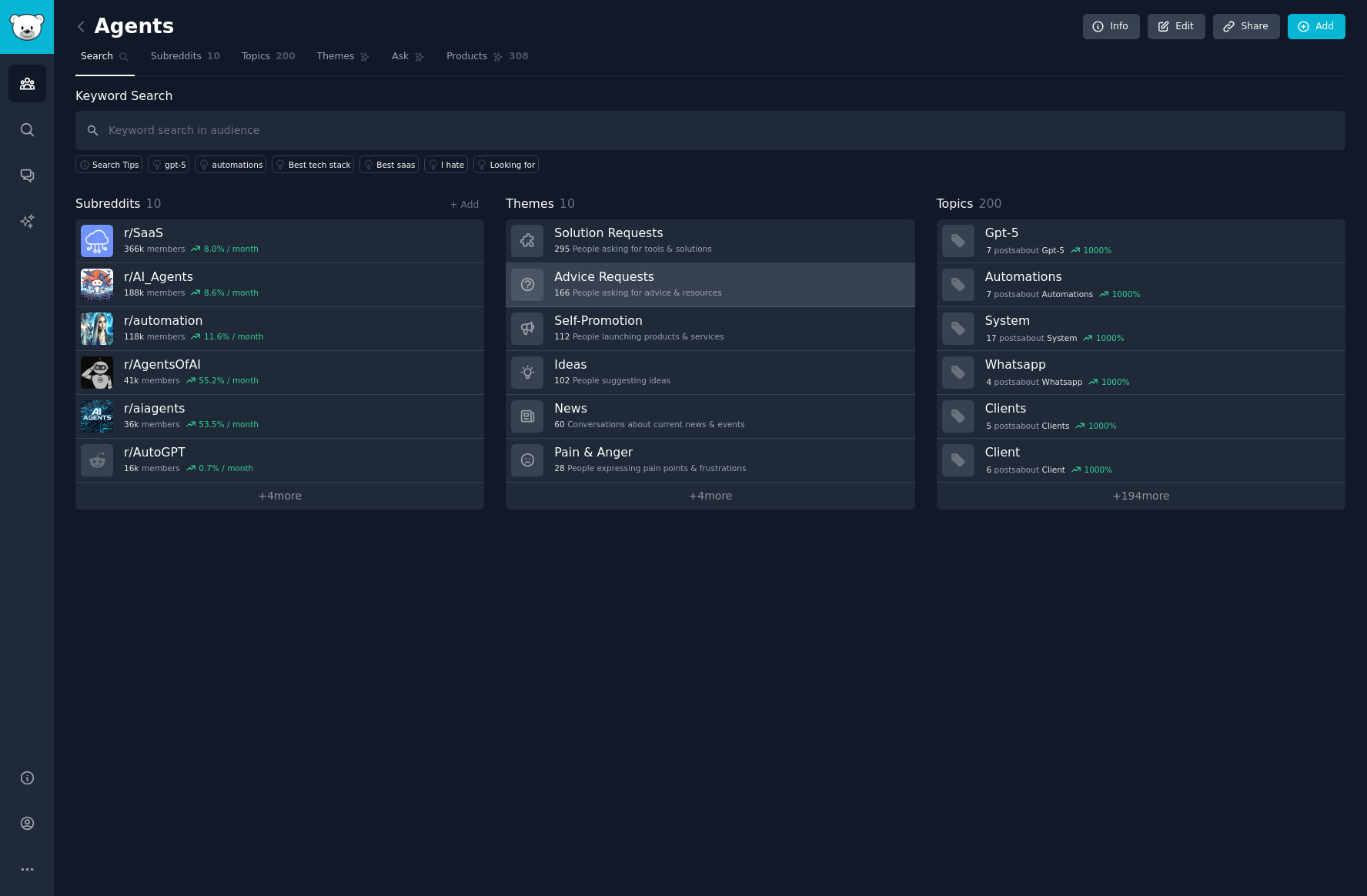
click at [806, 290] on link "Advice Requests 166 People asking for advice & resources" at bounding box center [710, 285] width 408 height 44
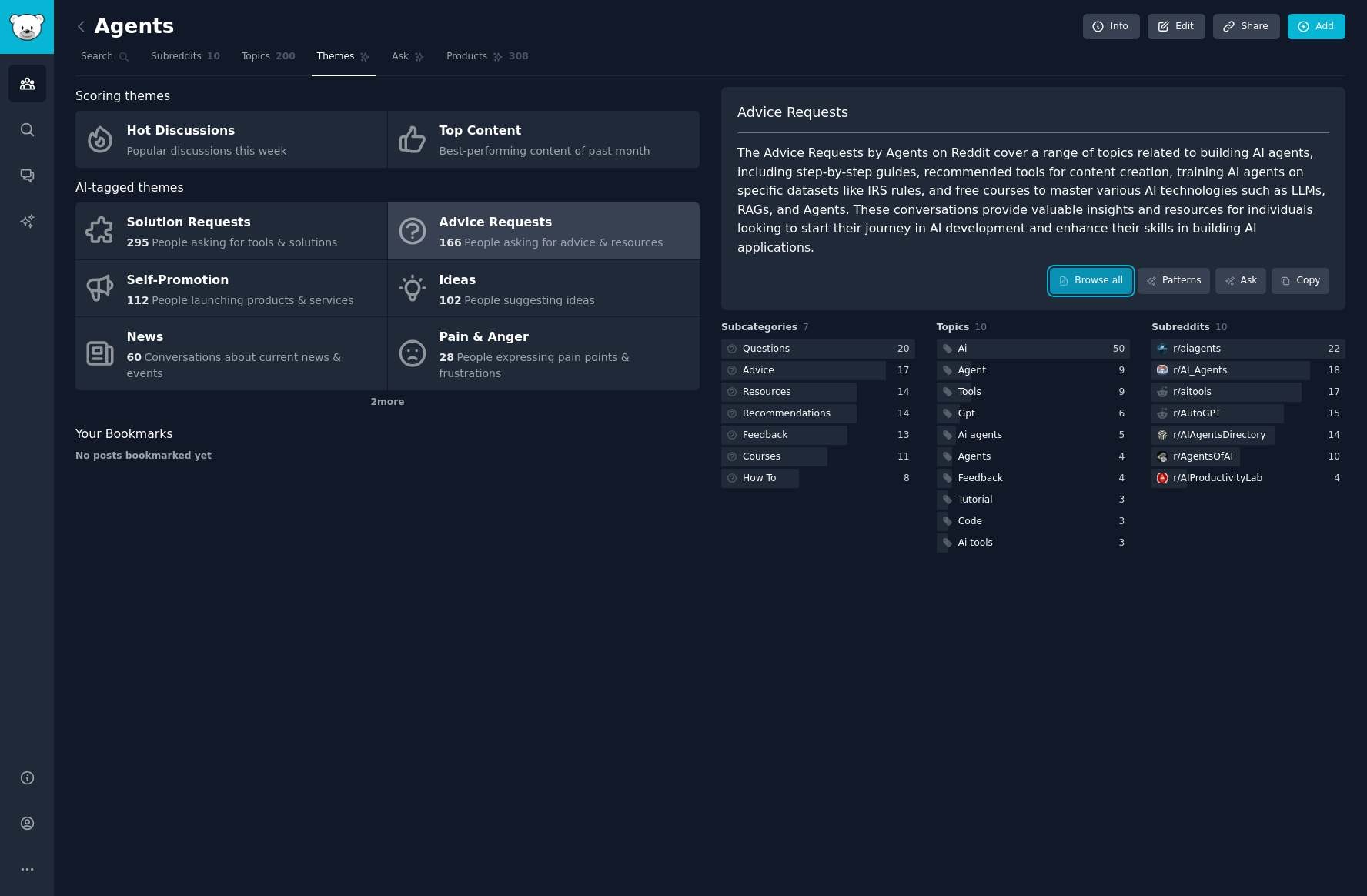
click at [1086, 268] on link "Browse all" at bounding box center [1091, 281] width 82 height 26
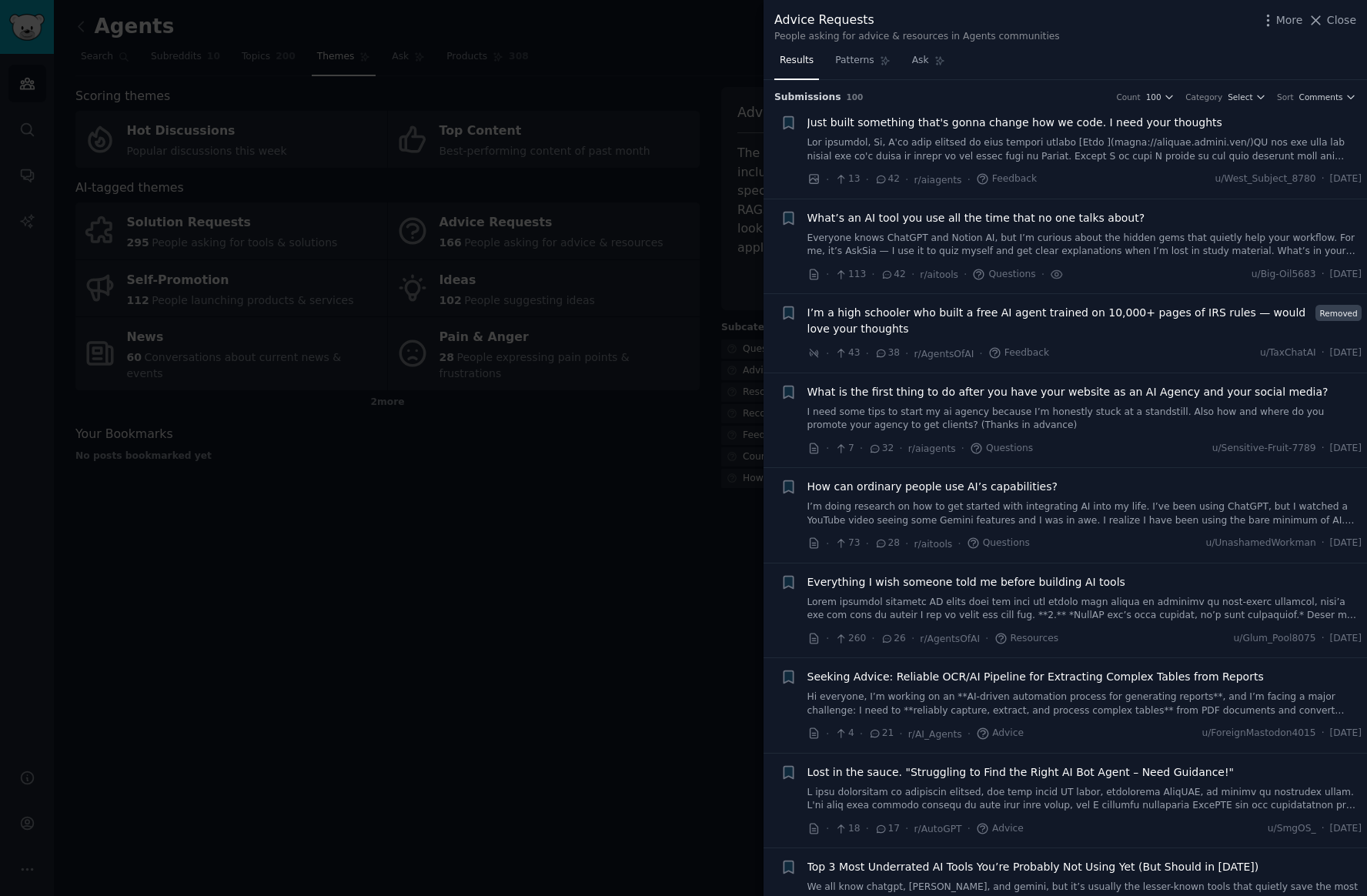
click at [1106, 160] on link at bounding box center [1085, 149] width 555 height 27
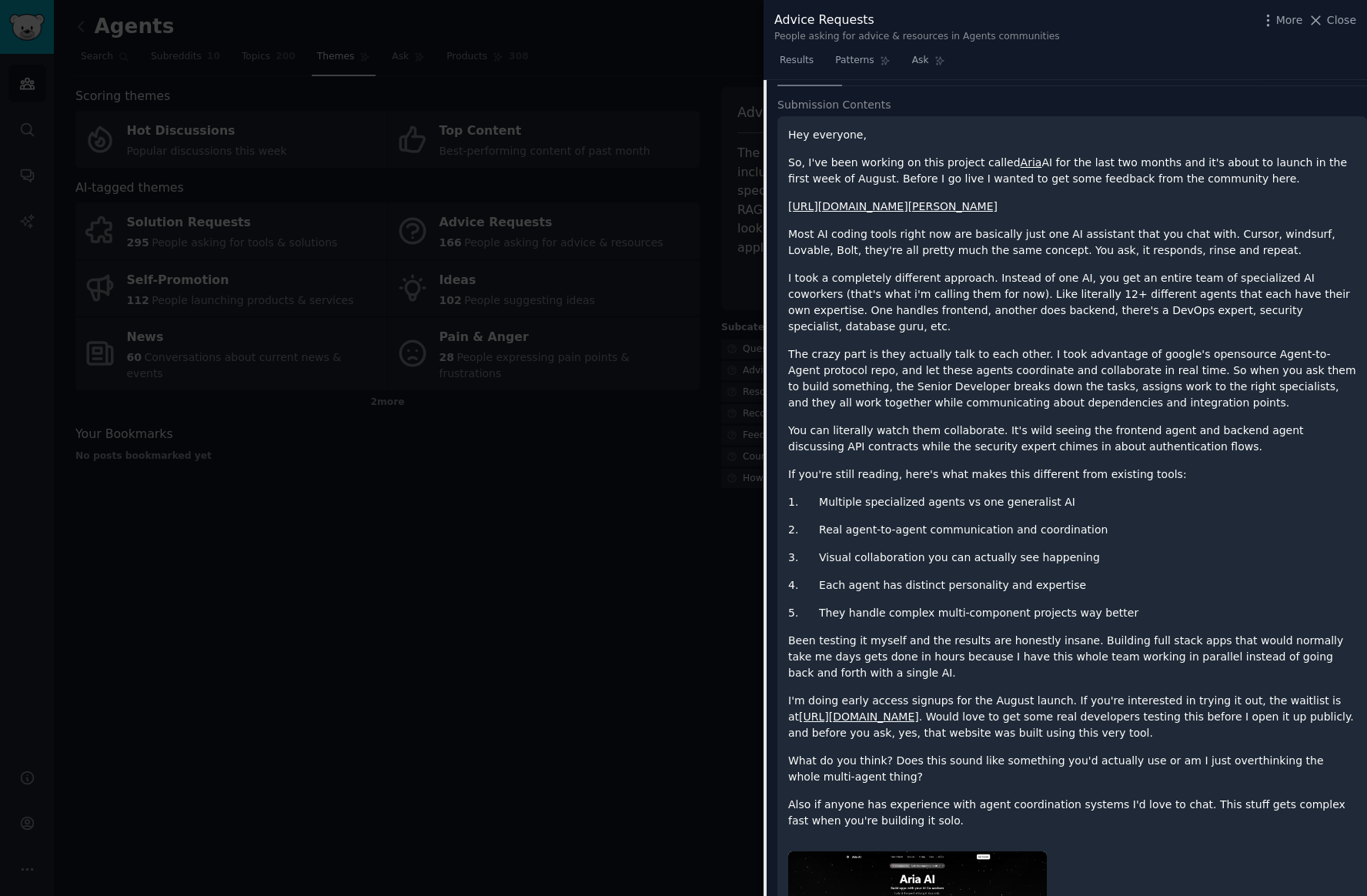
scroll to position [57, 0]
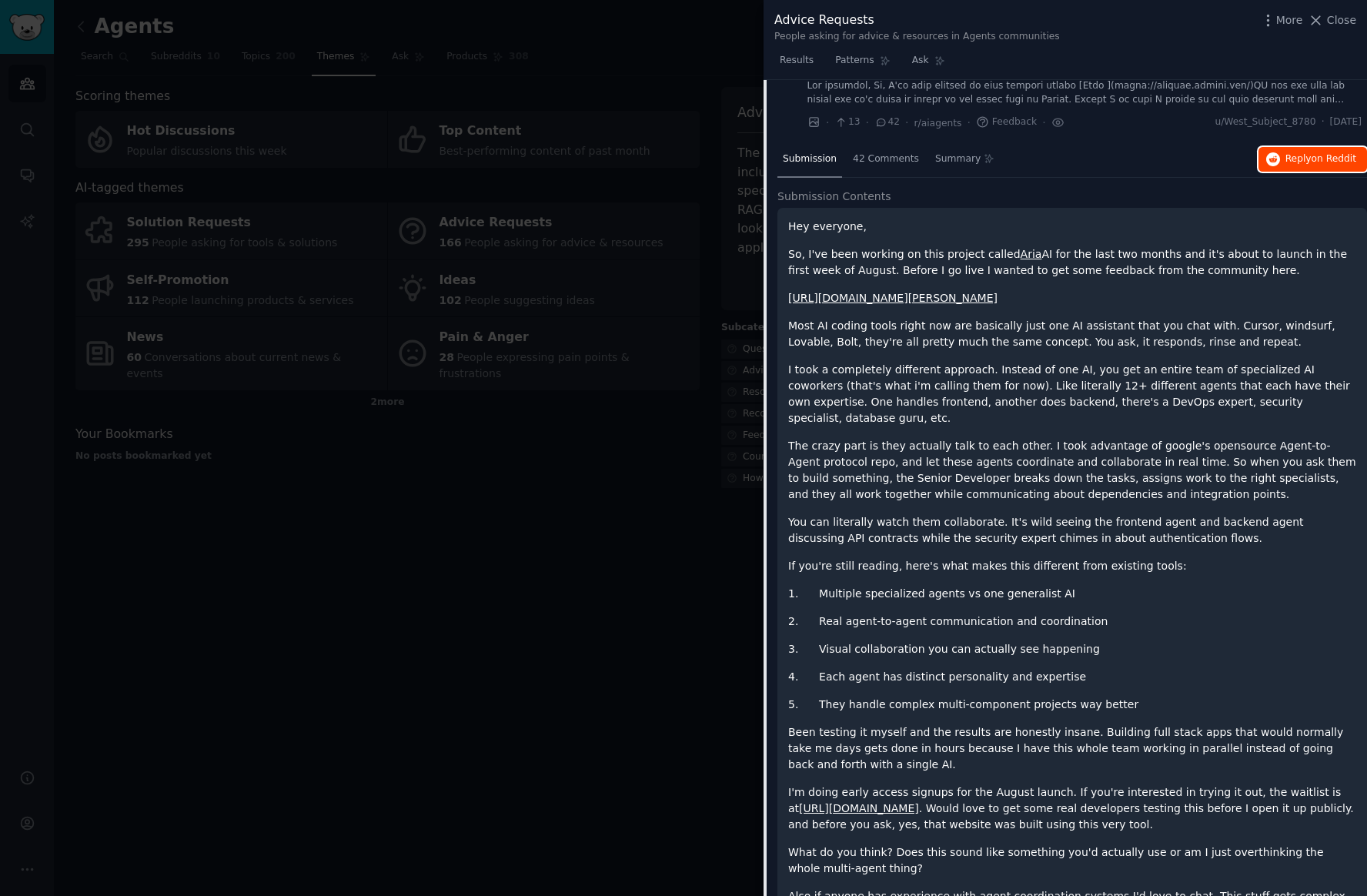
click at [1267, 160] on icon "button" at bounding box center [1273, 160] width 14 height 14
click at [878, 212] on div "Hey everyone, So, I've been working on this project called Aria AI for the last…" at bounding box center [1072, 657] width 590 height 899
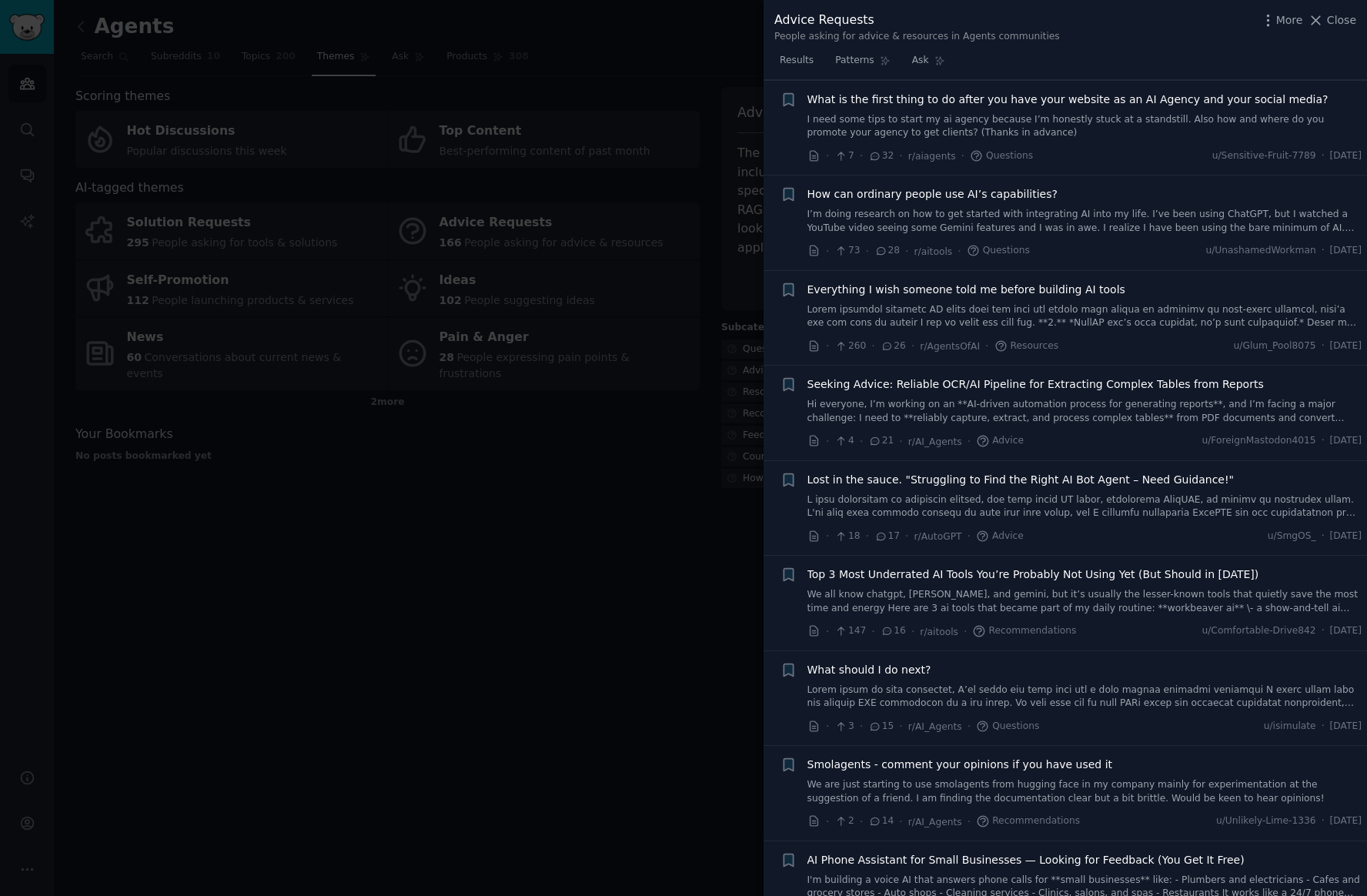
scroll to position [1276, 0]
click at [1038, 312] on link at bounding box center [1085, 315] width 555 height 27
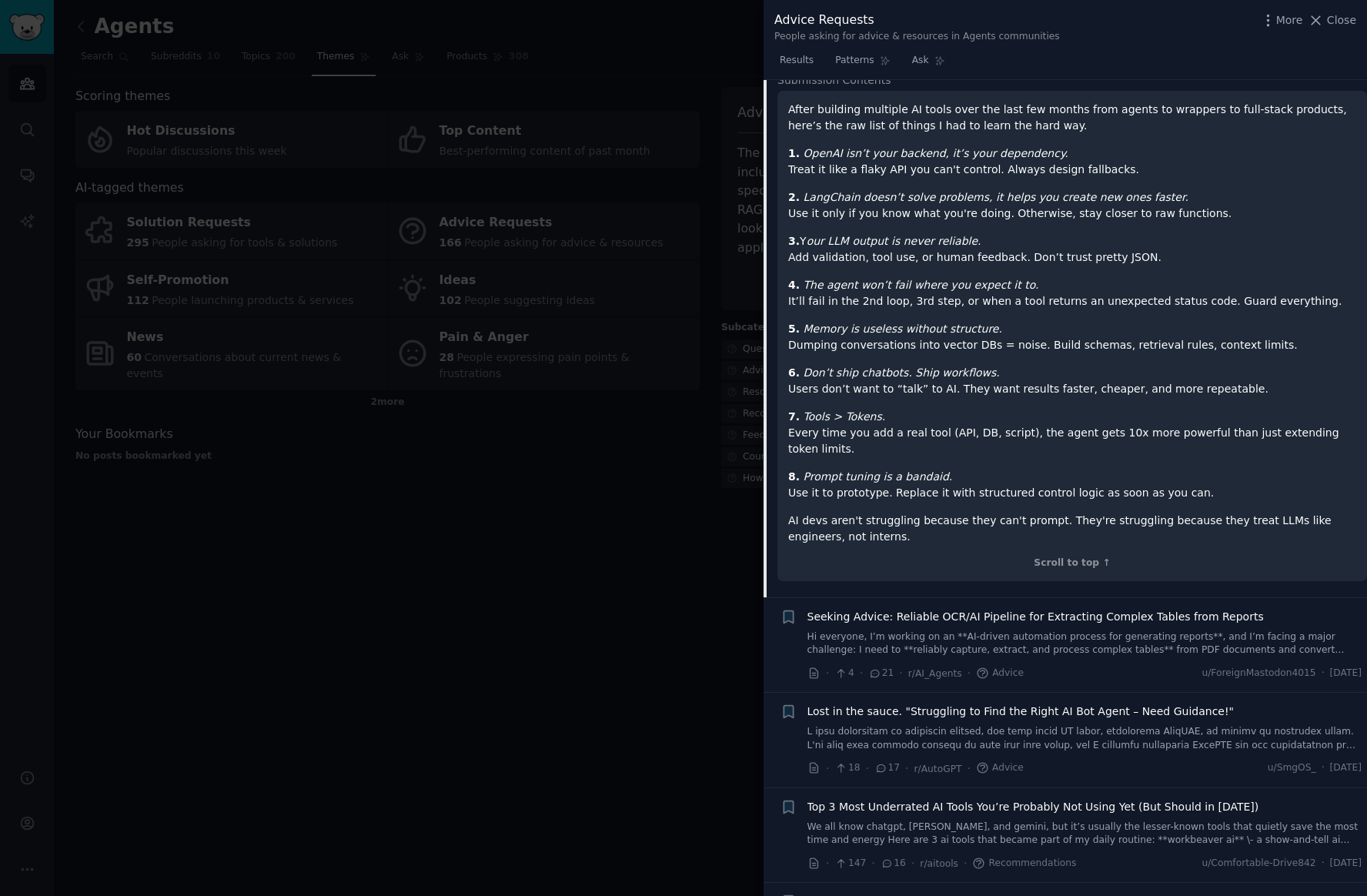
scroll to position [639, 0]
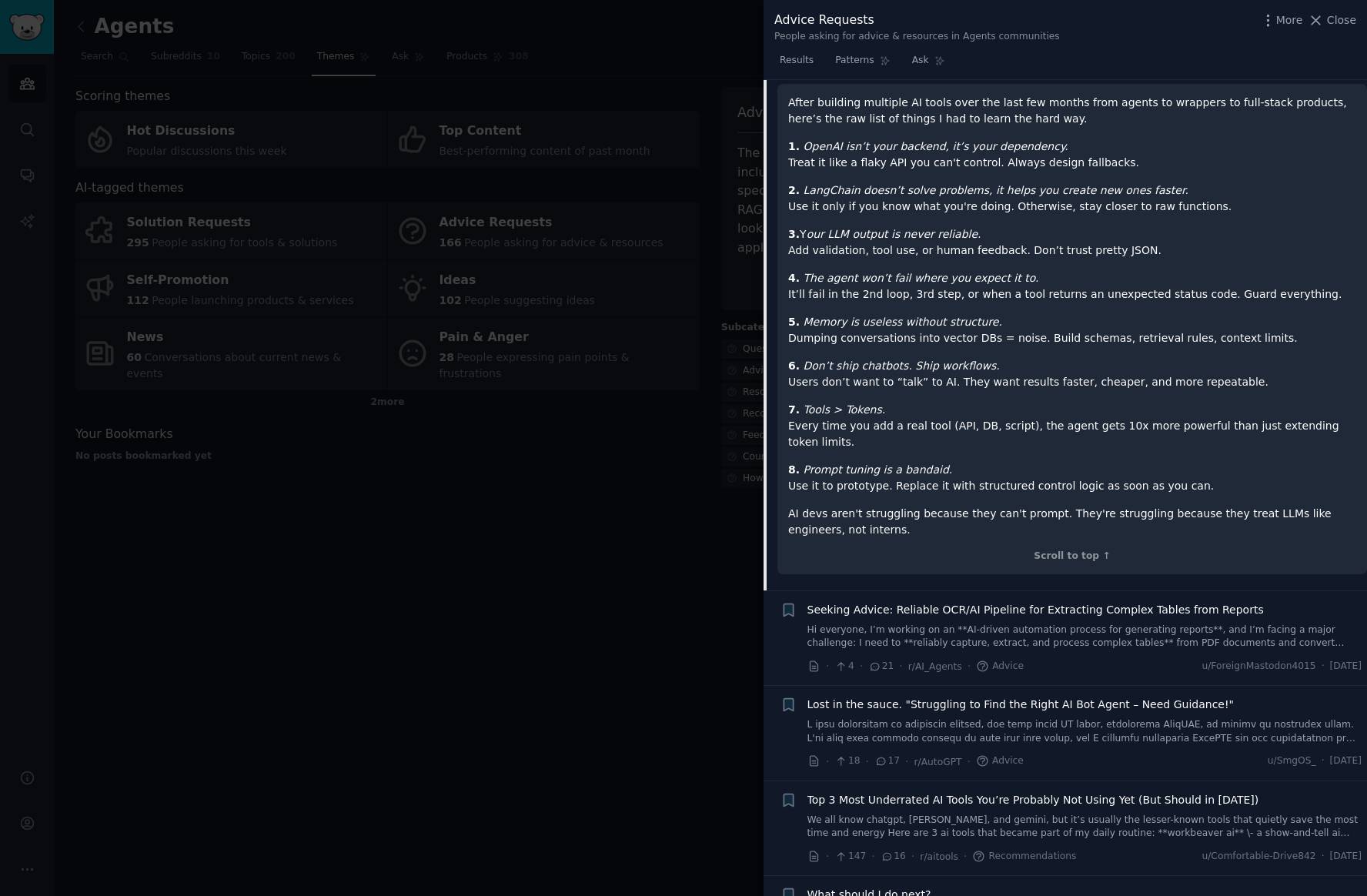
click at [586, 215] on div at bounding box center [683, 448] width 1367 height 896
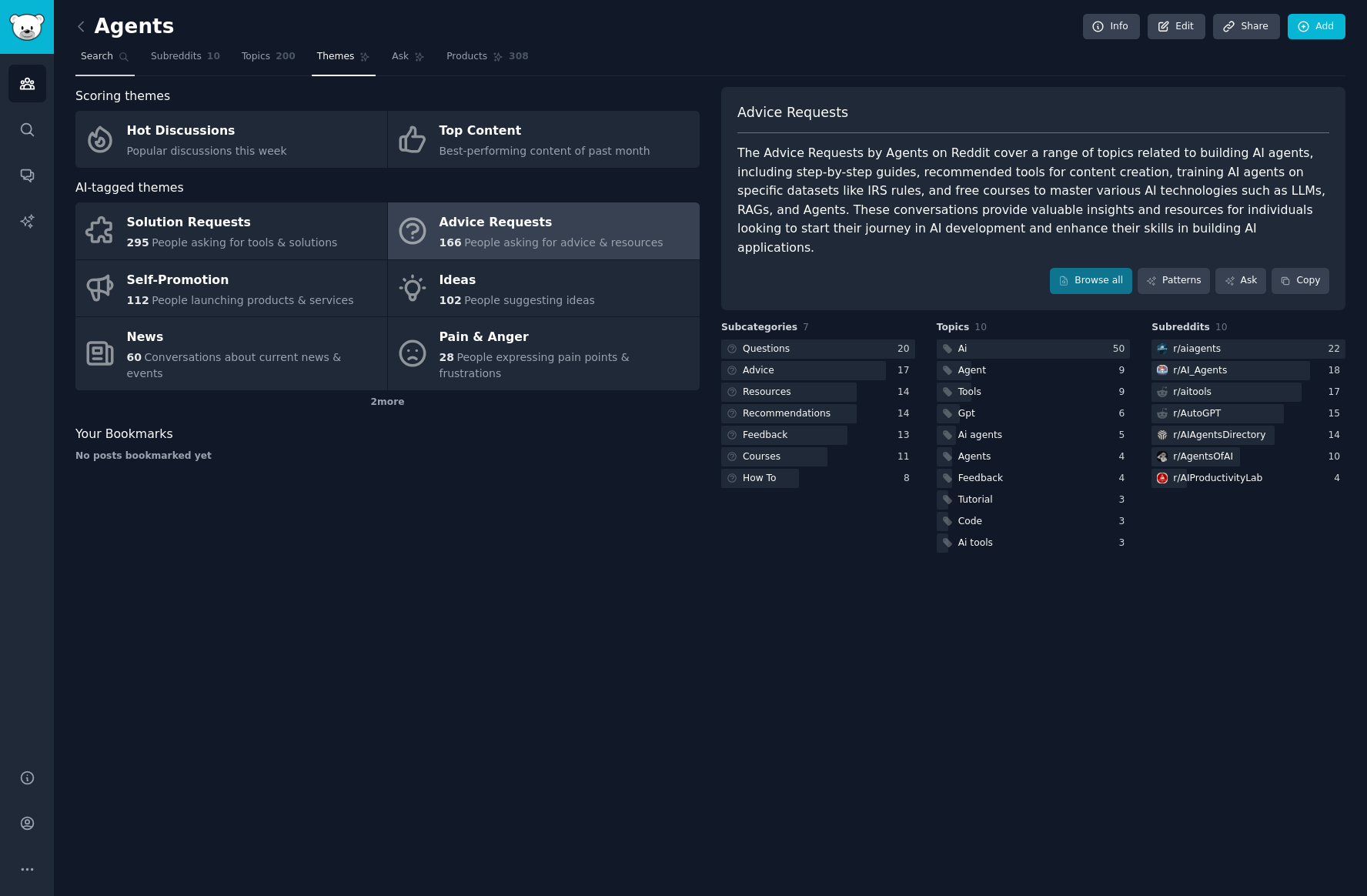
click at [112, 65] on link "Search" at bounding box center [105, 60] width 59 height 32
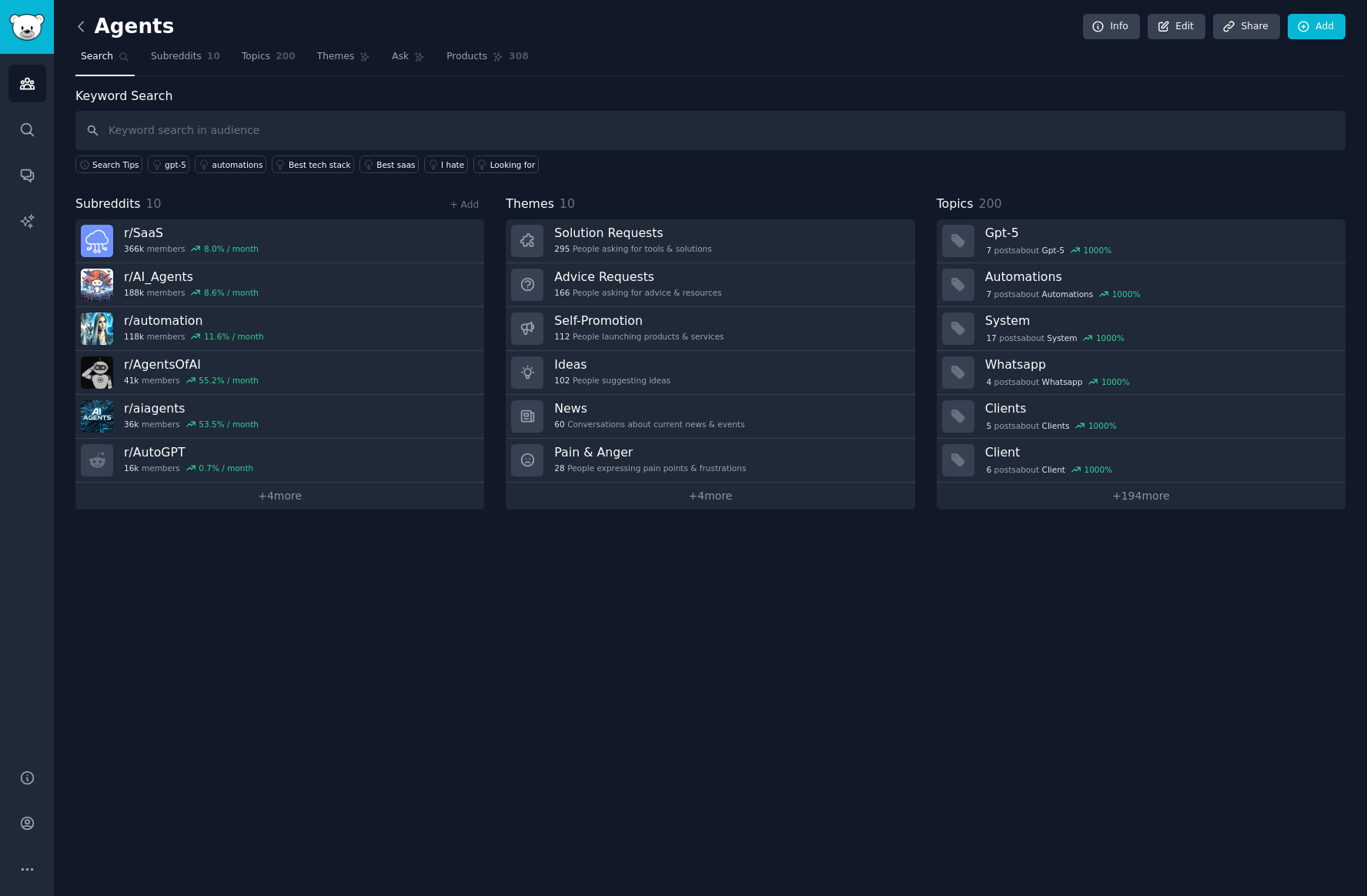
click at [84, 32] on icon at bounding box center [81, 27] width 16 height 16
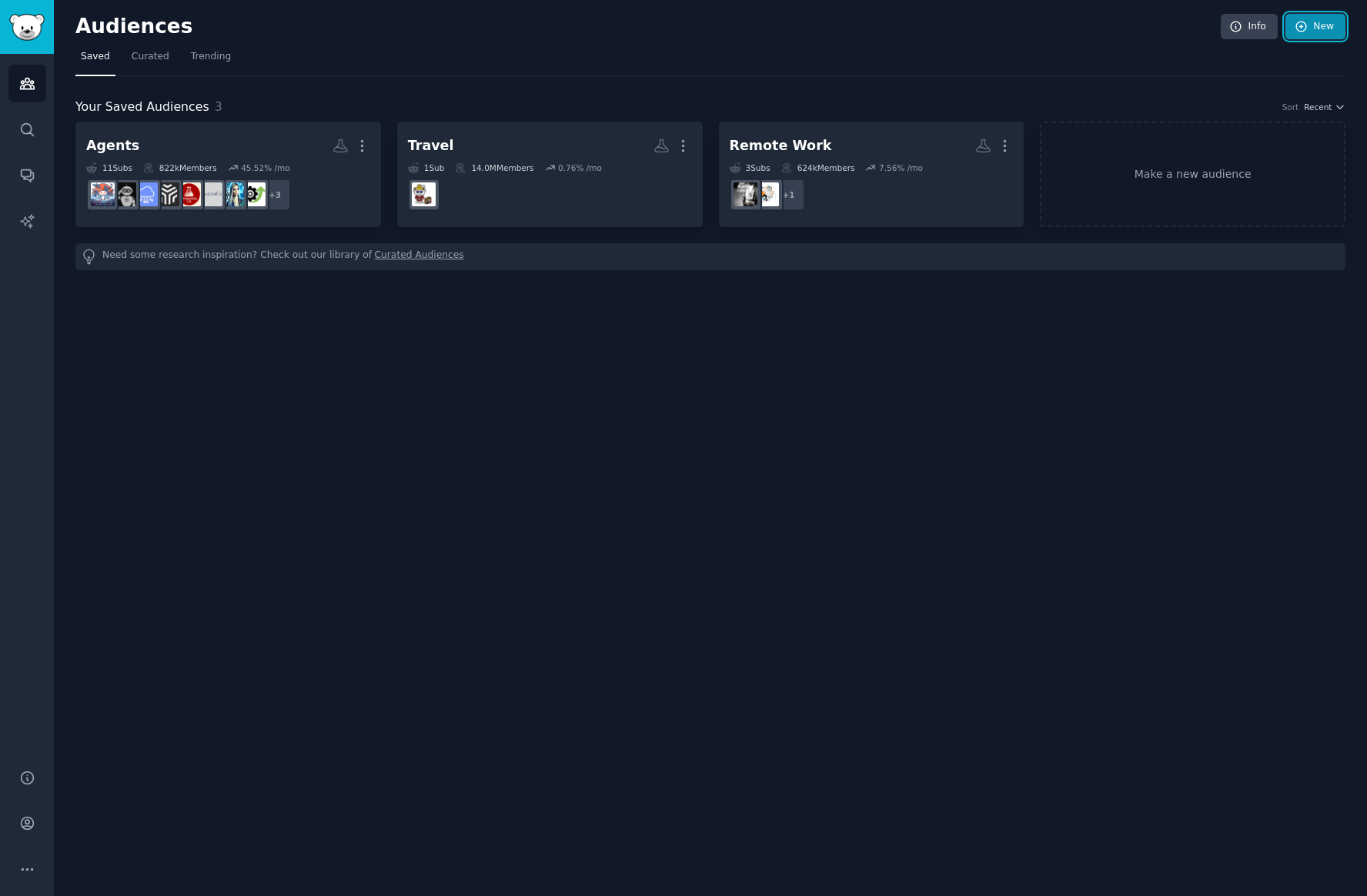
click at [1304, 22] on icon at bounding box center [1301, 27] width 10 height 10
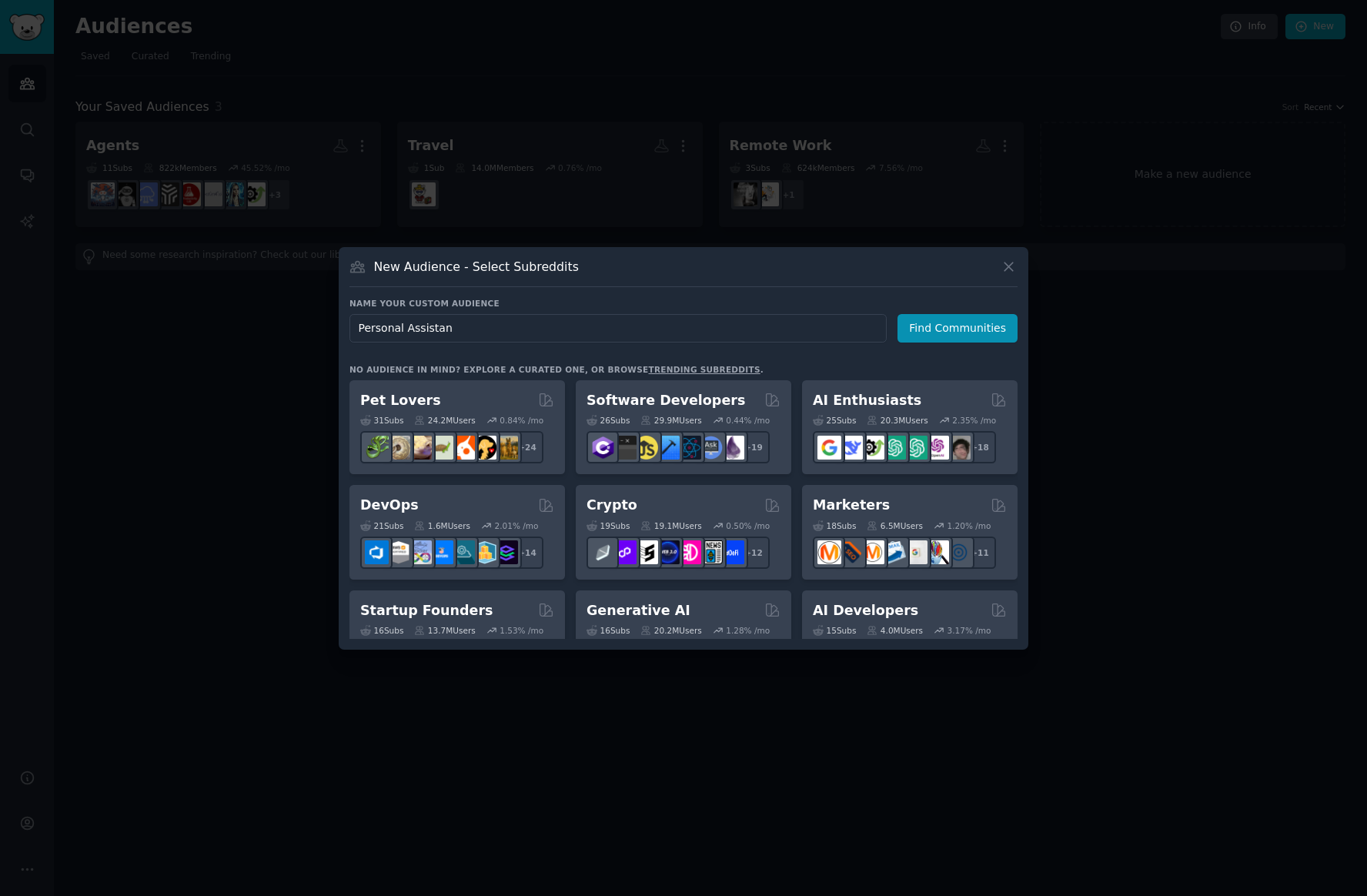
type input "Personal Assistant"
click button "Find Communities" at bounding box center [958, 328] width 120 height 28
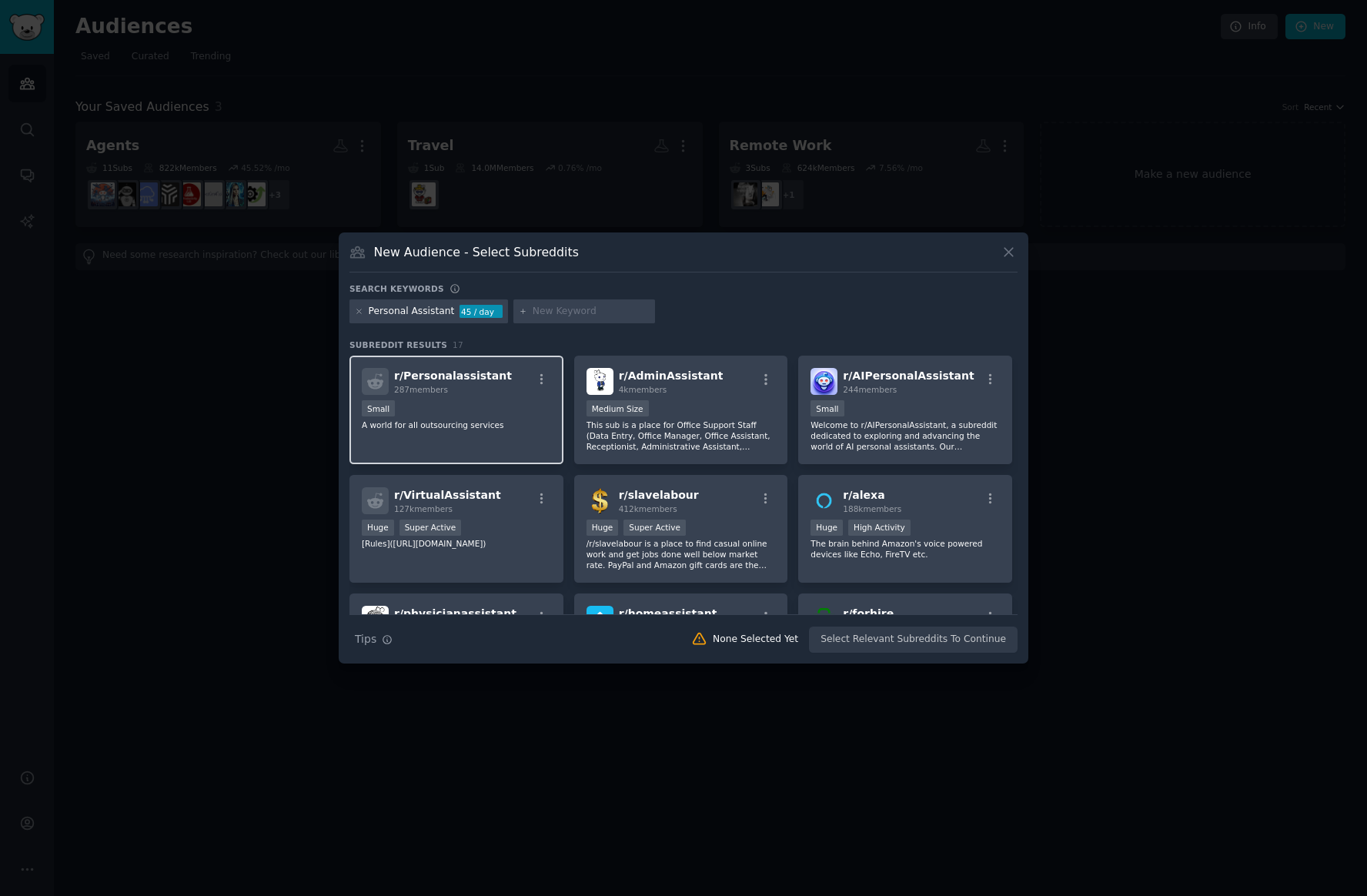
click at [433, 405] on div "Small" at bounding box center [457, 409] width 190 height 19
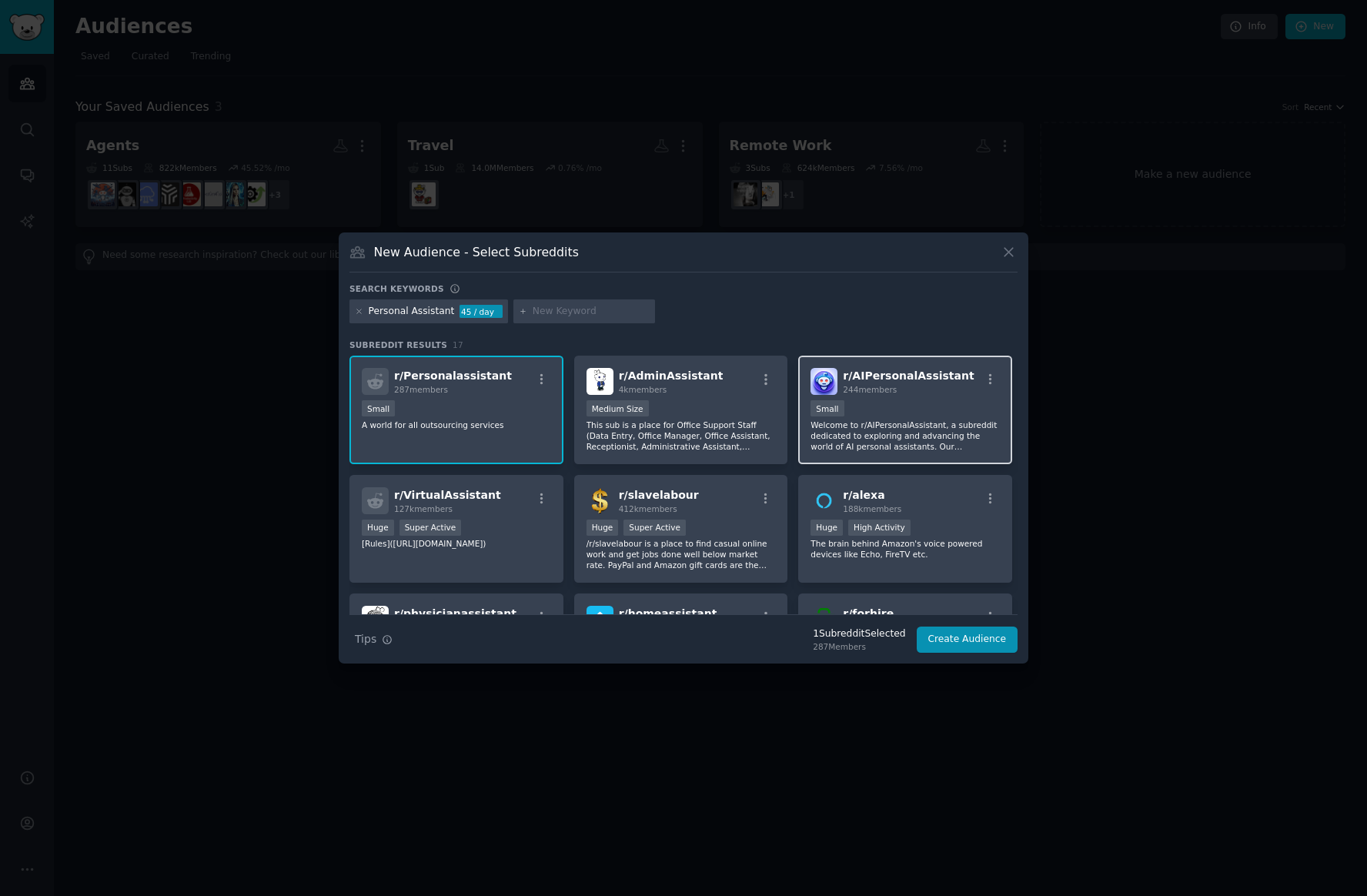
click at [849, 408] on div "100 - 1000 members Small" at bounding box center [904, 409] width 190 height 19
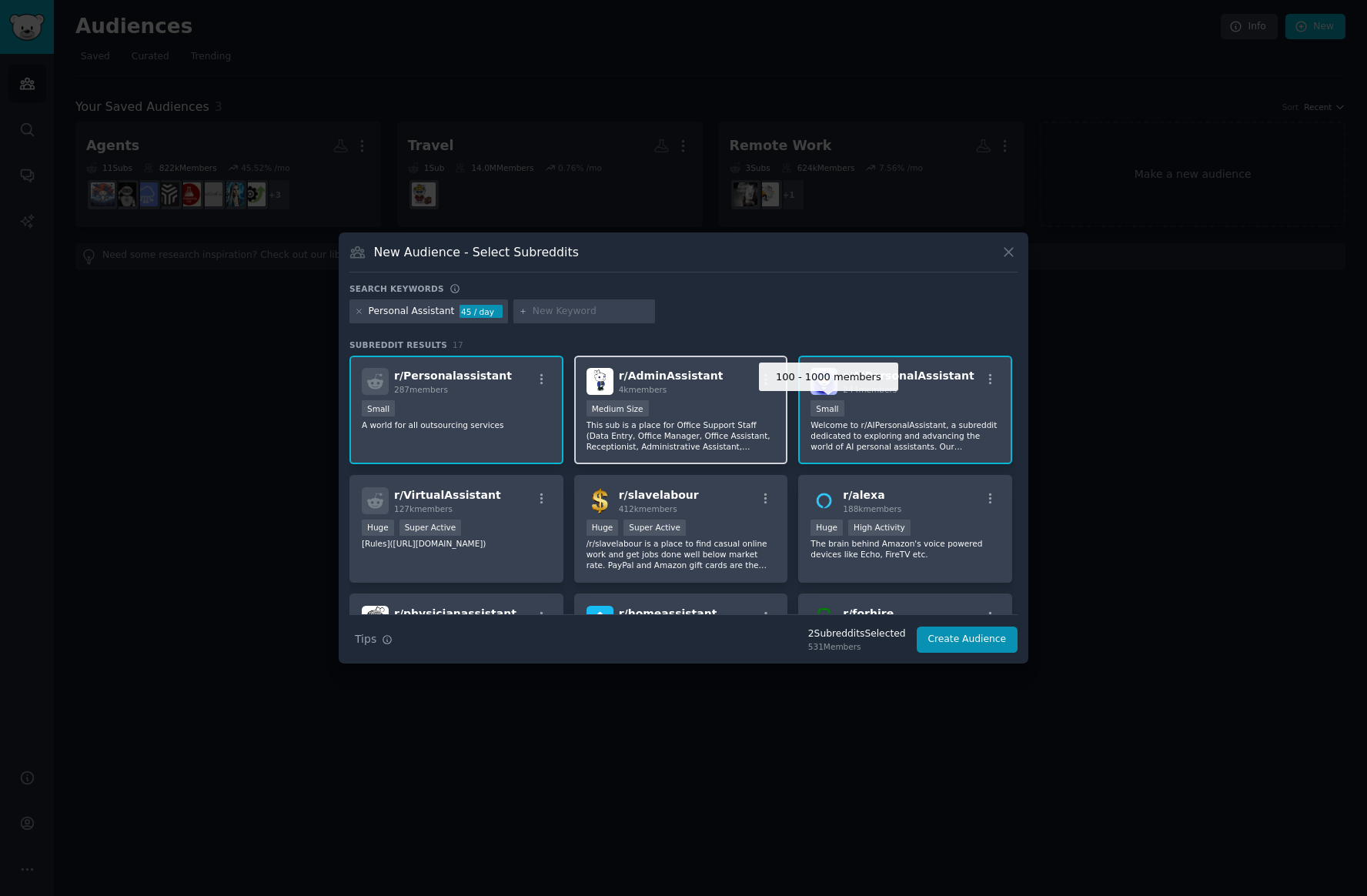
click at [667, 408] on div "1000 - 10,000 members Medium Size" at bounding box center [680, 409] width 190 height 19
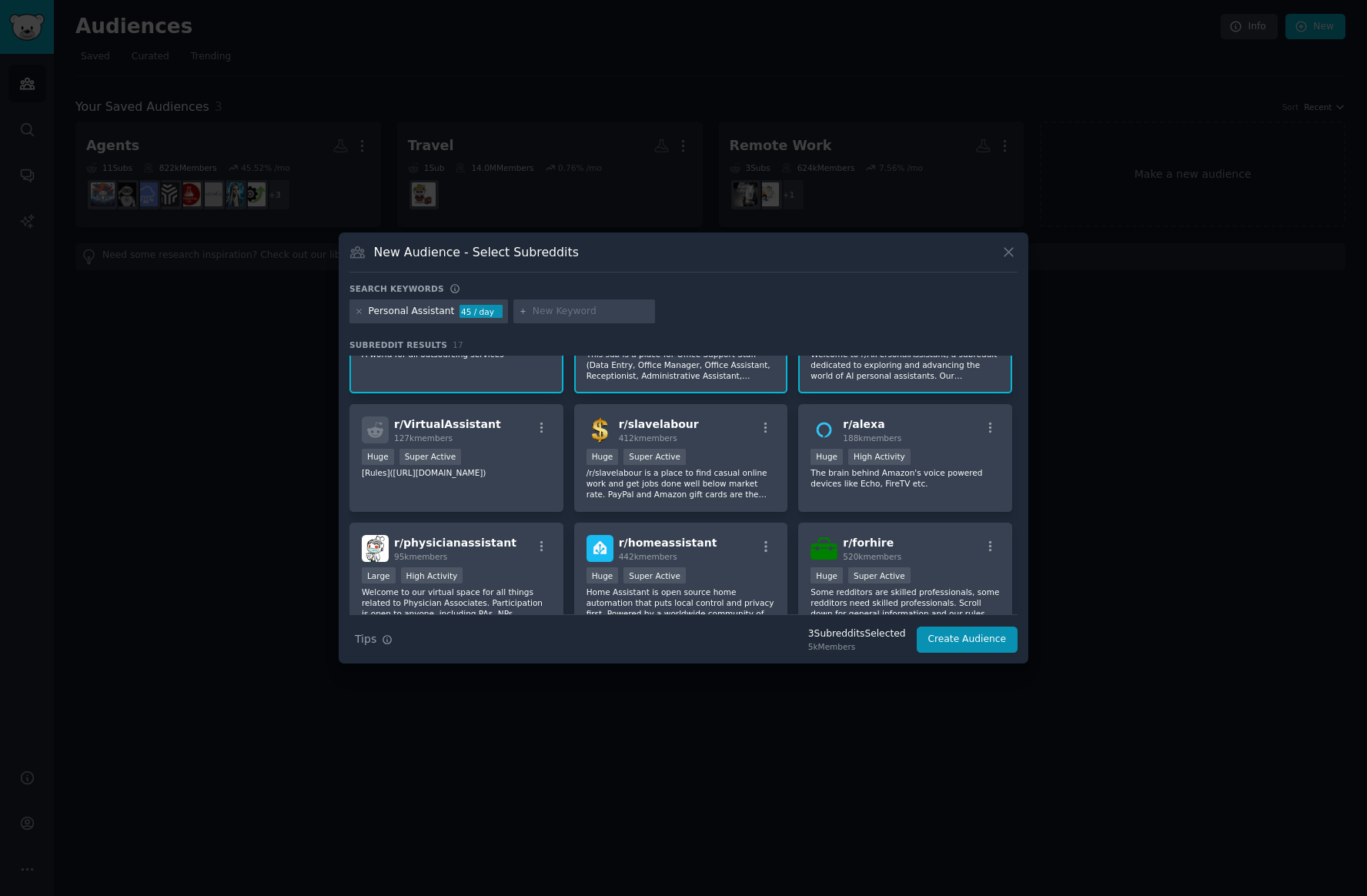
scroll to position [84, 0]
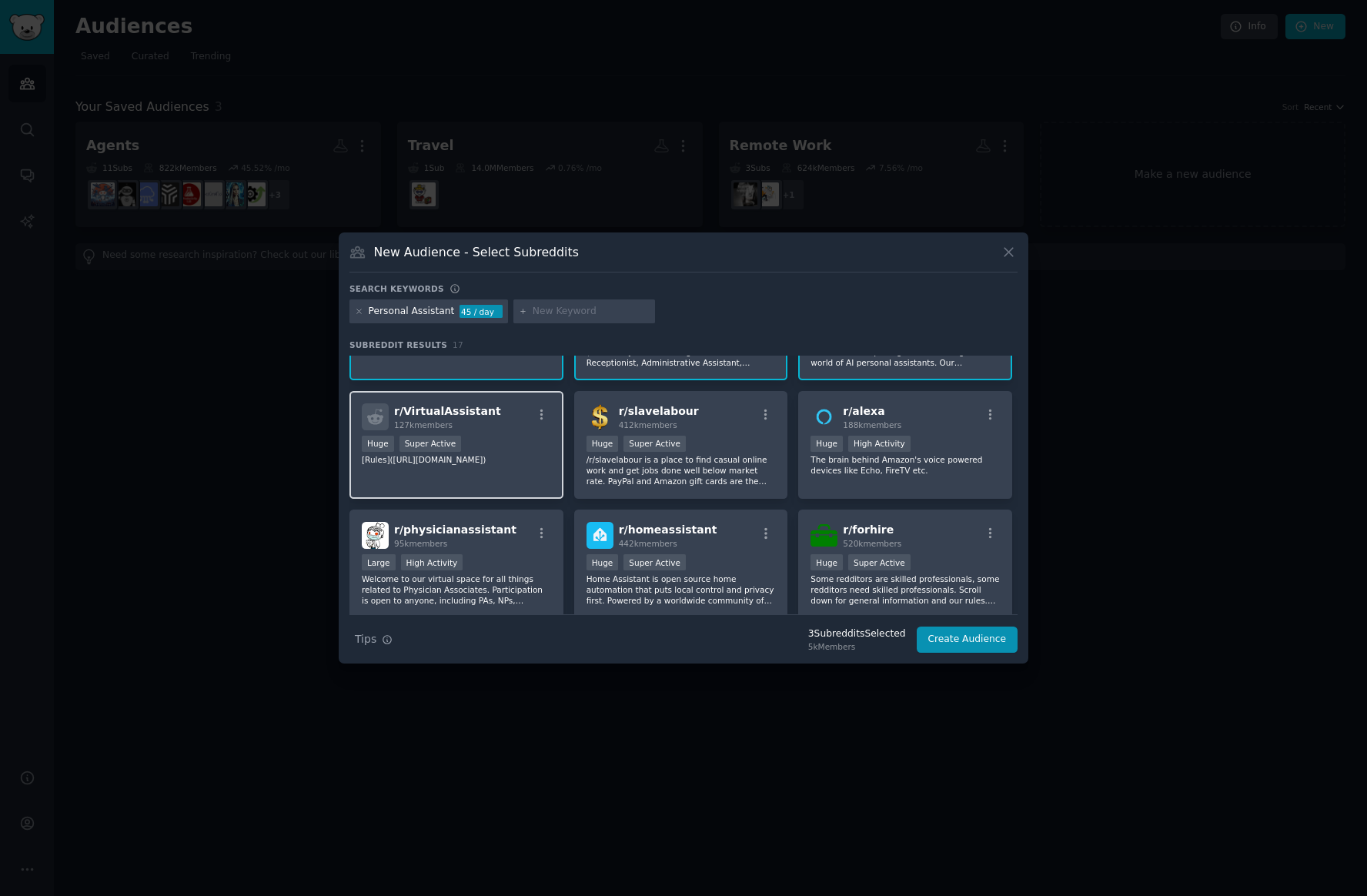
click at [517, 465] on p "[Rules](https://www.reddit.com/r/VirtualAssistant/about/rules/)" at bounding box center [457, 459] width 190 height 11
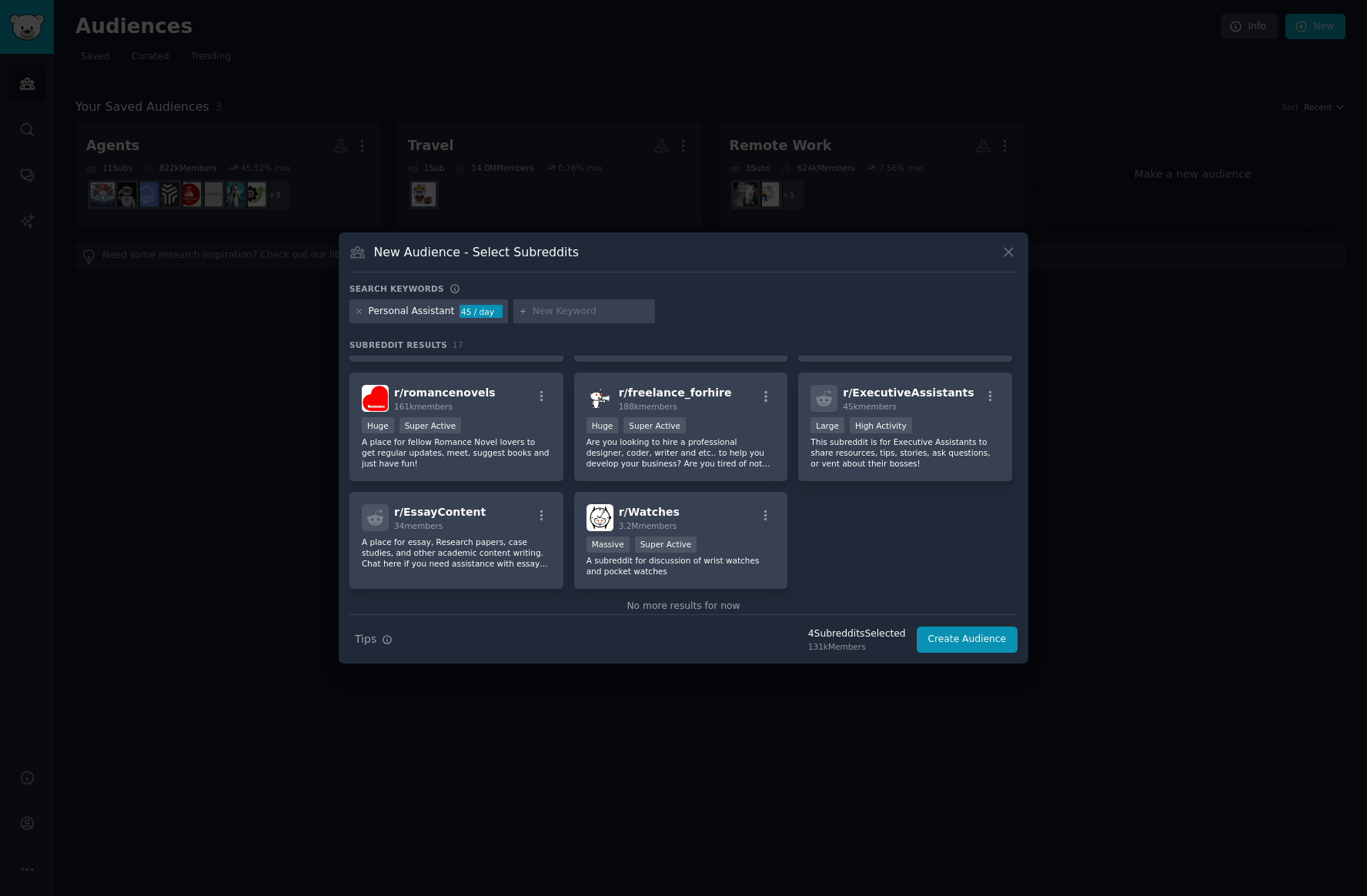
scroll to position [475, 0]
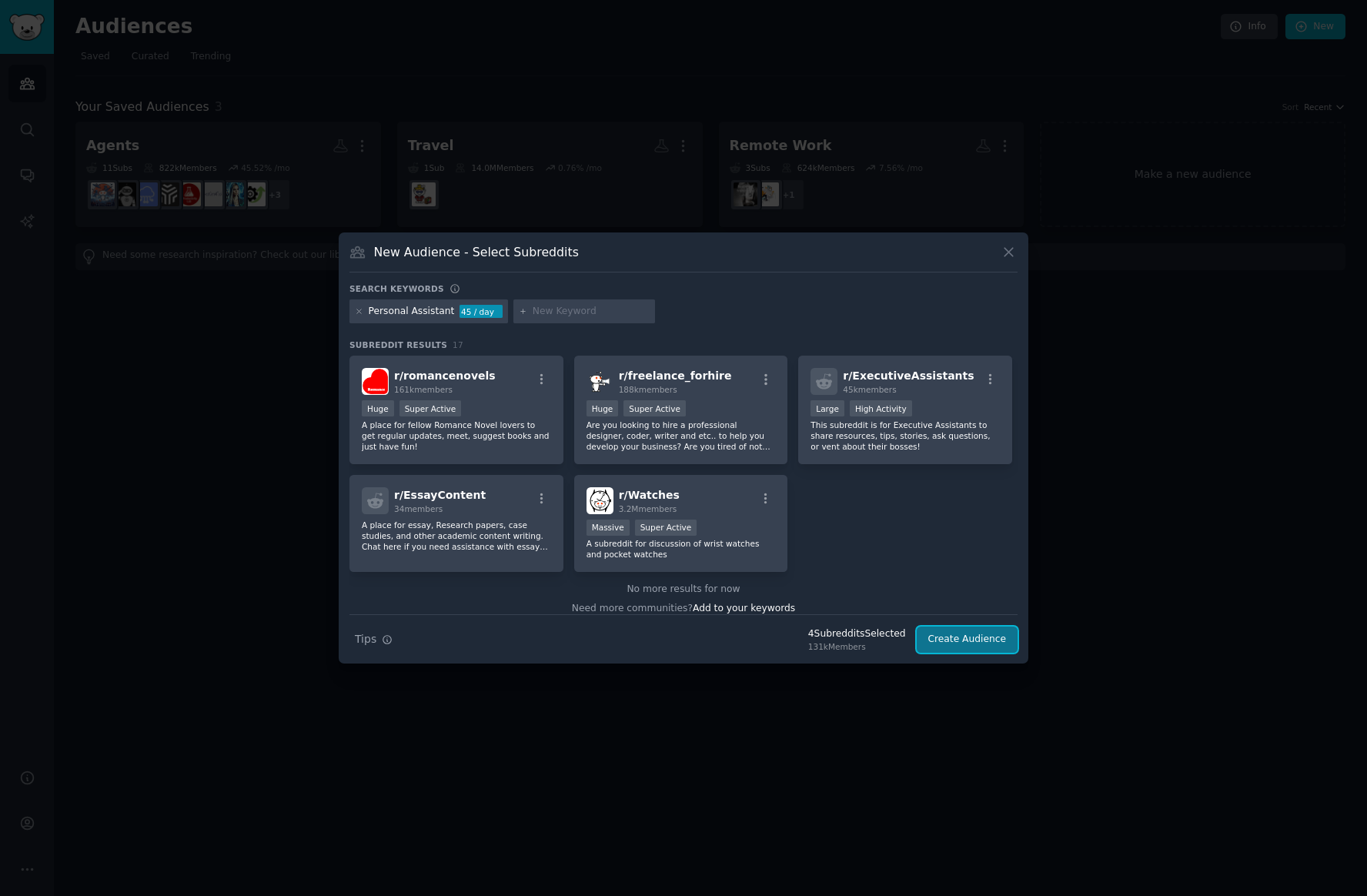
click at [945, 642] on button "Create Audience" at bounding box center [967, 639] width 101 height 26
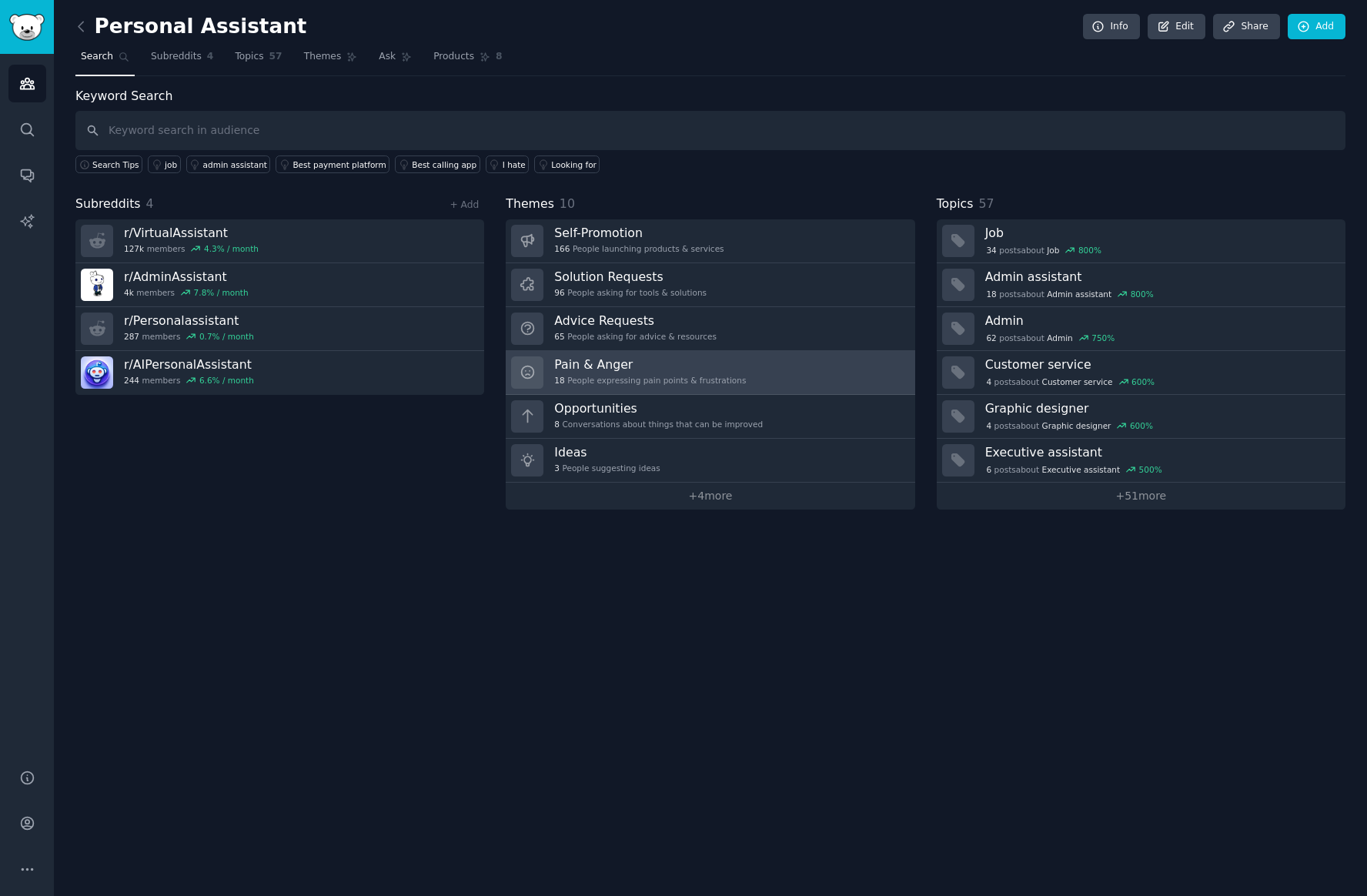
click at [723, 376] on div "18 People expressing pain points & frustrations" at bounding box center [650, 380] width 191 height 11
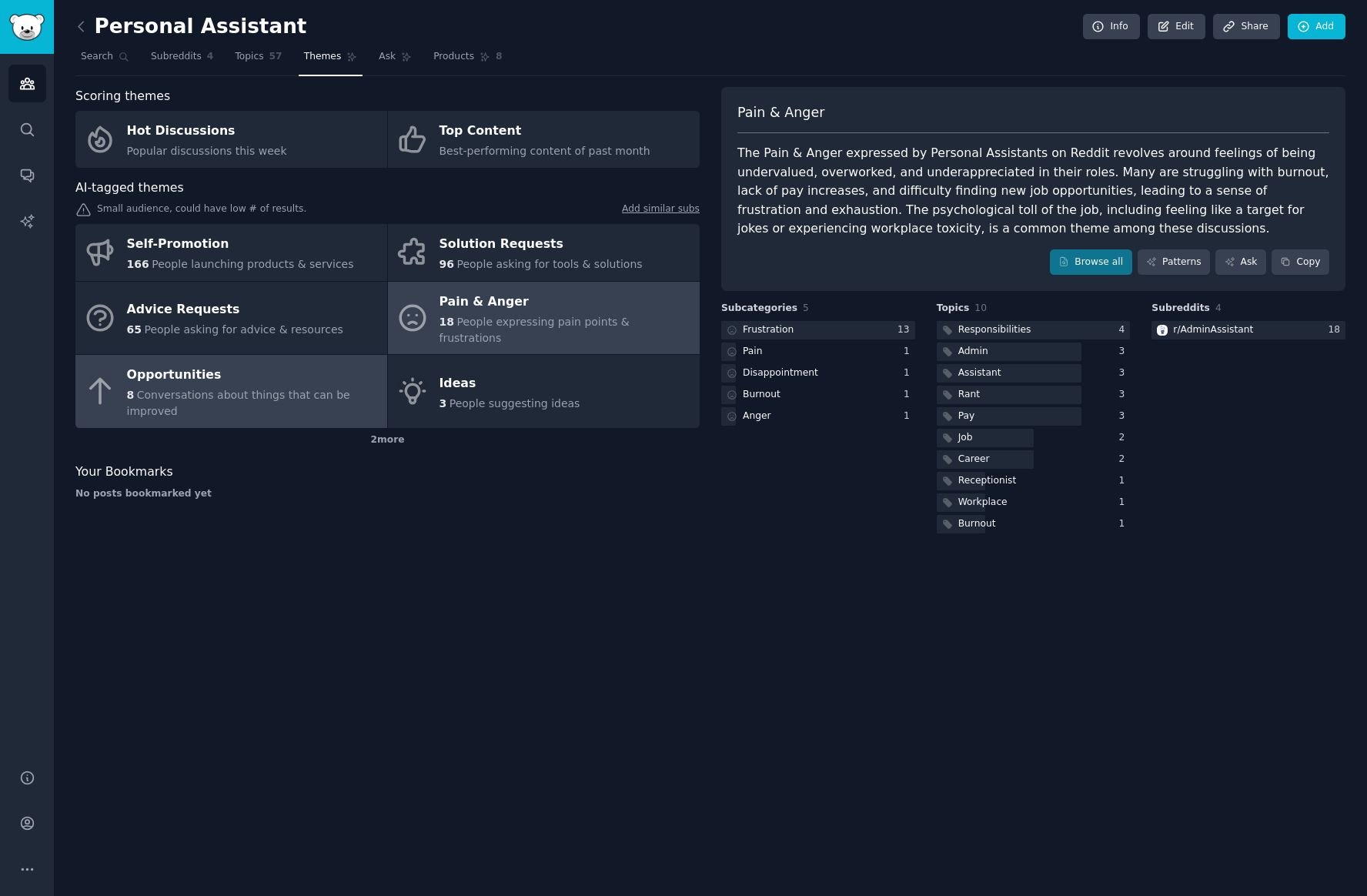
click at [323, 389] on span "Conversations about things that can be improved" at bounding box center [239, 403] width 223 height 28
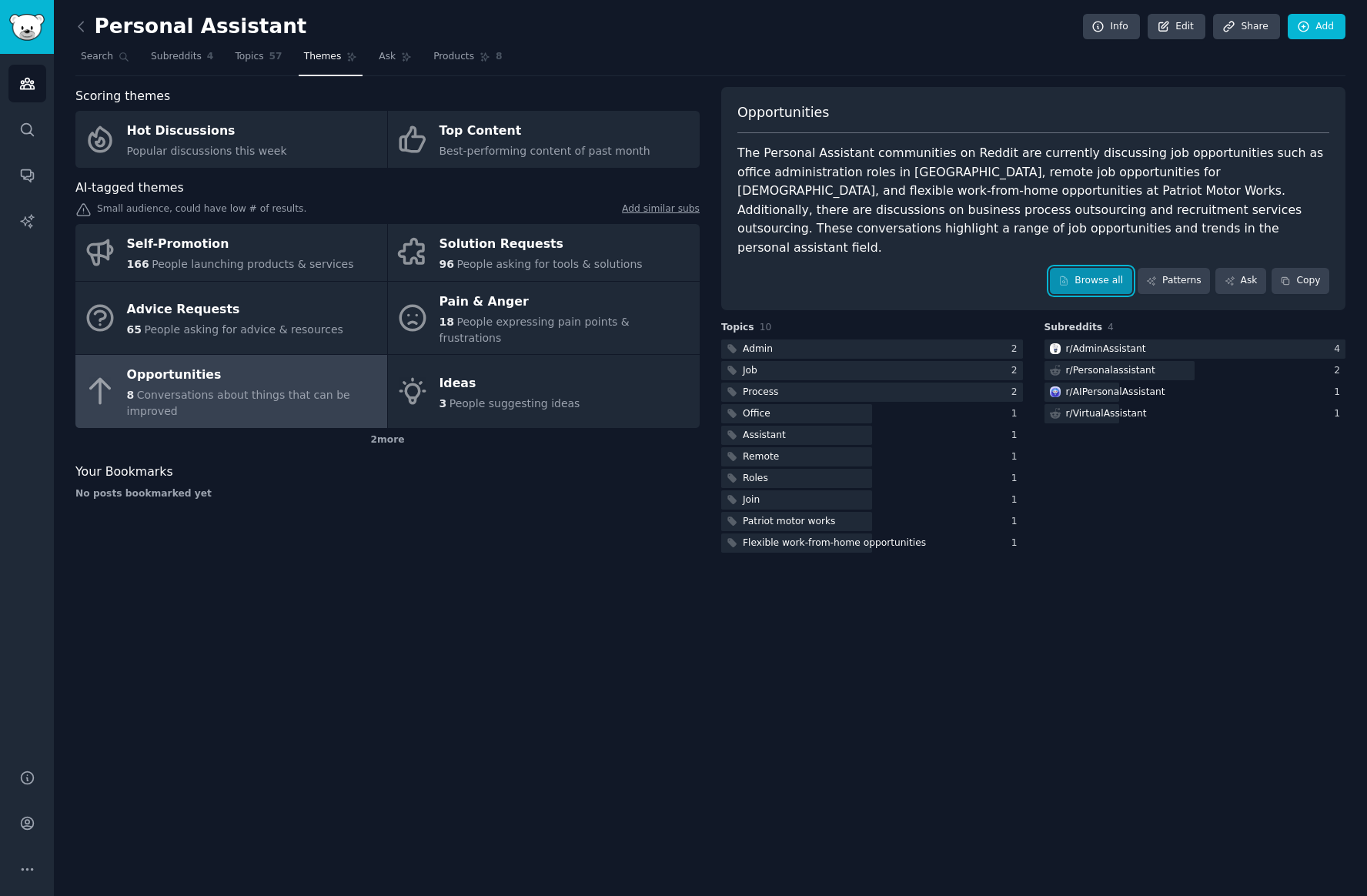
click at [1069, 275] on icon at bounding box center [1063, 281] width 11 height 11
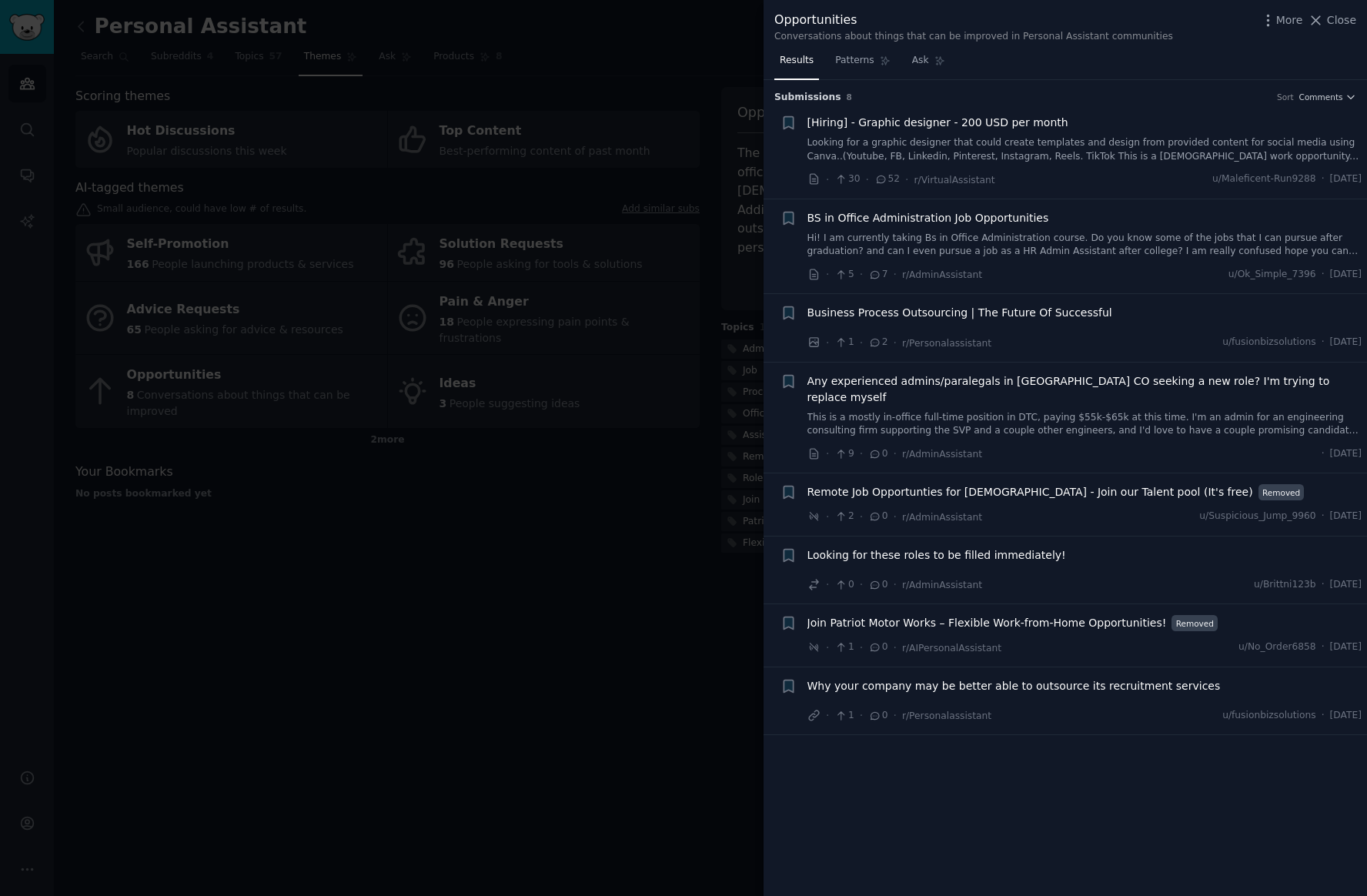
click at [452, 392] on div at bounding box center [683, 448] width 1367 height 896
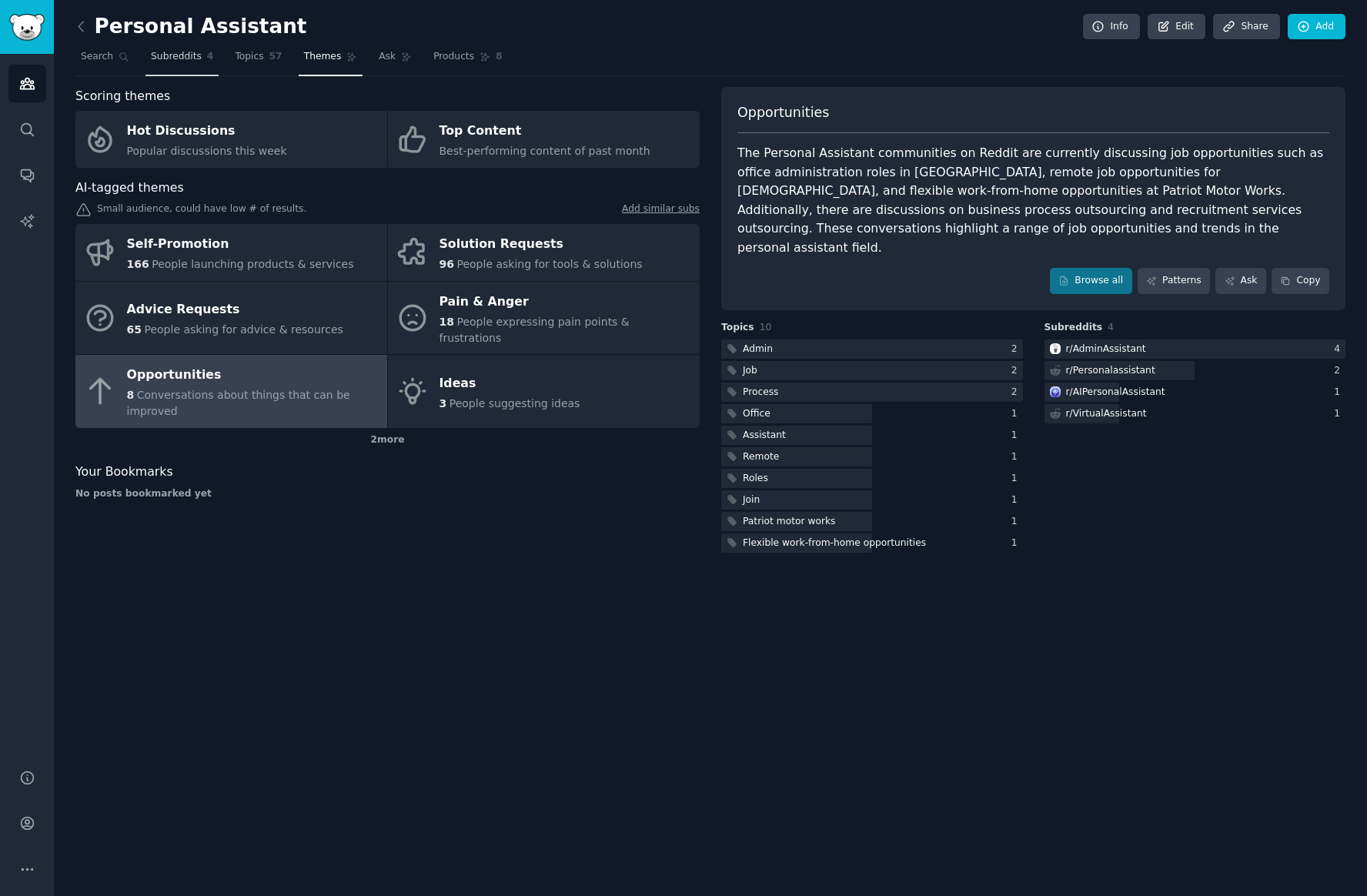
click at [191, 54] on span "Subreddits" at bounding box center [176, 57] width 51 height 14
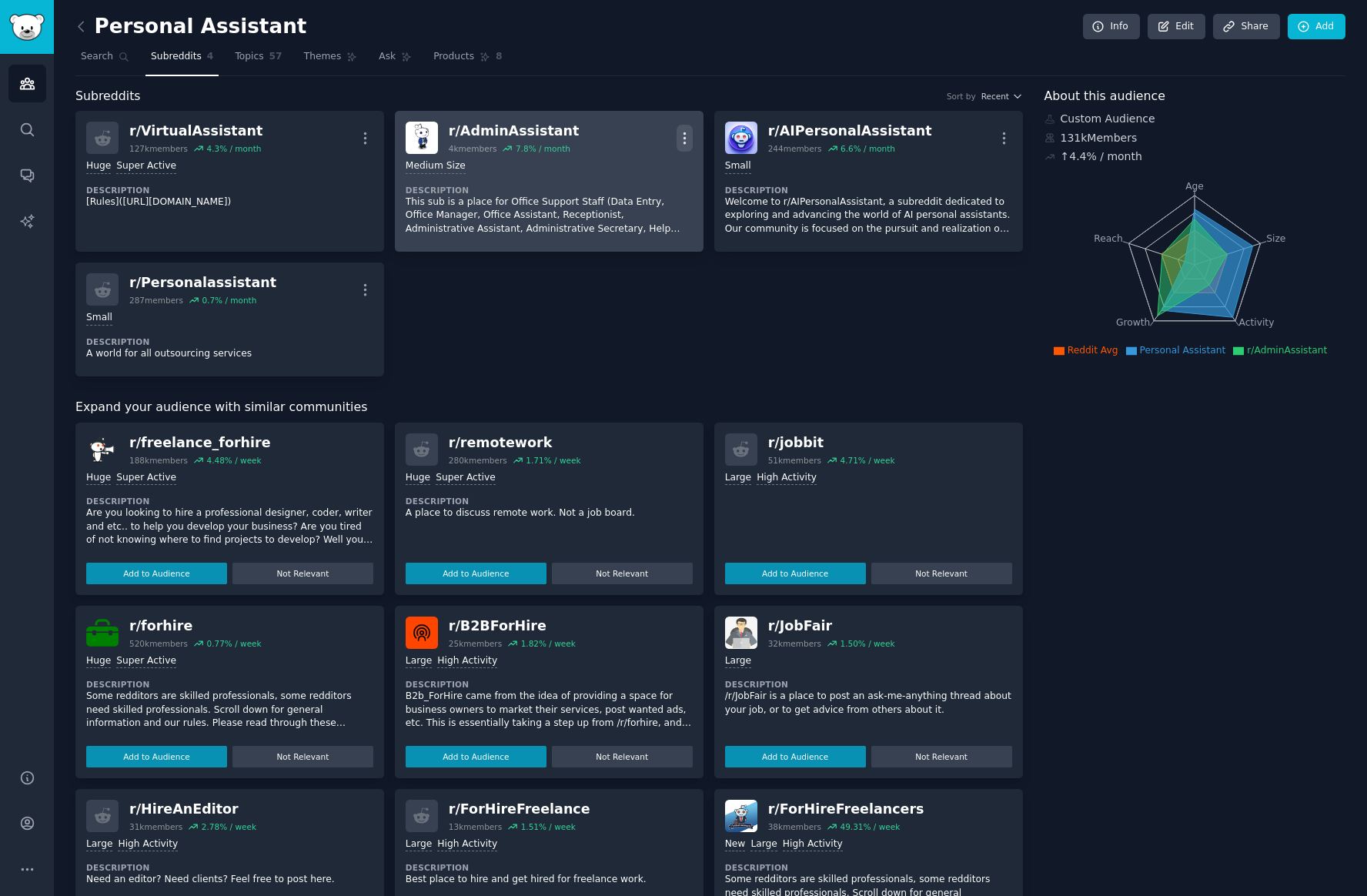
click at [686, 139] on icon "button" at bounding box center [684, 138] width 16 height 16
click at [637, 198] on div "Delete" at bounding box center [622, 197] width 92 height 33
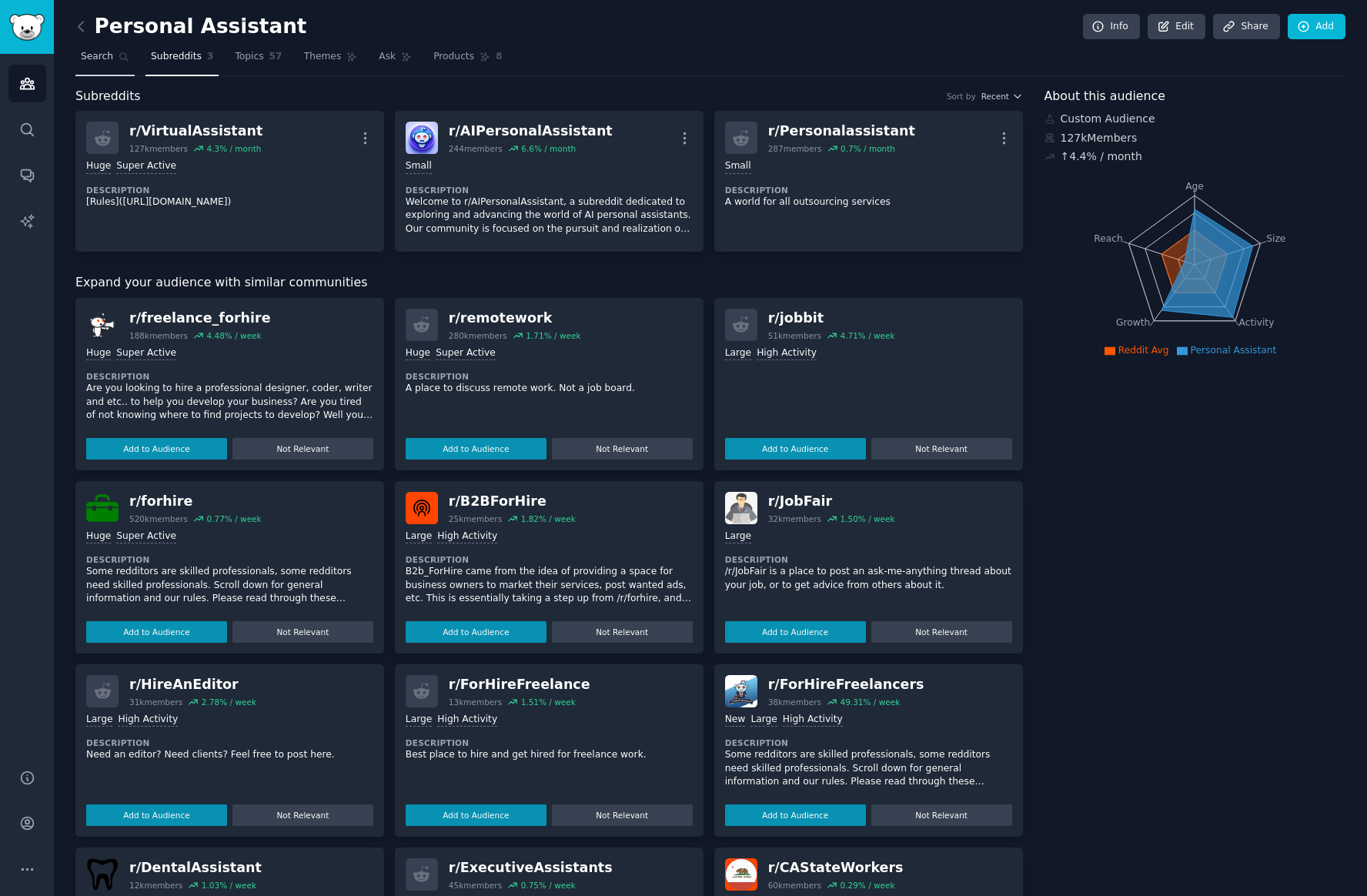
click at [98, 58] on span "Search" at bounding box center [97, 57] width 33 height 14
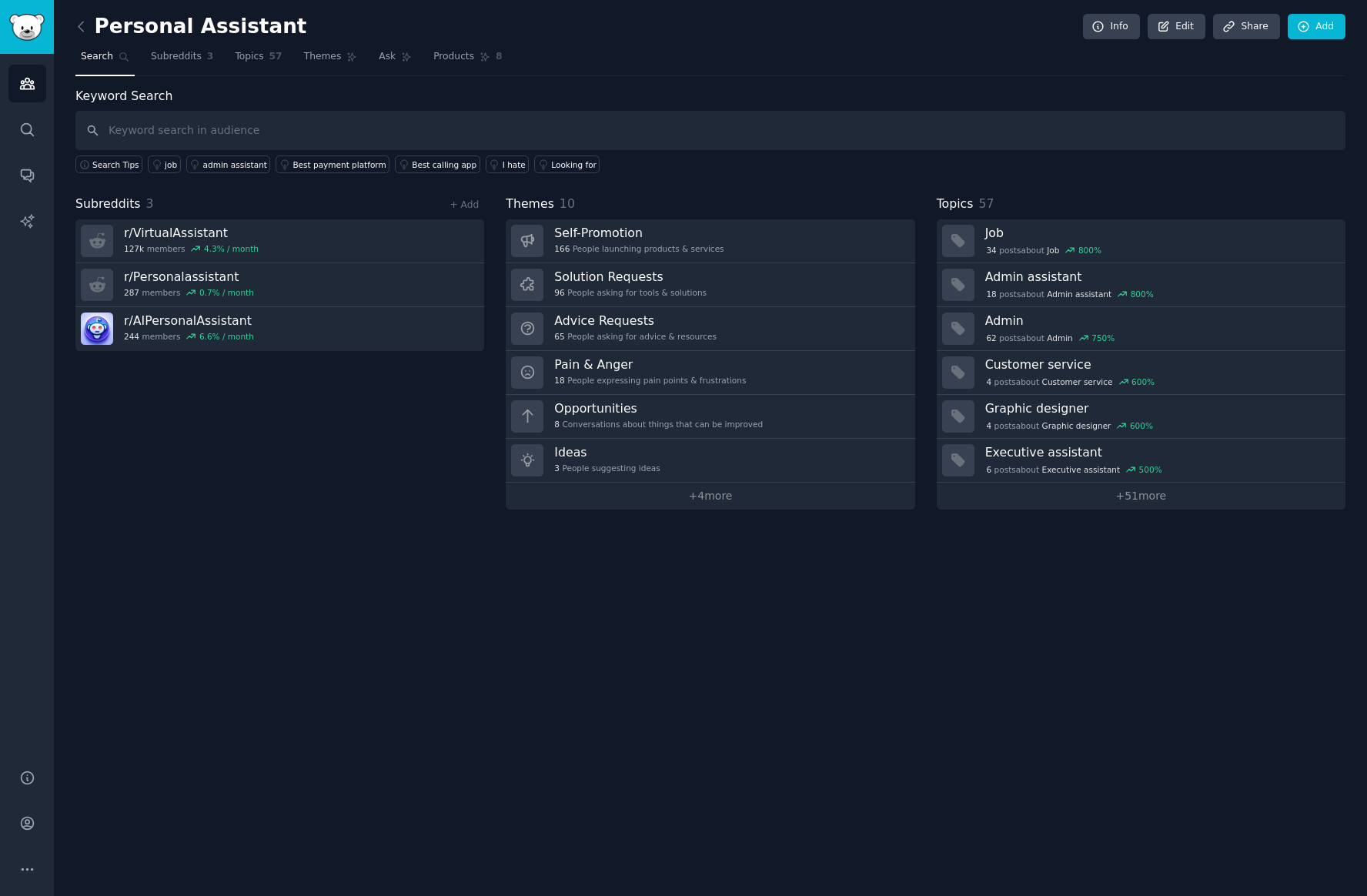
click at [333, 435] on div "Subreddits 3 + Add r/ VirtualAssistant 127k members 4.3 % / month r/ Personalas…" at bounding box center [280, 352] width 408 height 315
click at [1125, 23] on link "Info" at bounding box center [1111, 27] width 57 height 26
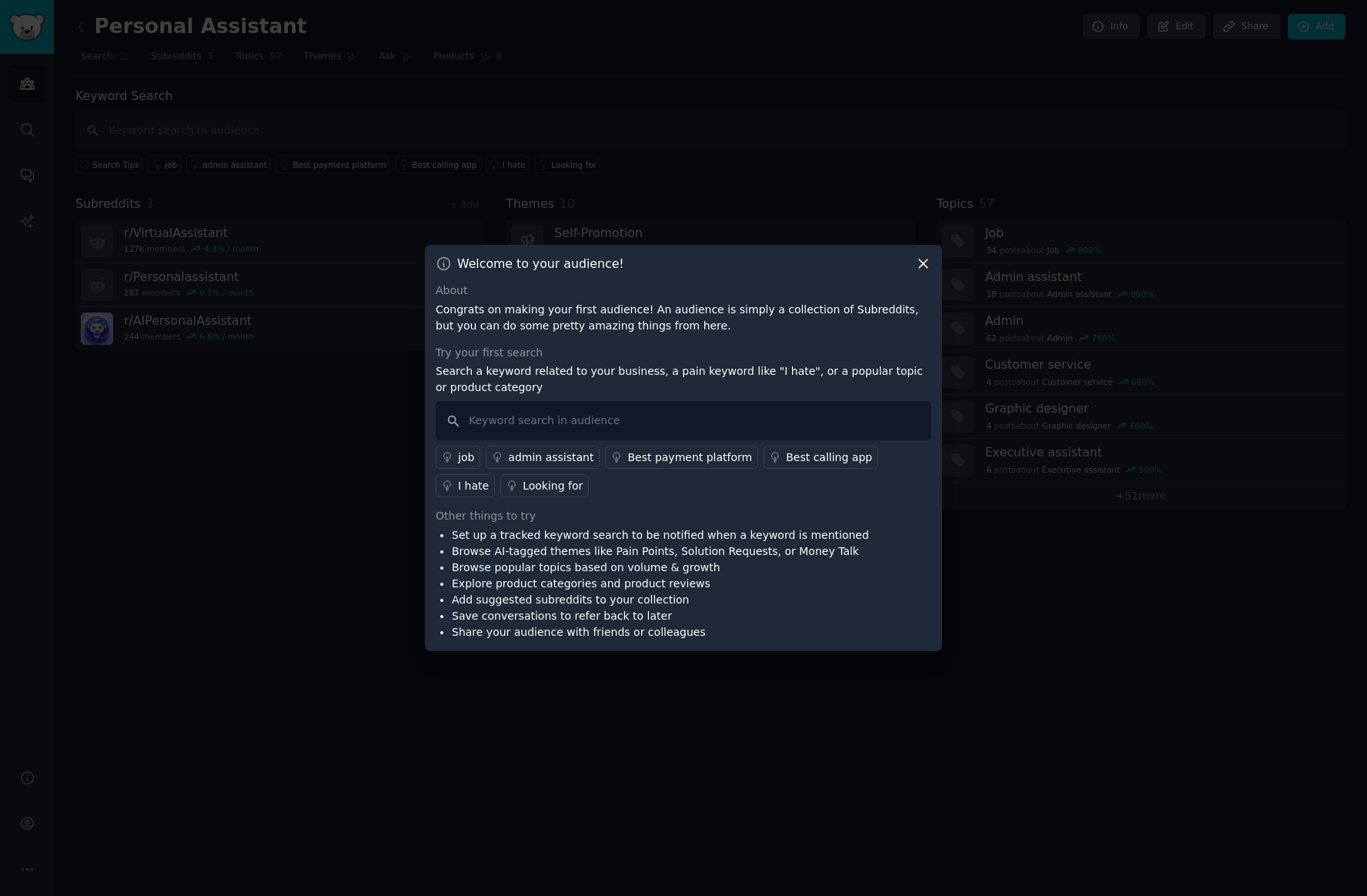
click at [1080, 108] on div at bounding box center [683, 448] width 1367 height 896
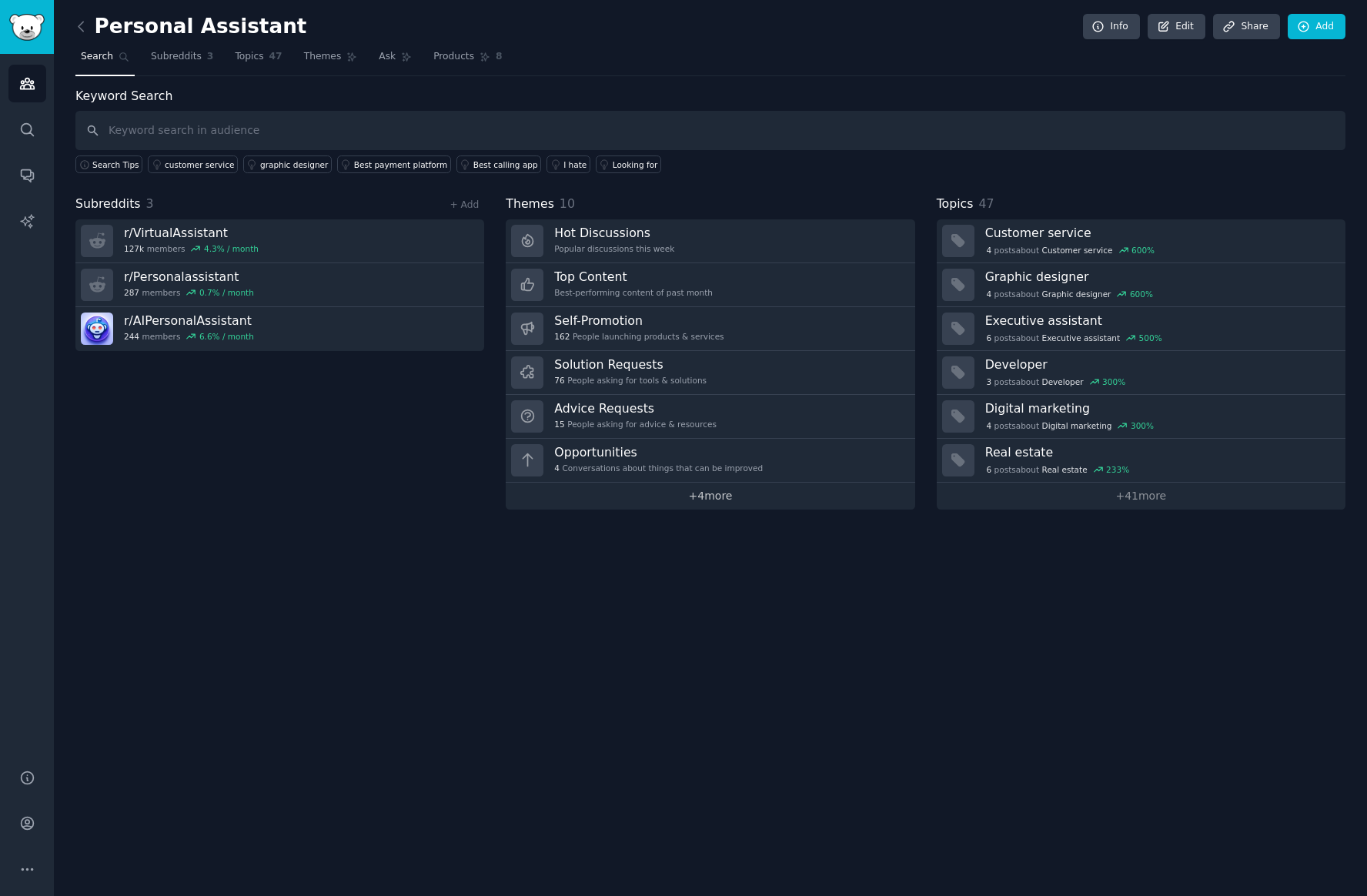
click at [702, 496] on link "+ 4 more" at bounding box center [710, 495] width 408 height 27
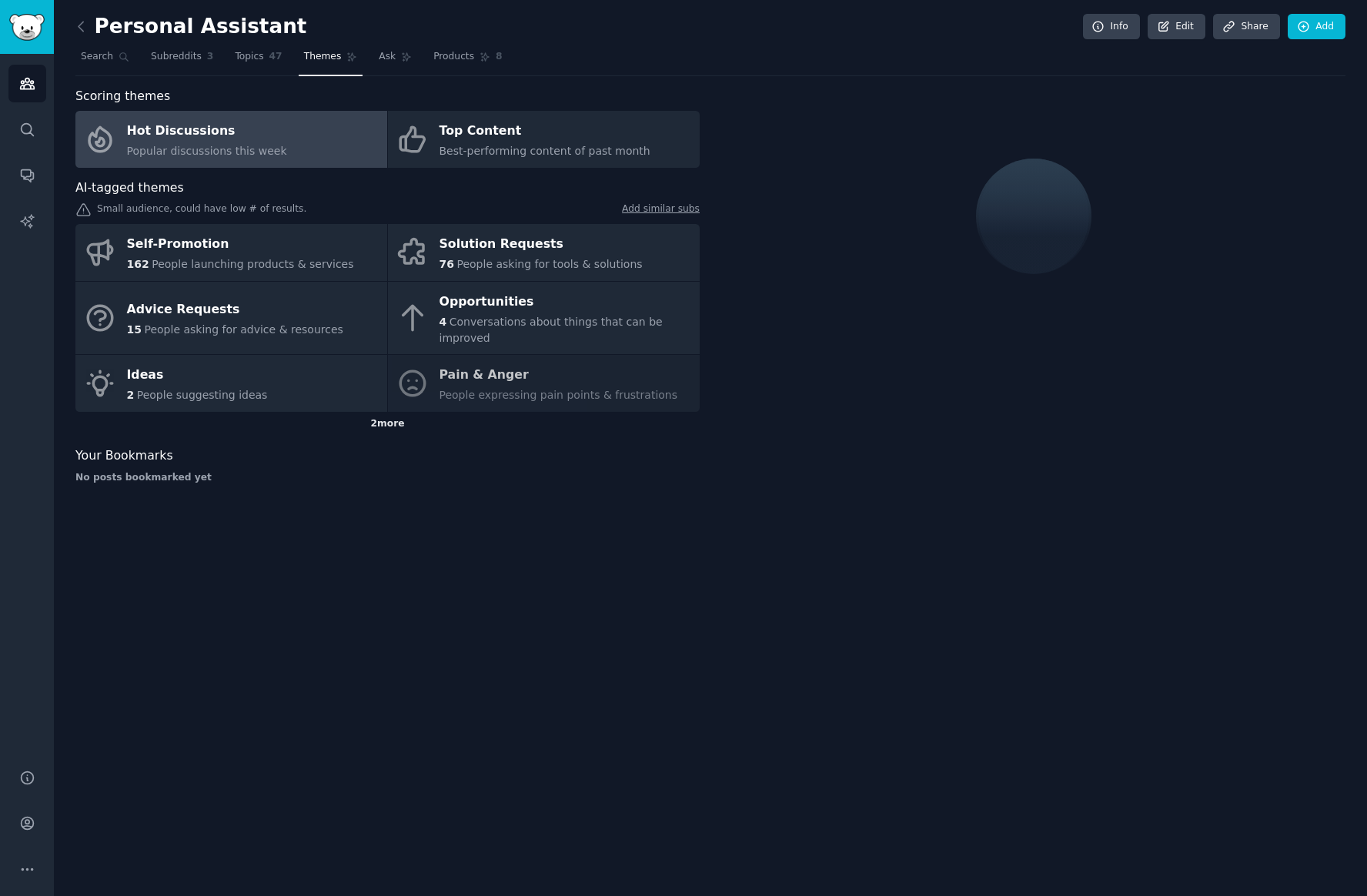
click at [464, 418] on div "2 more" at bounding box center [387, 424] width 624 height 25
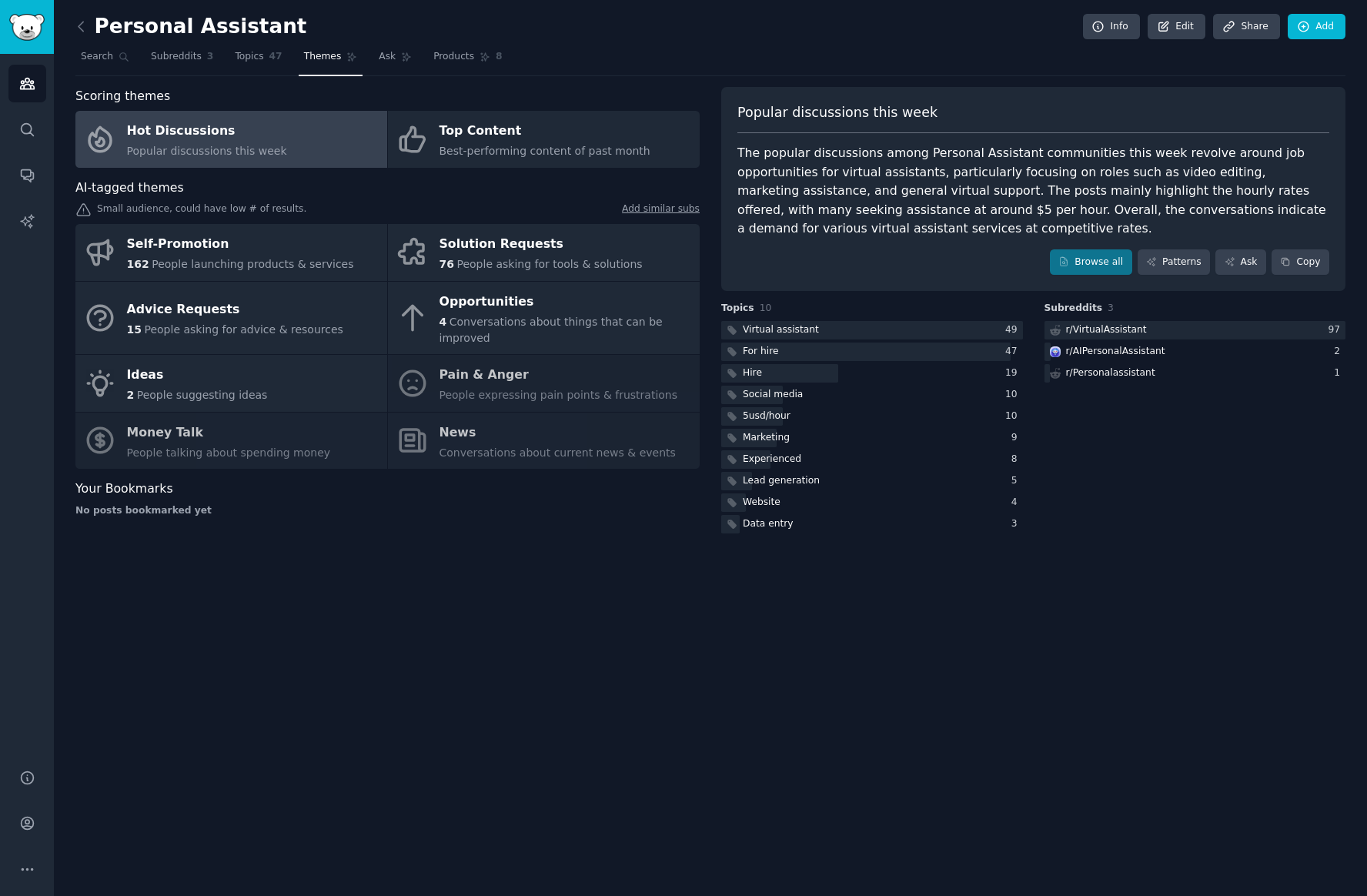
click at [499, 397] on div "Self-Promotion 162 People launching products & services Solution Requests 76 Pe…" at bounding box center [387, 346] width 624 height 245
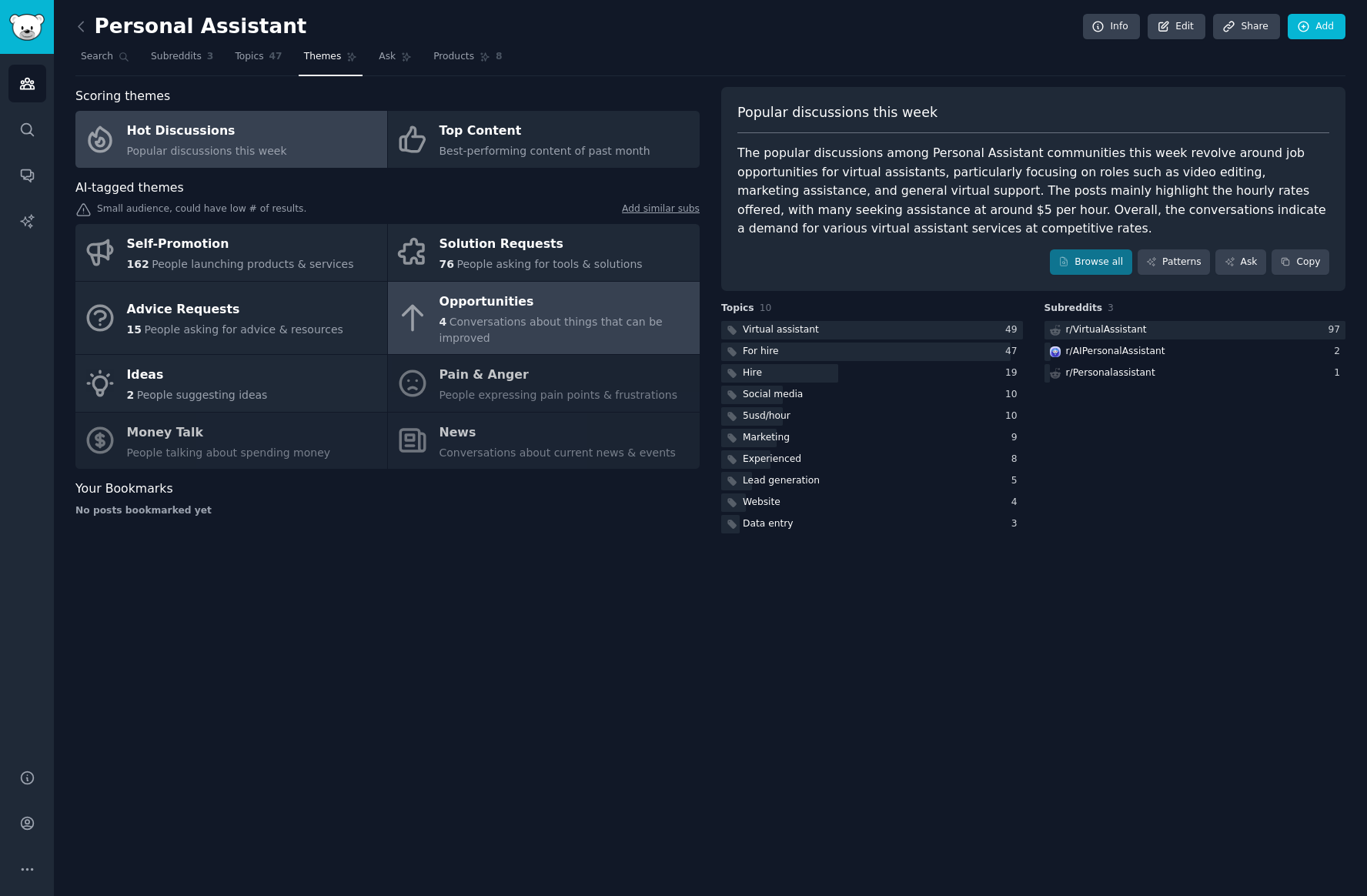
click at [440, 323] on span "4" at bounding box center [443, 322] width 8 height 12
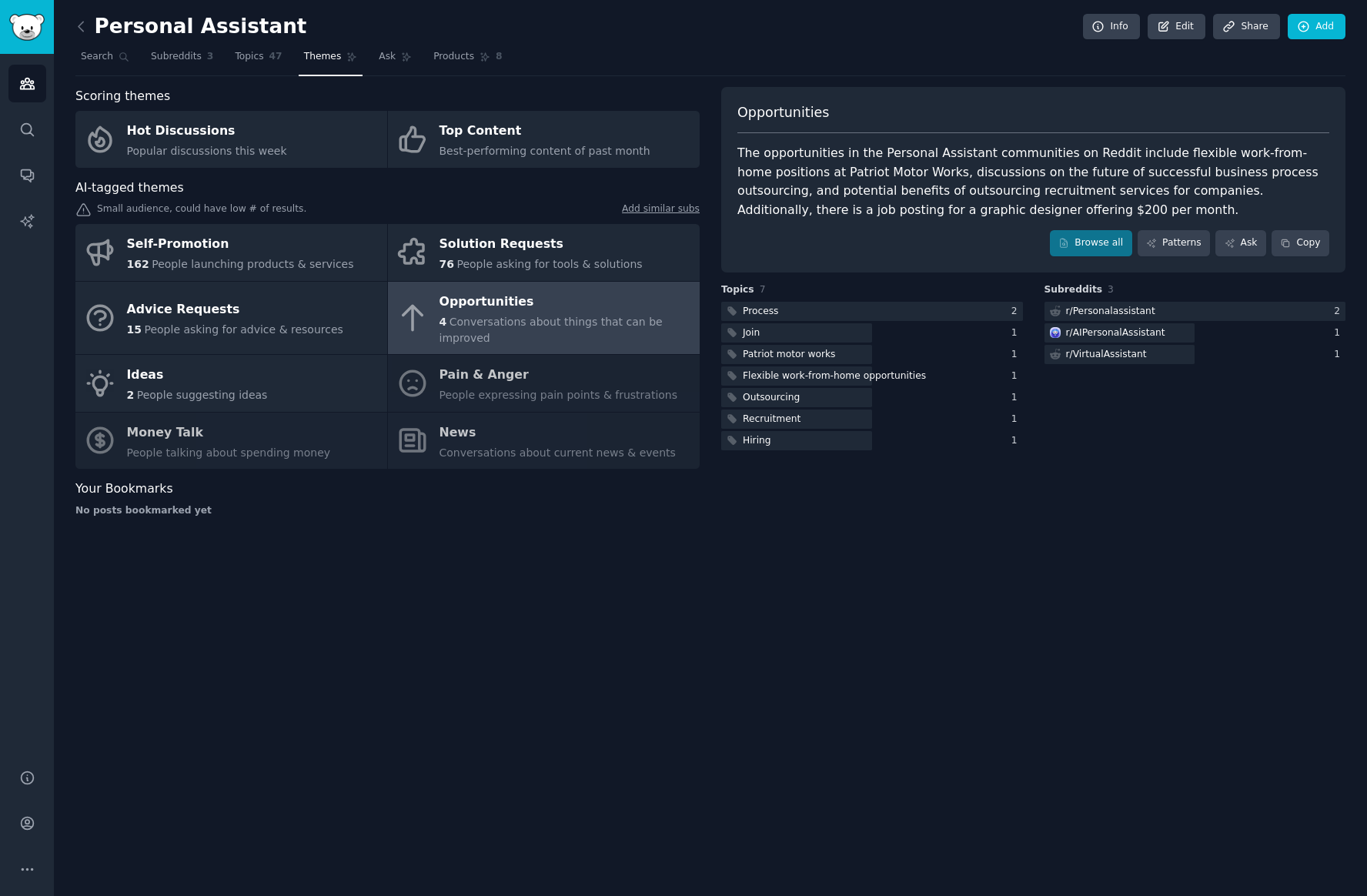
click at [1096, 257] on div "Opportunities The opportunities in the Personal Assistant communities on Reddit…" at bounding box center [1032, 179] width 624 height 185
click at [1073, 250] on link "Browse all" at bounding box center [1091, 243] width 82 height 26
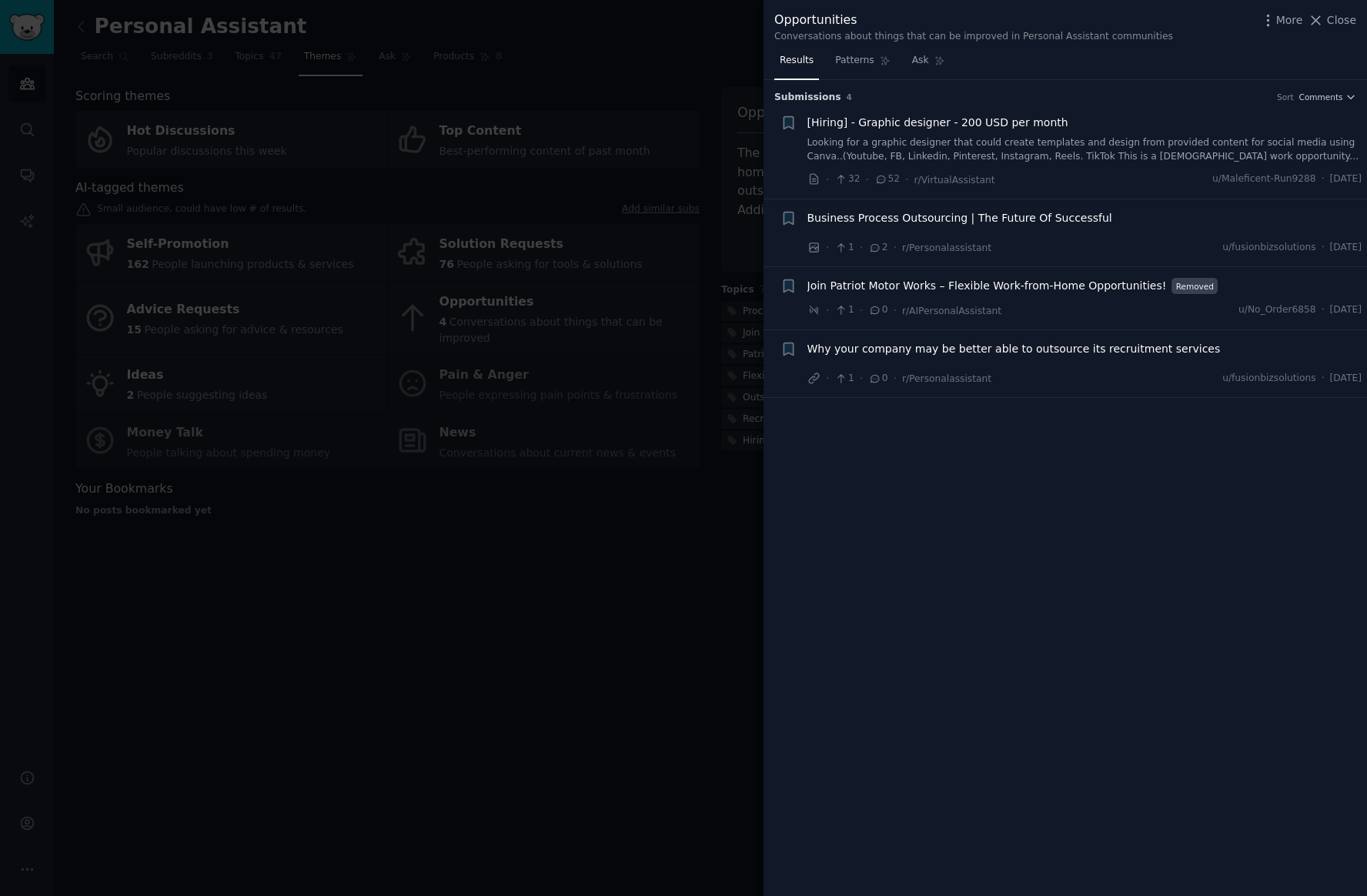
click at [673, 524] on div at bounding box center [683, 448] width 1367 height 896
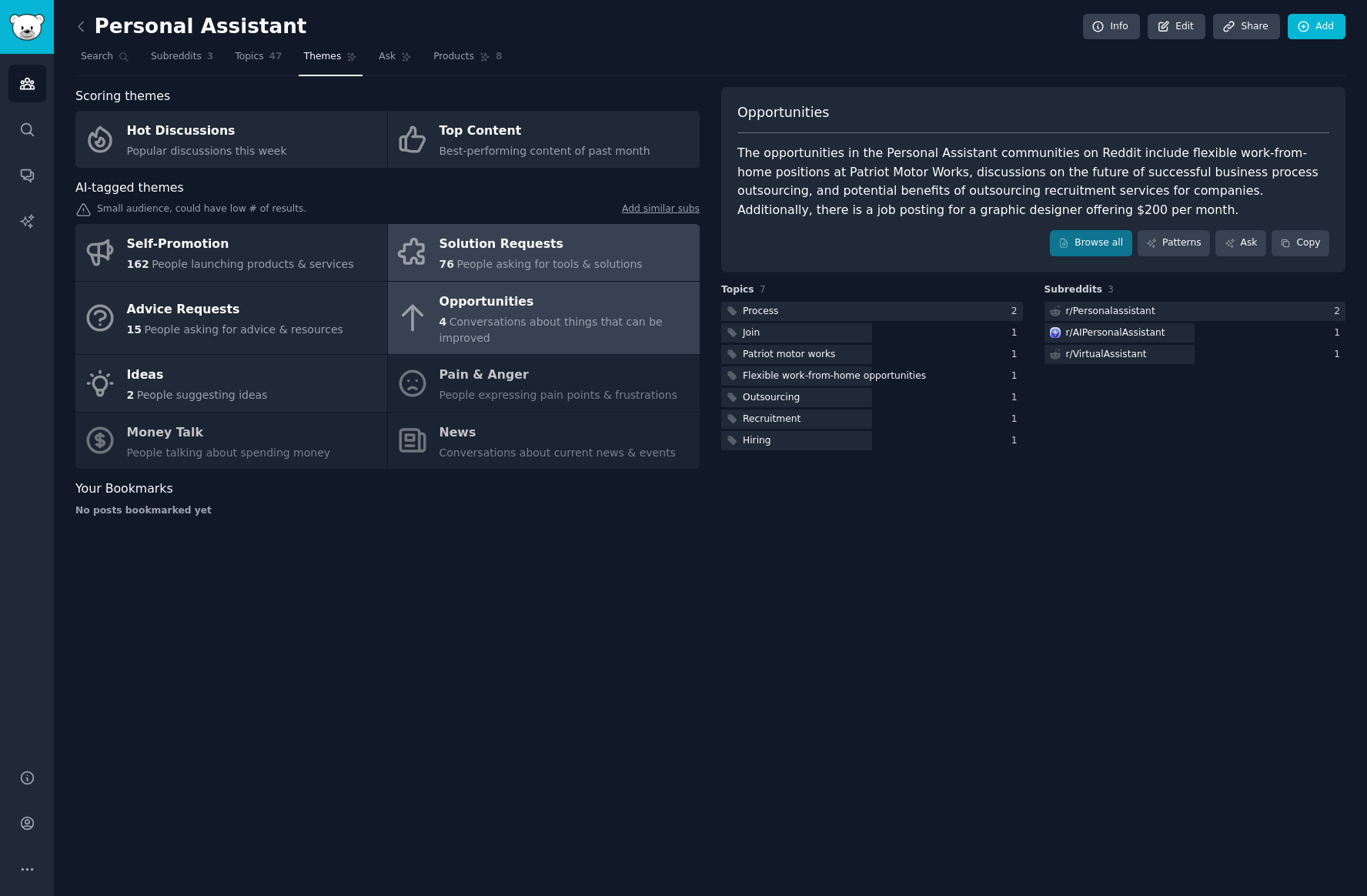
click at [534, 255] on div "Solution Requests" at bounding box center [541, 245] width 203 height 25
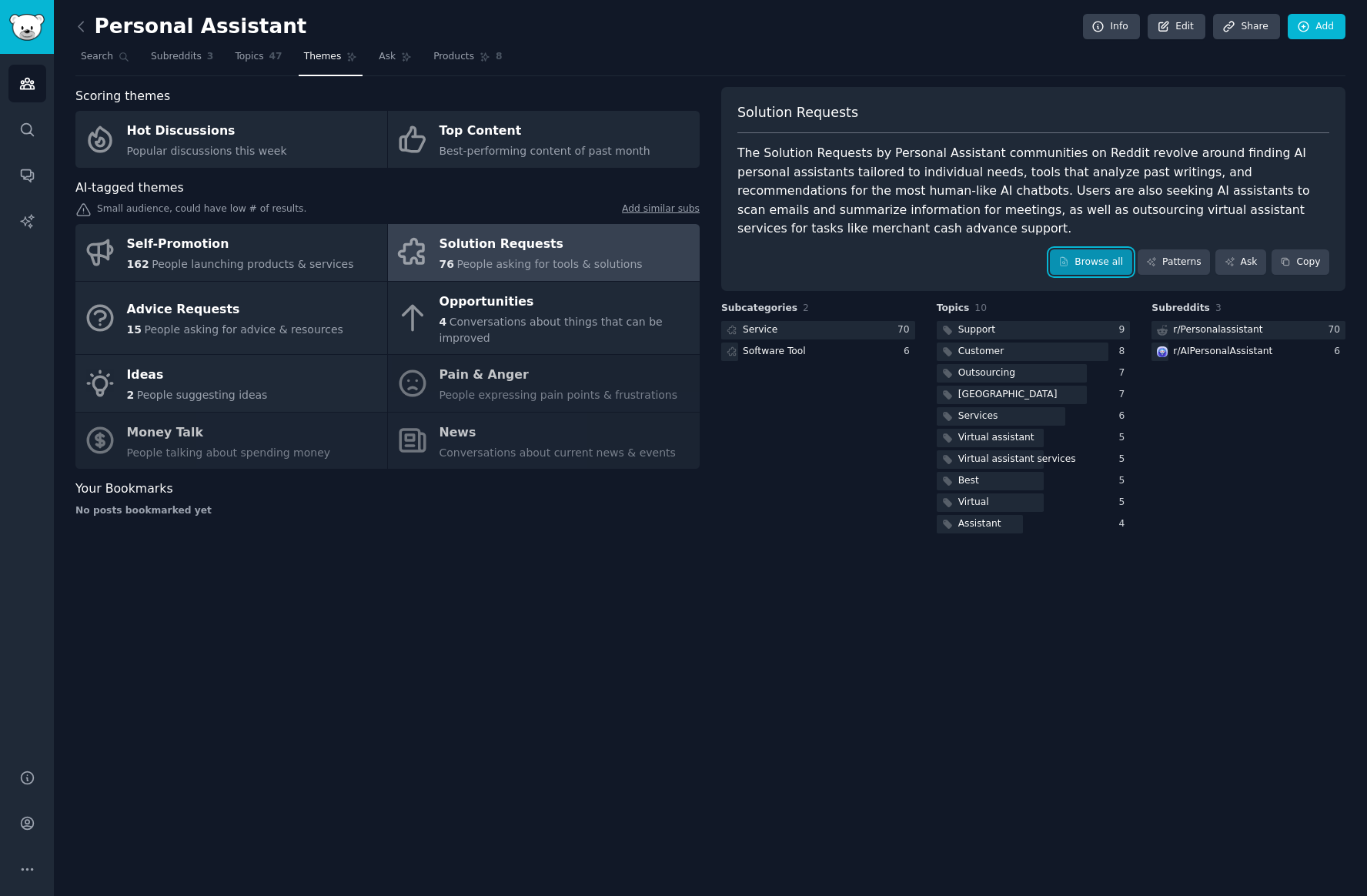
click at [1100, 250] on link "Browse all" at bounding box center [1091, 263] width 82 height 26
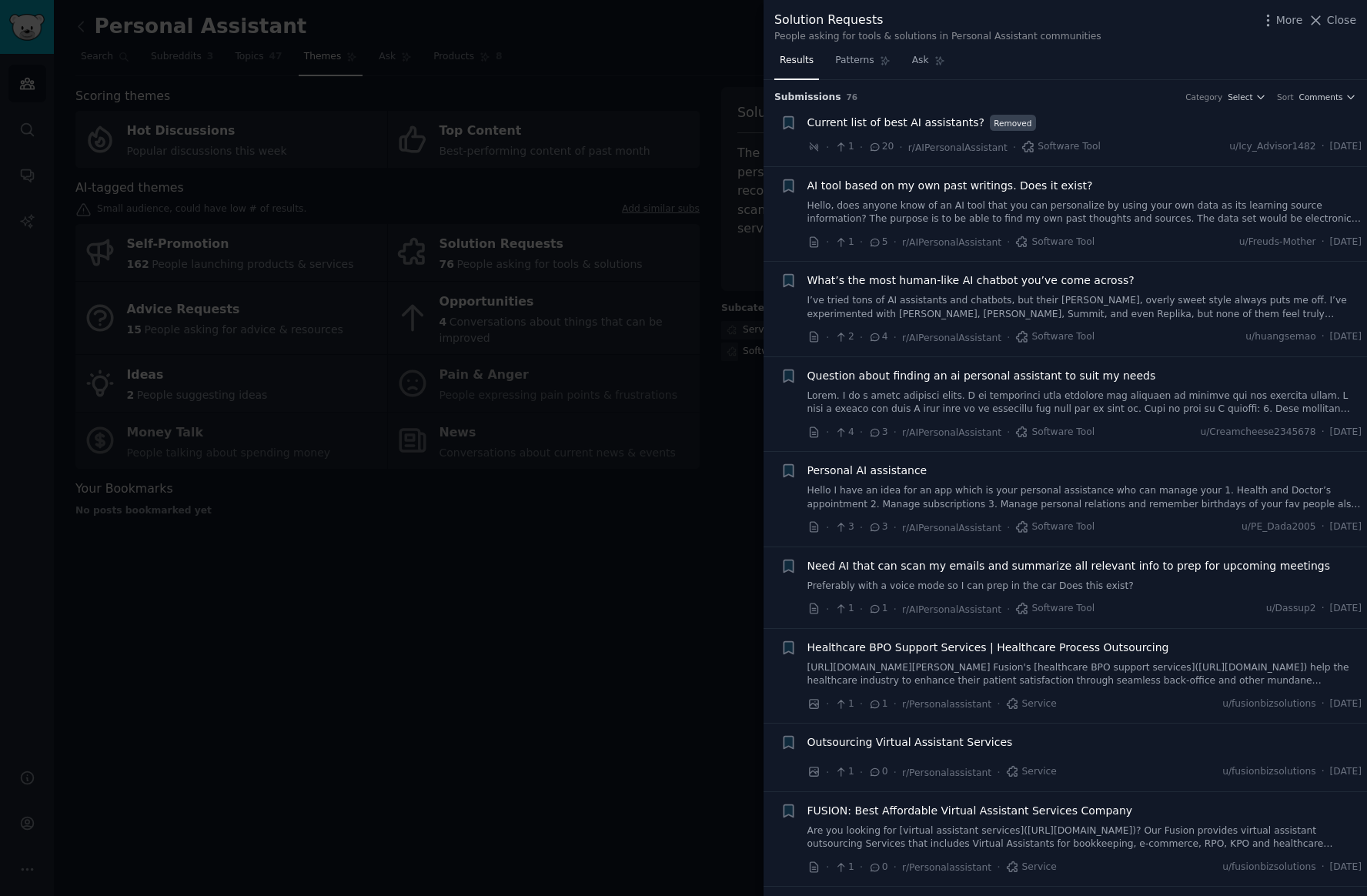
click at [939, 123] on span "Current list of best AI assistants?" at bounding box center [896, 123] width 177 height 16
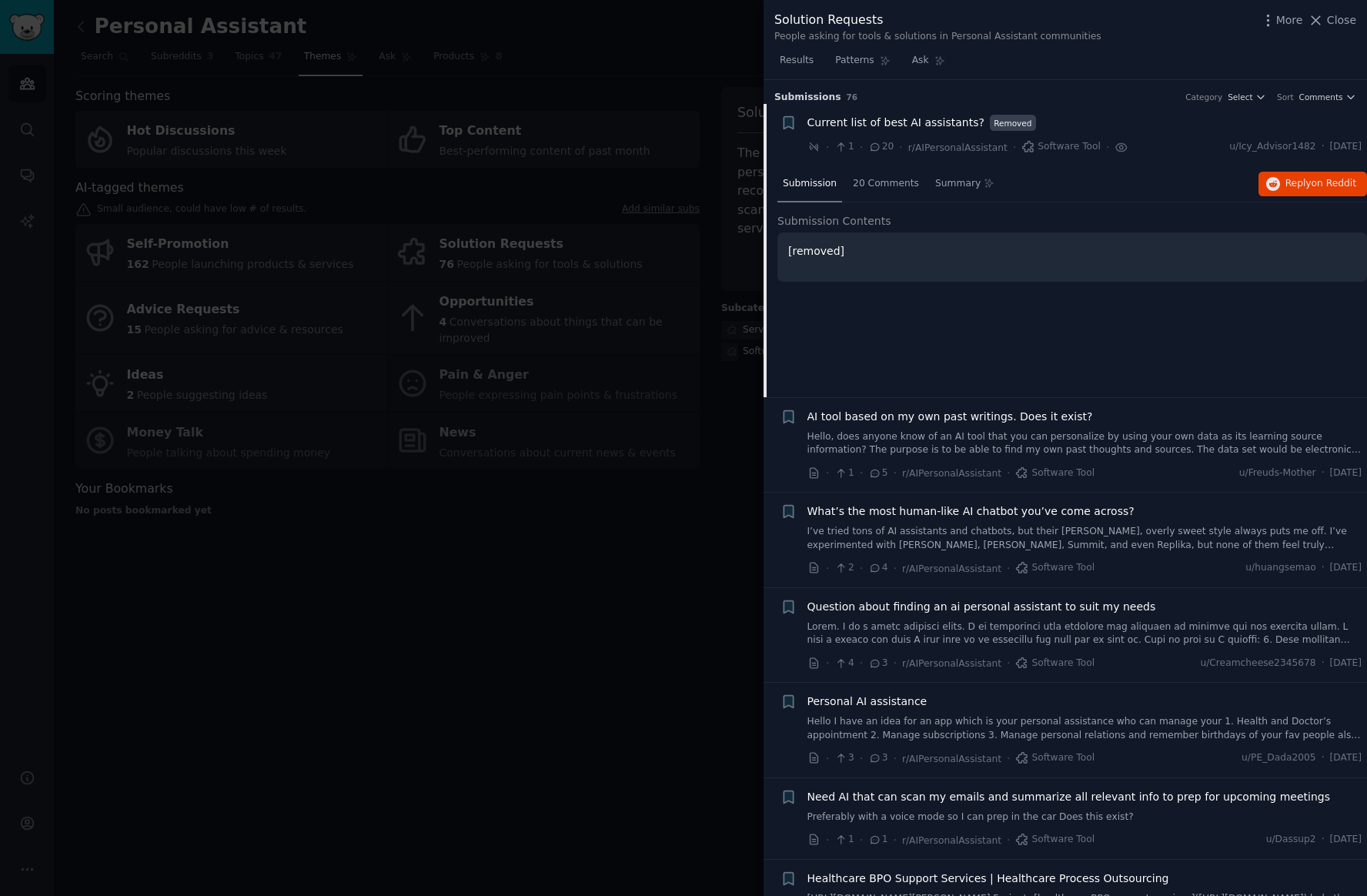
scroll to position [24, 0]
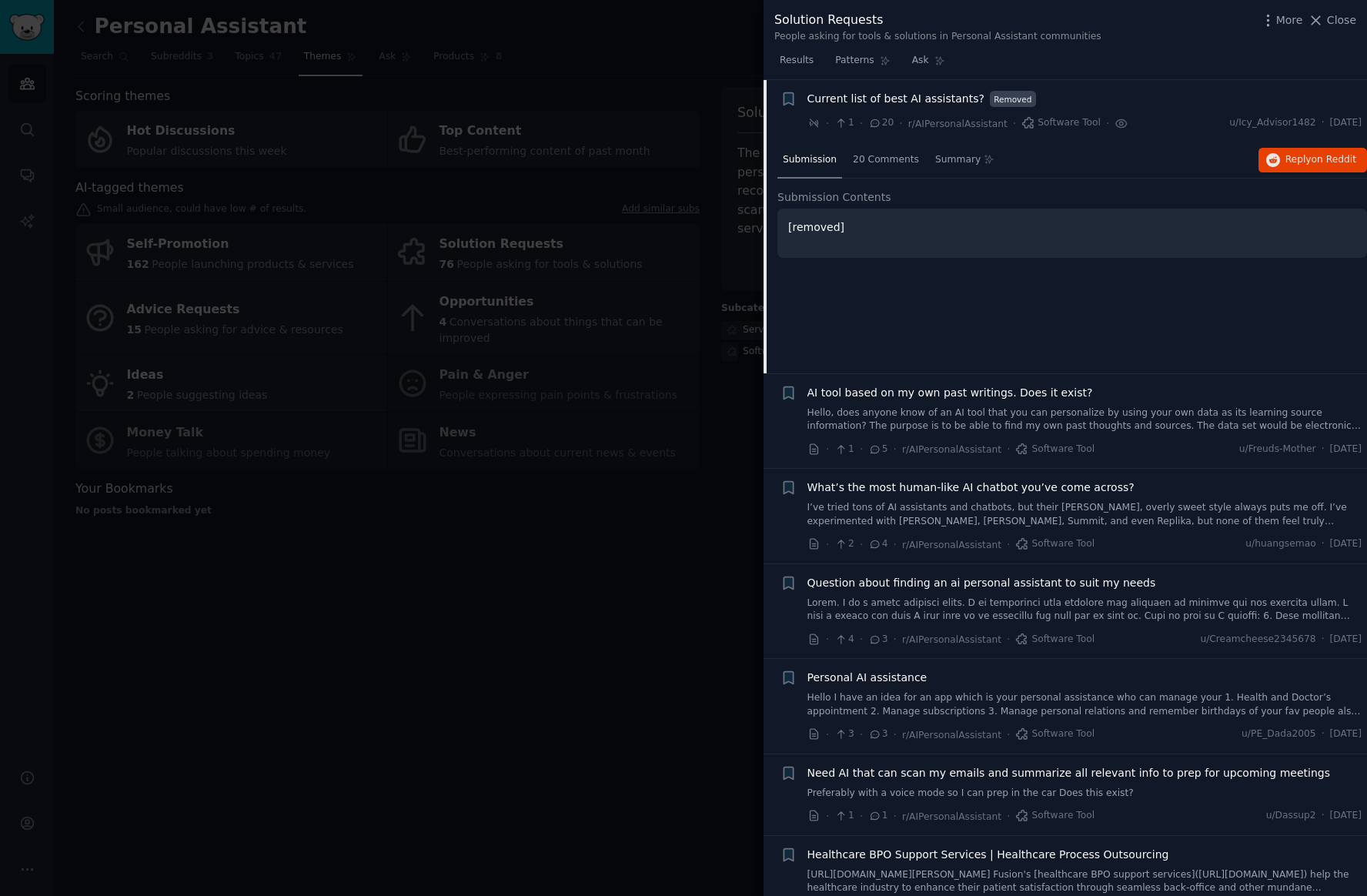
click at [1299, 145] on div "Submission 20 Comments Summary Reply on Reddit" at bounding box center [1072, 160] width 590 height 37
click at [1296, 154] on span "Reply on Reddit" at bounding box center [1321, 160] width 71 height 14
click at [643, 496] on div at bounding box center [683, 448] width 1367 height 896
